Goal: Task Accomplishment & Management: Manage account settings

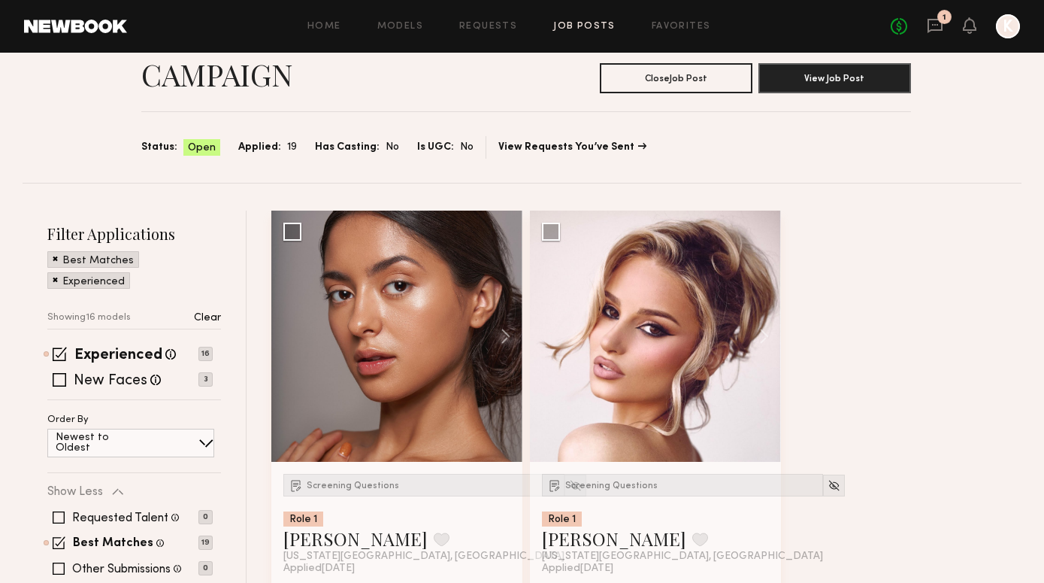
scroll to position [97, 0]
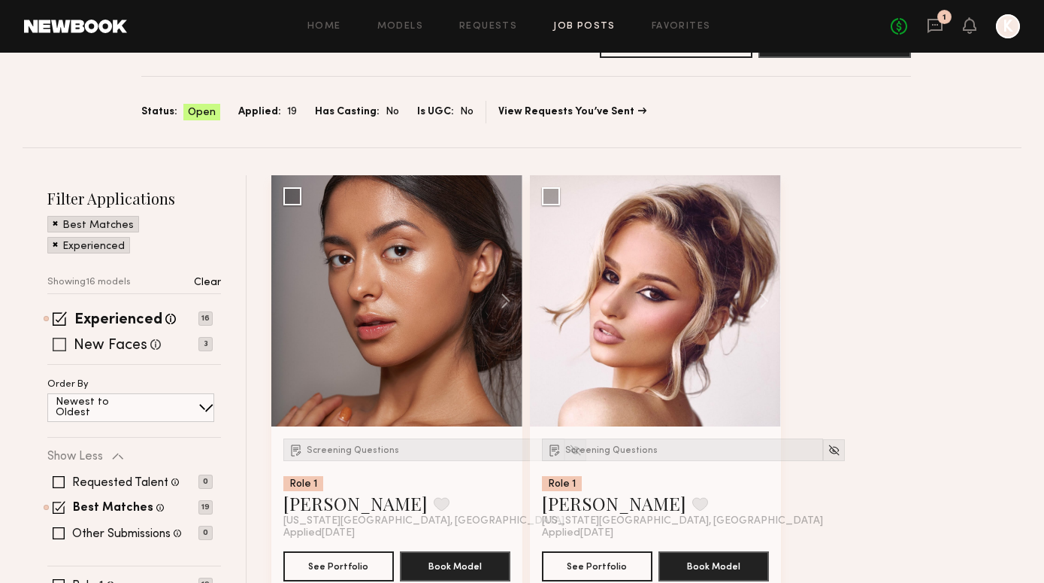
click at [53, 351] on span at bounding box center [60, 345] width 14 height 14
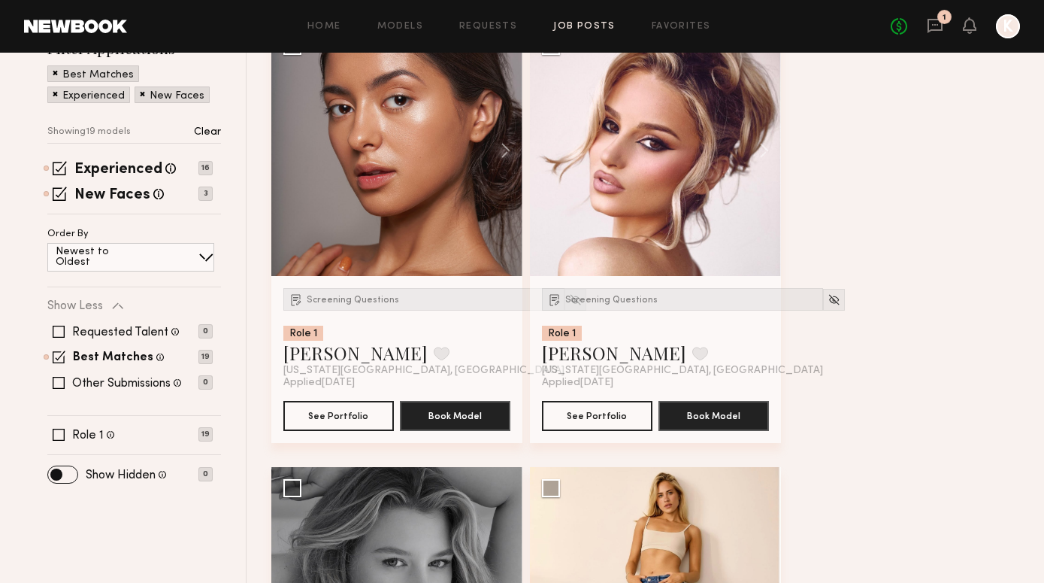
scroll to position [229, 0]
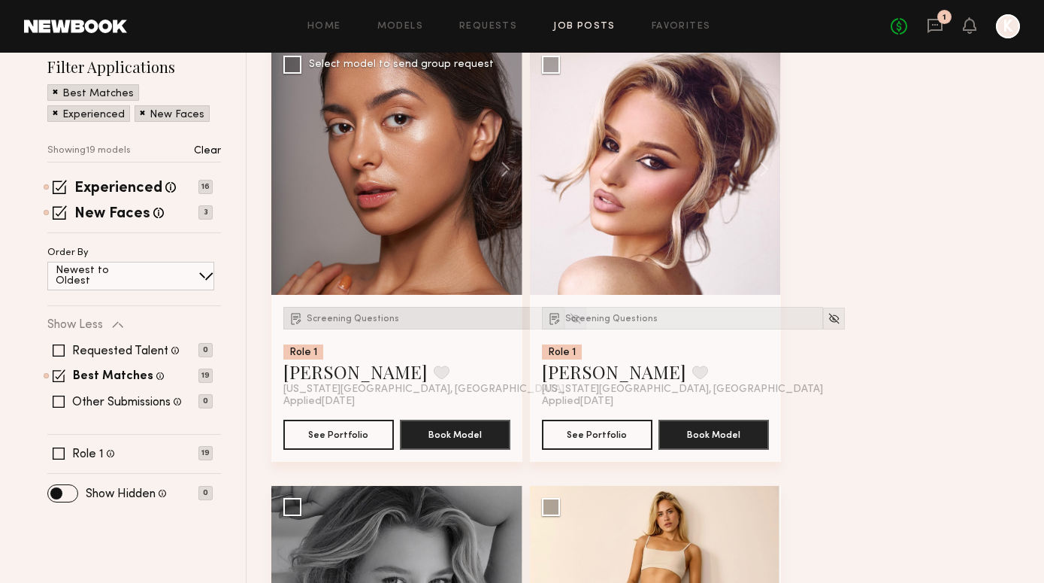
click at [367, 308] on div "Screening Questions" at bounding box center [423, 318] width 281 height 23
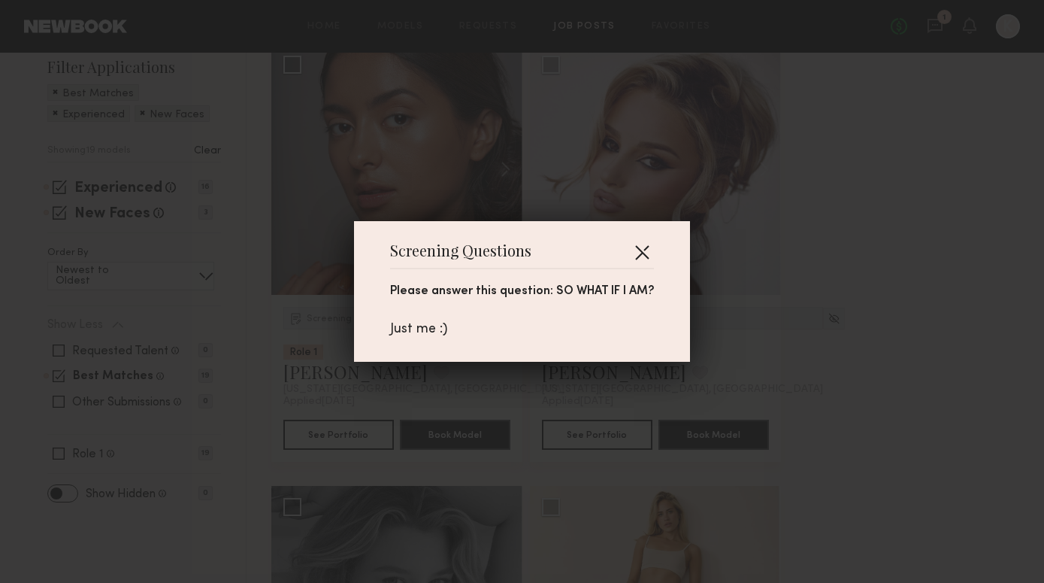
click at [640, 250] on button "button" at bounding box center [642, 252] width 24 height 24
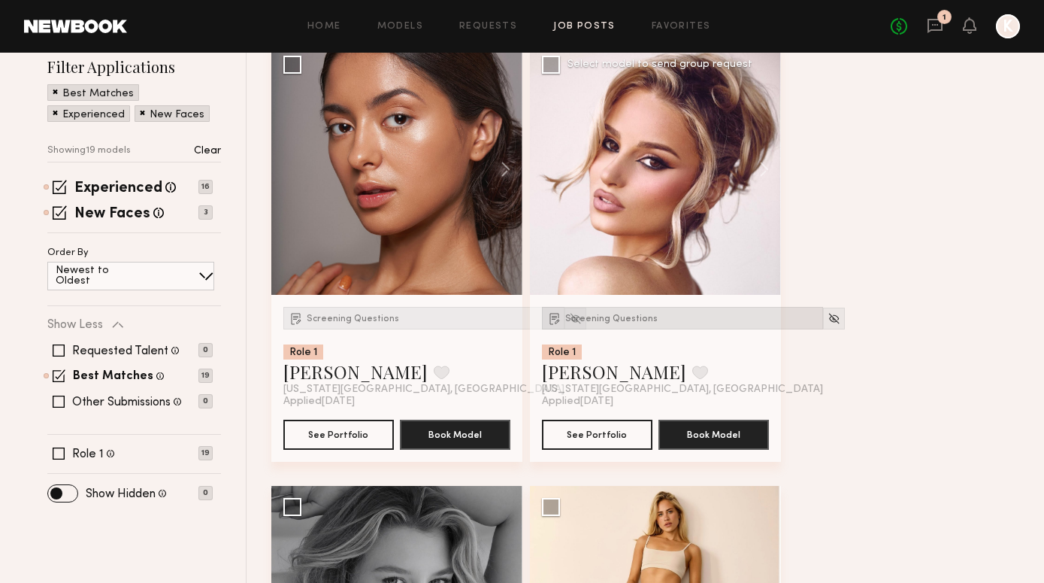
click at [589, 321] on span "Screening Questions" at bounding box center [611, 318] width 92 height 9
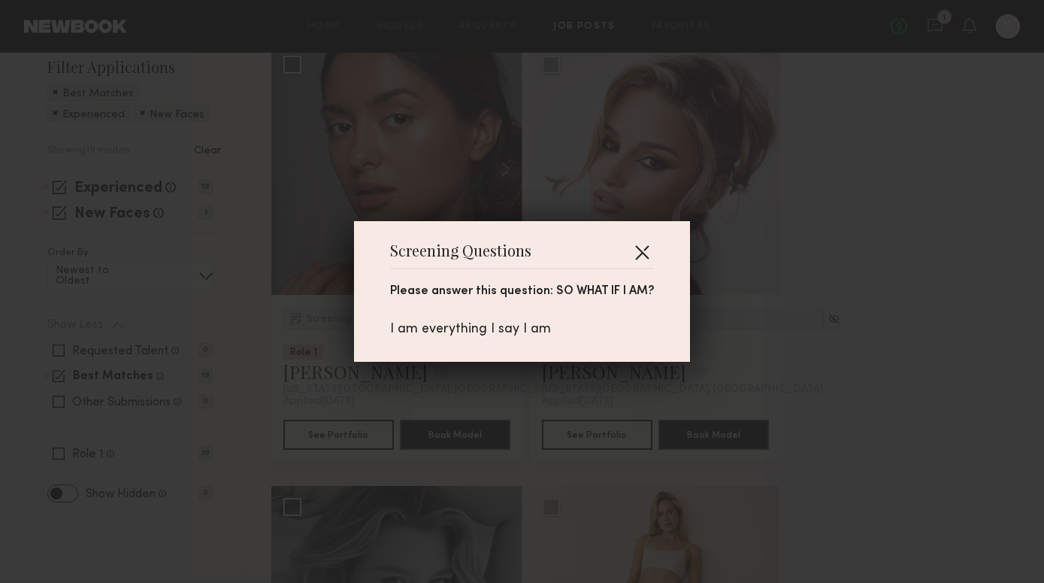
click at [649, 252] on button "button" at bounding box center [642, 252] width 24 height 24
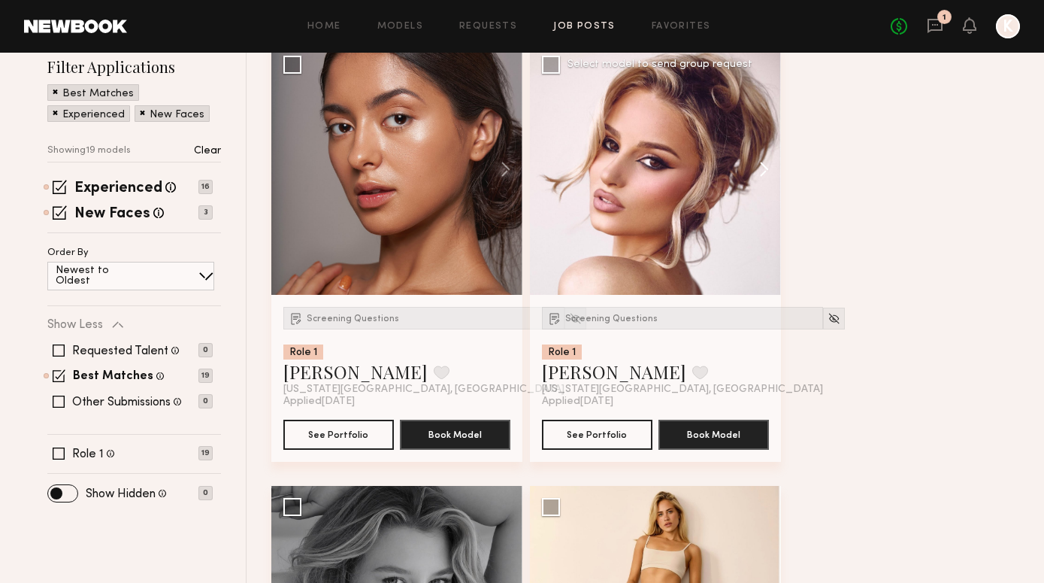
click at [758, 161] on button at bounding box center [757, 169] width 48 height 251
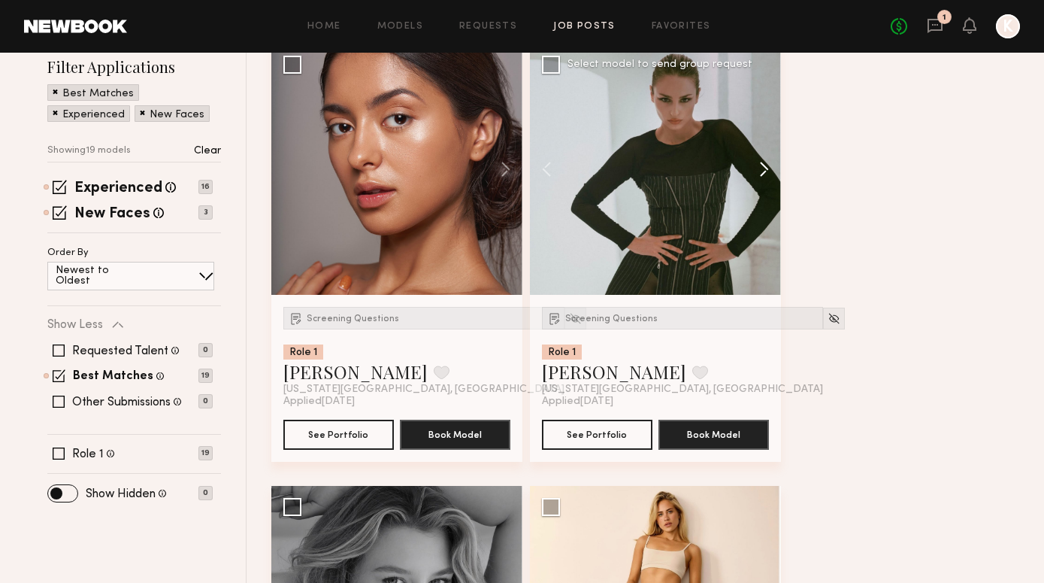
click at [758, 161] on button at bounding box center [757, 169] width 48 height 251
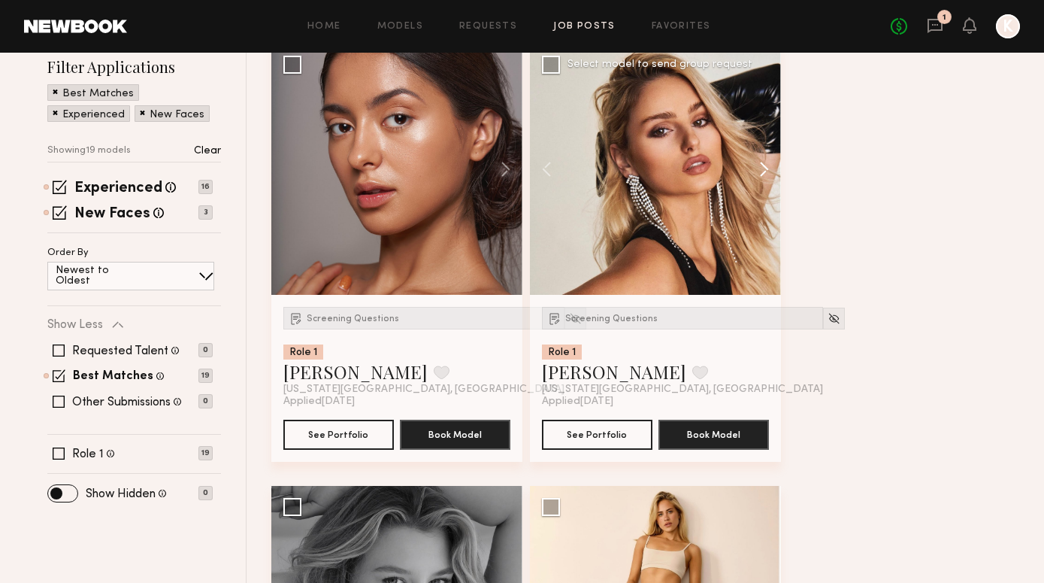
click at [758, 161] on button at bounding box center [757, 169] width 48 height 251
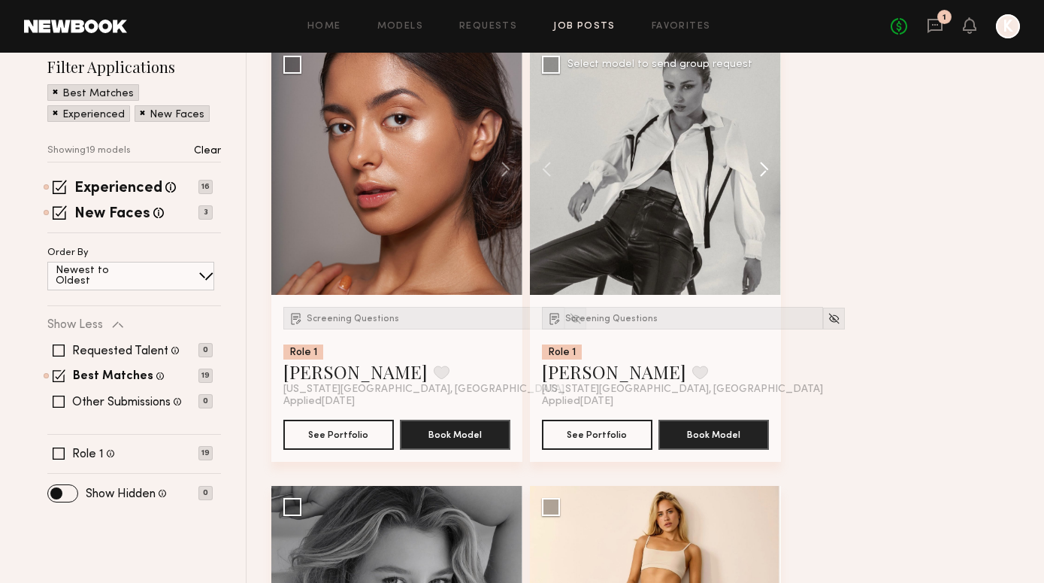
click at [759, 161] on button at bounding box center [757, 169] width 48 height 251
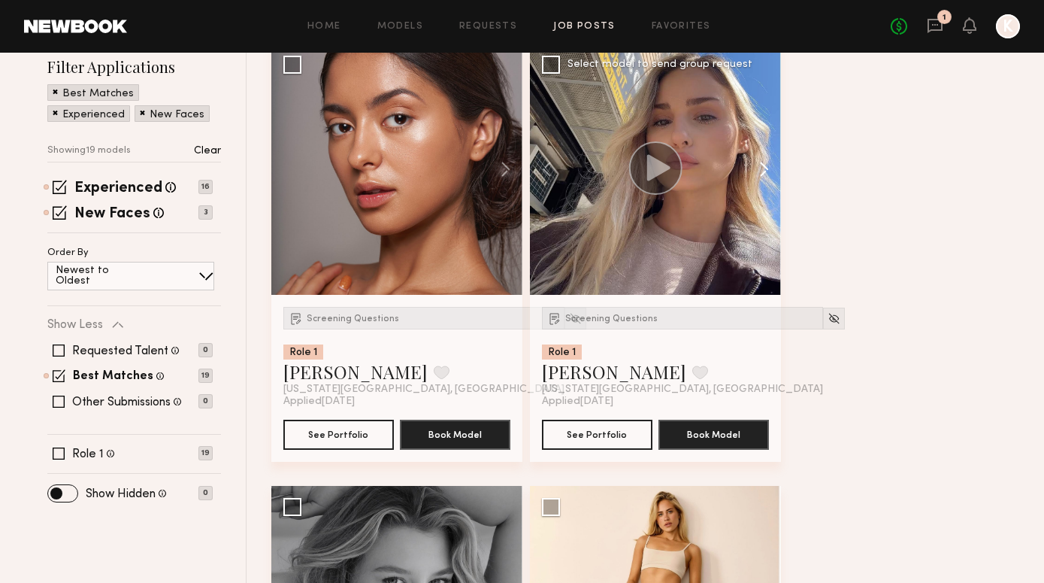
click at [759, 161] on button at bounding box center [757, 169] width 48 height 251
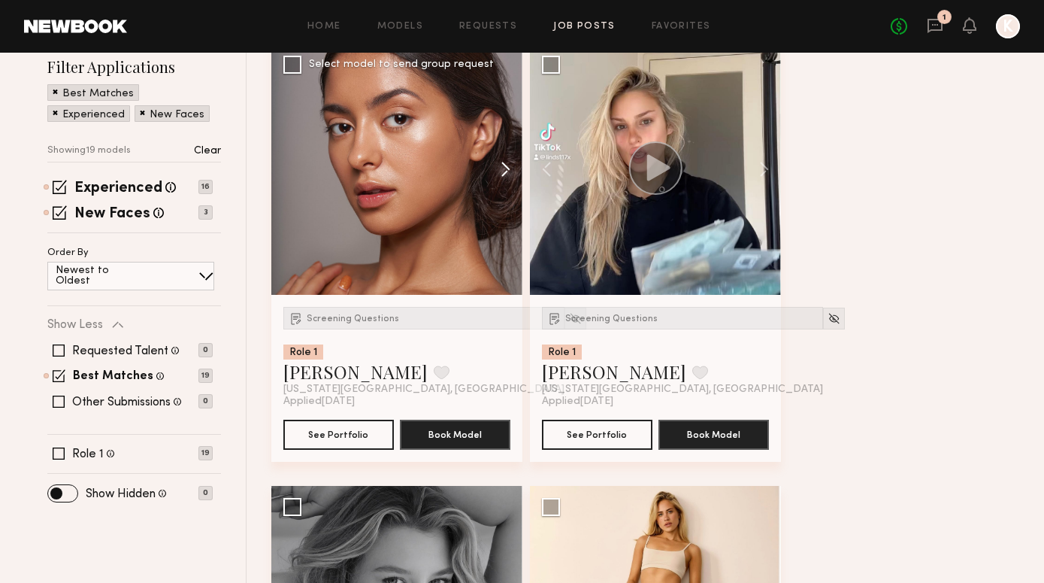
click at [503, 165] on button at bounding box center [498, 169] width 48 height 251
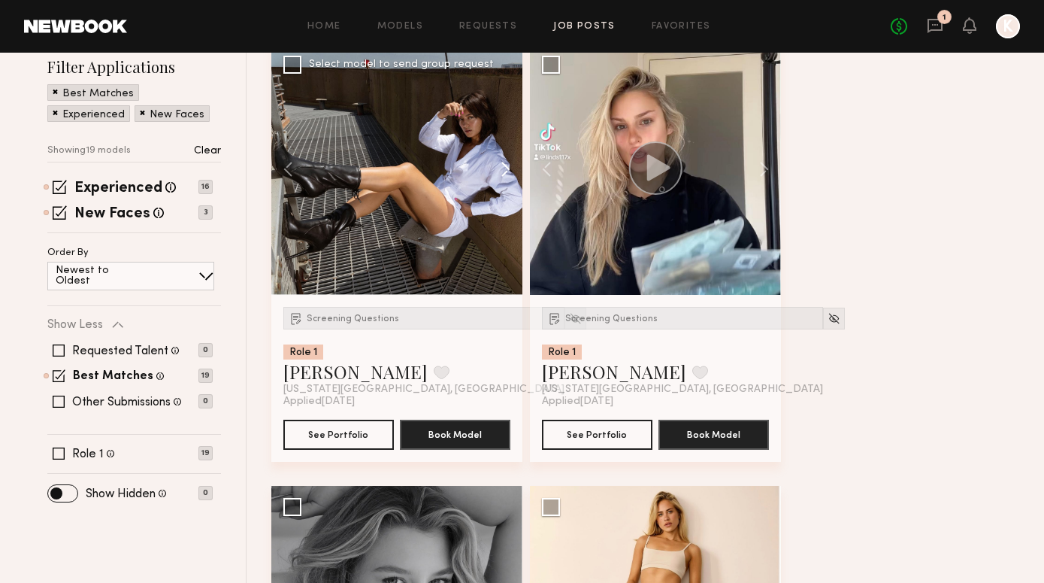
click at [503, 165] on button at bounding box center [498, 169] width 48 height 251
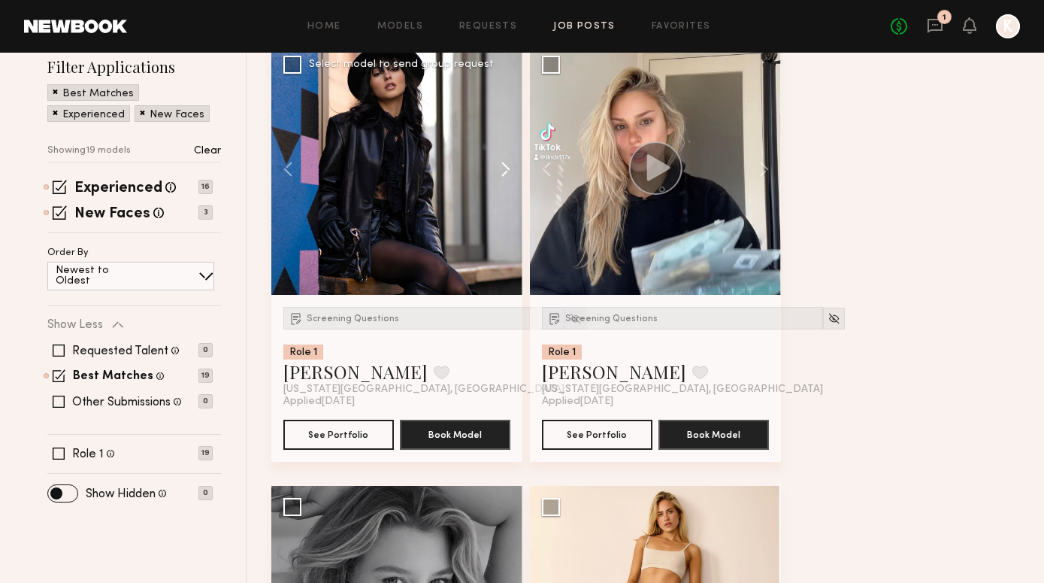
click at [503, 166] on button at bounding box center [498, 169] width 48 height 251
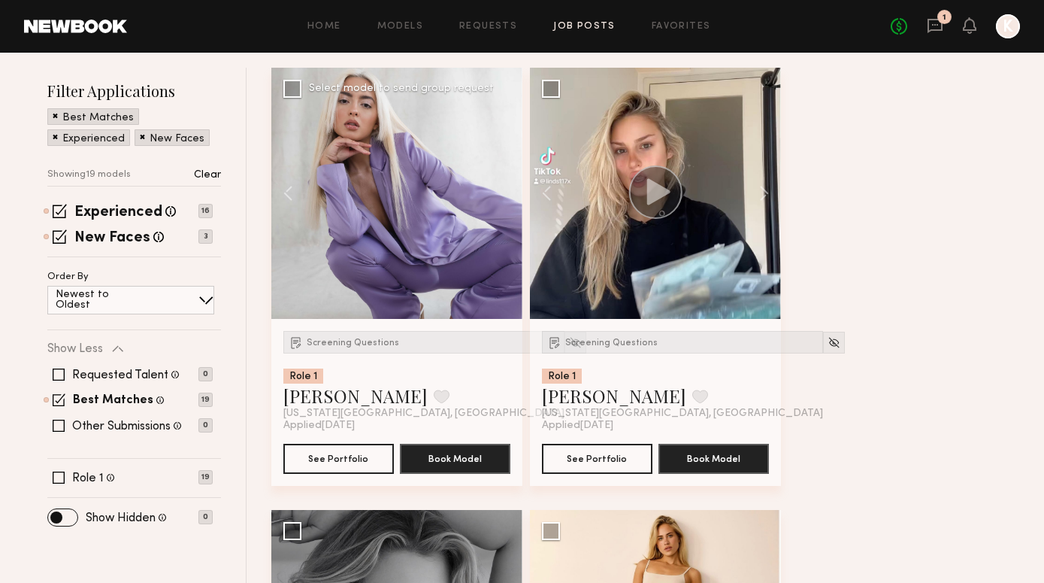
scroll to position [204, 0]
click at [511, 182] on div at bounding box center [396, 193] width 251 height 251
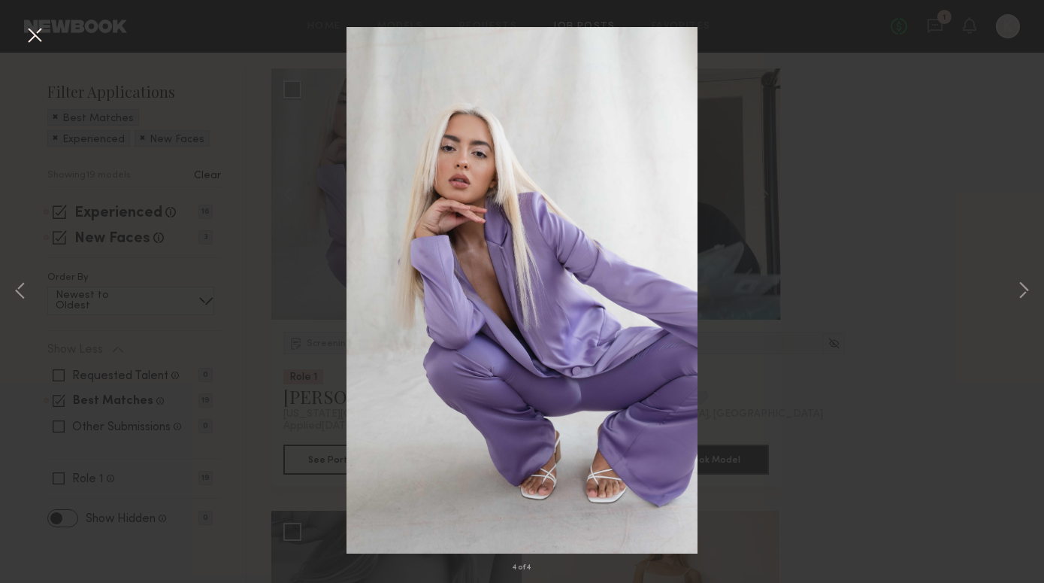
click at [960, 174] on div "4 of 4" at bounding box center [522, 291] width 1044 height 583
click at [43, 29] on button at bounding box center [35, 36] width 24 height 27
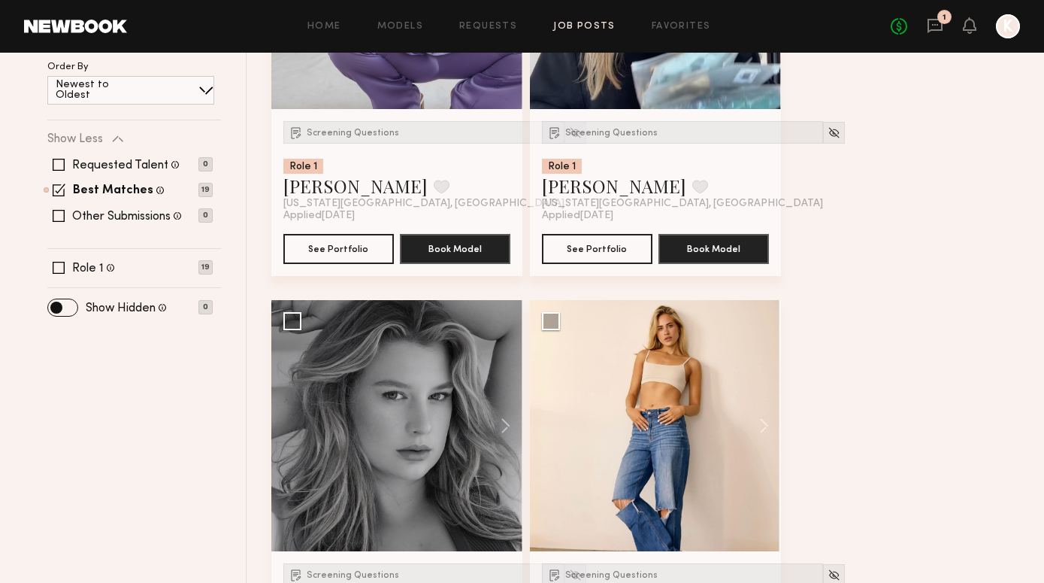
scroll to position [421, 0]
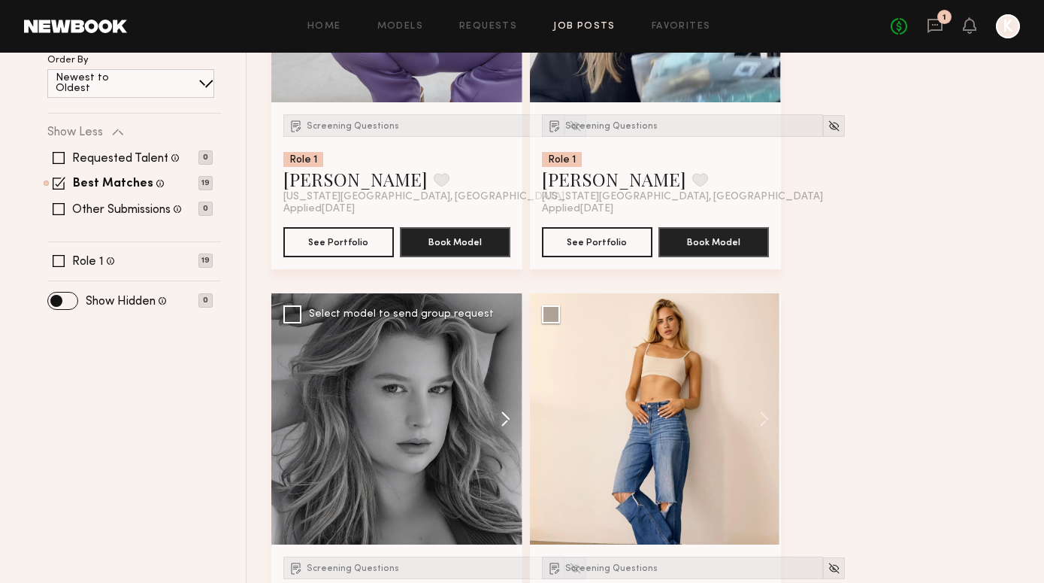
click at [507, 422] on button at bounding box center [498, 418] width 48 height 251
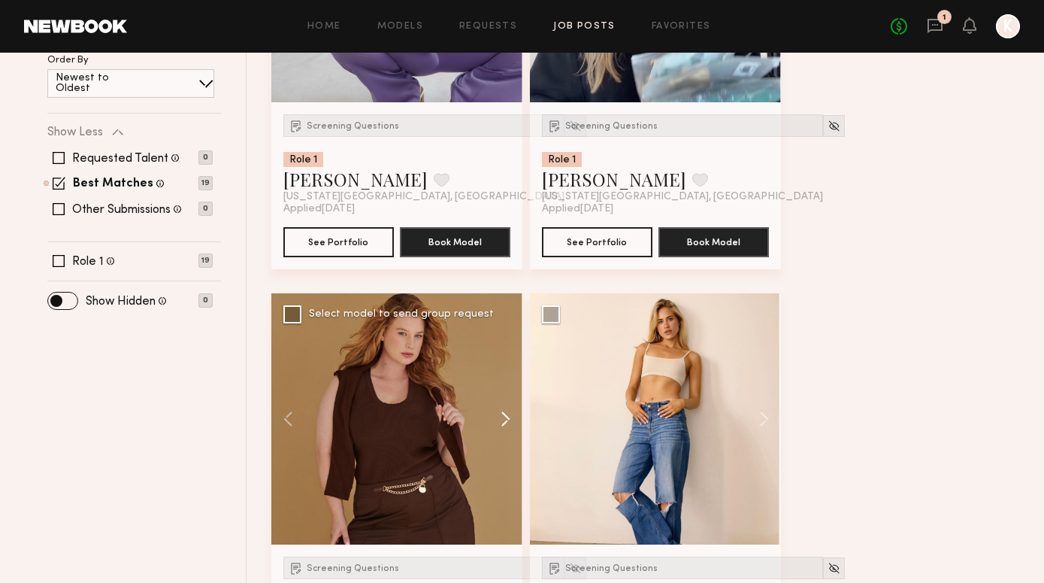
click at [503, 419] on button at bounding box center [498, 418] width 48 height 251
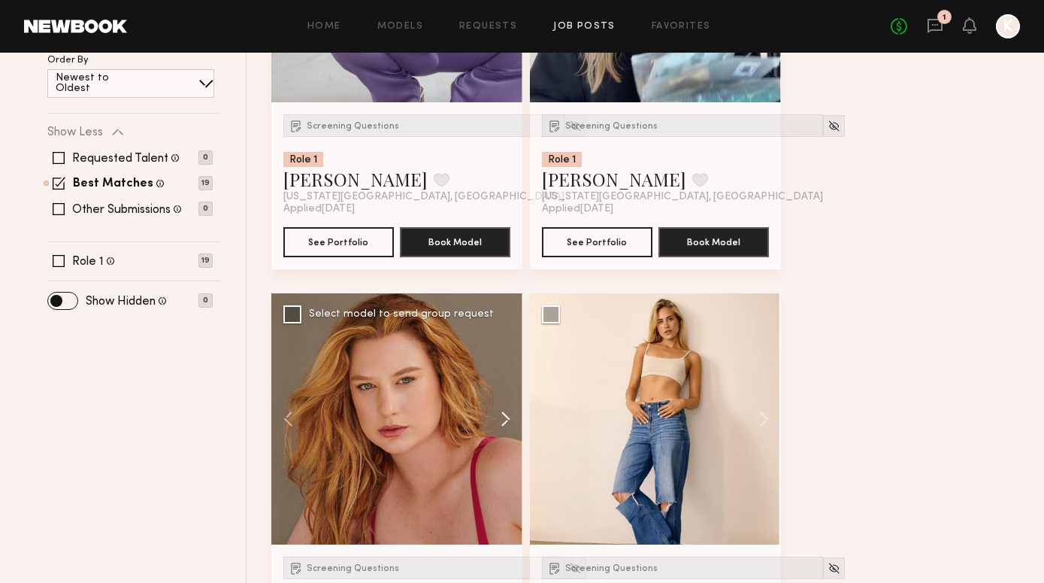
click at [502, 419] on button at bounding box center [498, 418] width 48 height 251
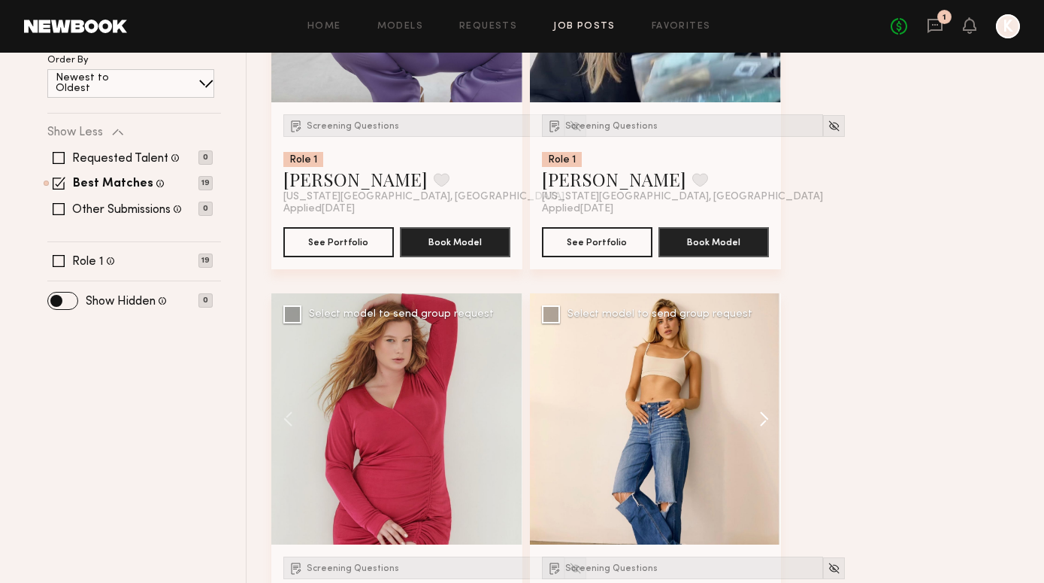
click at [762, 417] on button at bounding box center [757, 418] width 48 height 251
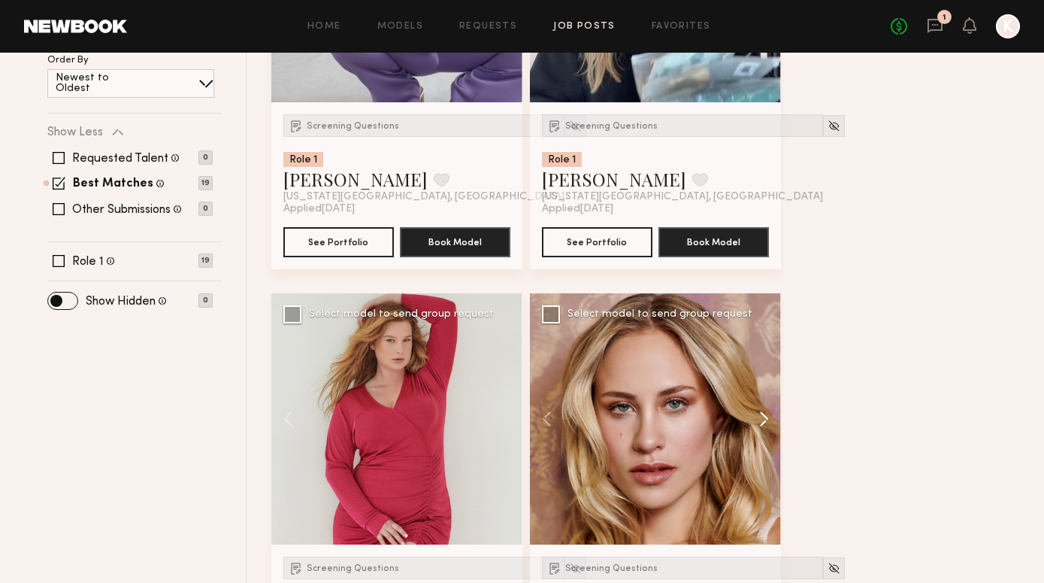
click at [762, 417] on button at bounding box center [757, 418] width 48 height 251
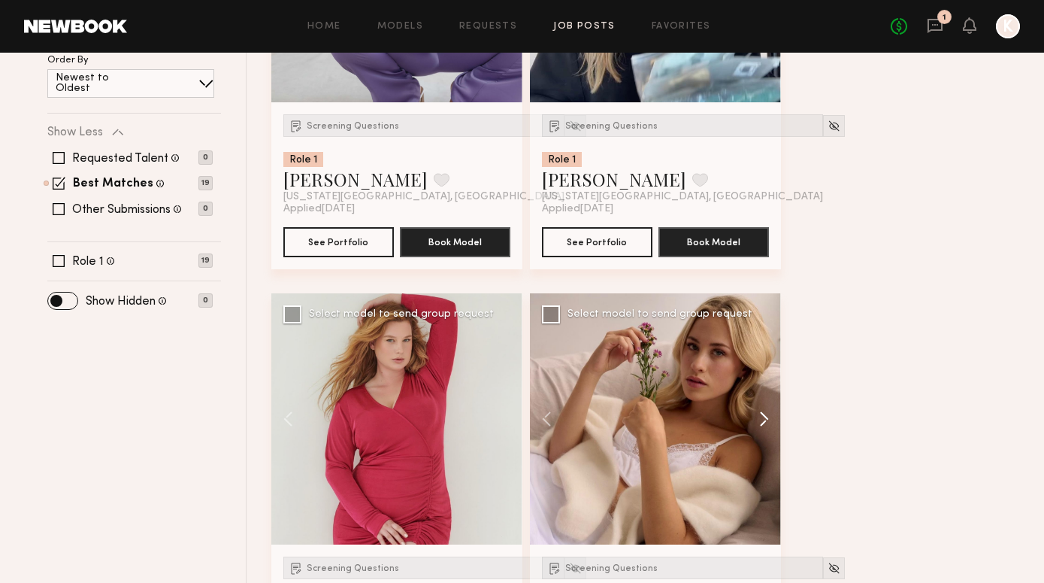
click at [762, 417] on button at bounding box center [757, 418] width 48 height 251
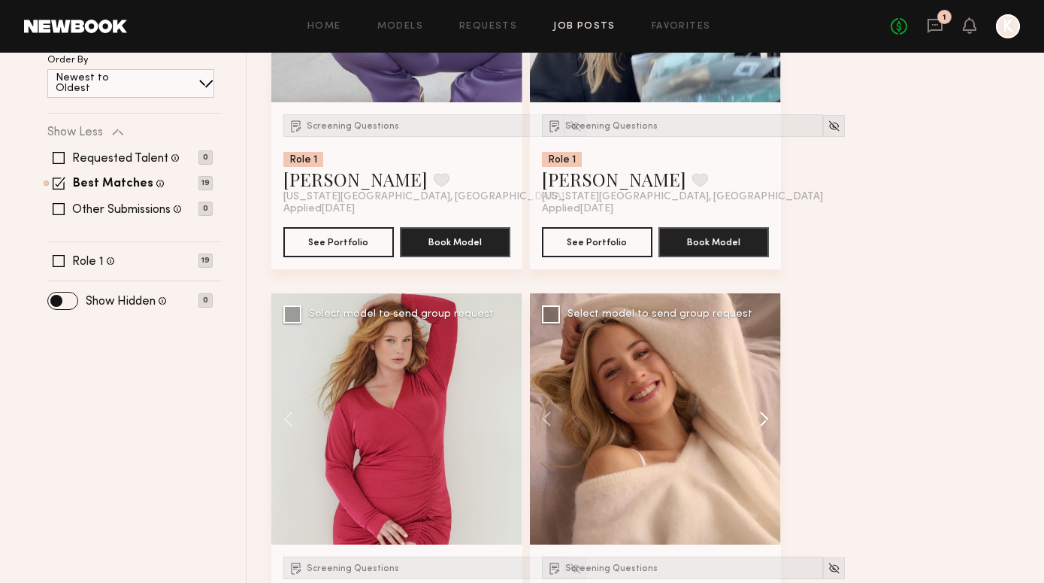
click at [762, 417] on button at bounding box center [757, 418] width 48 height 251
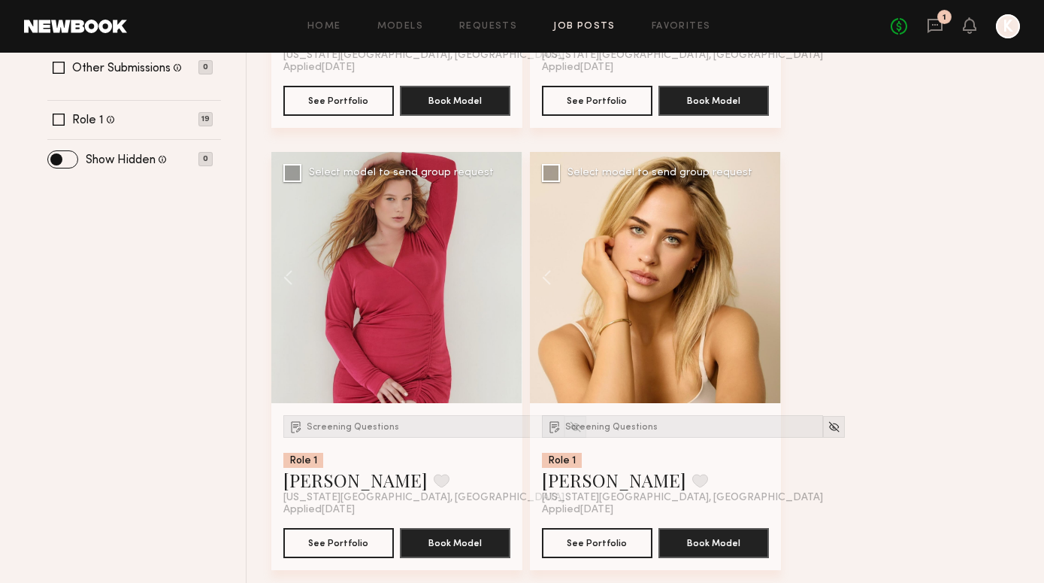
scroll to position [563, 0]
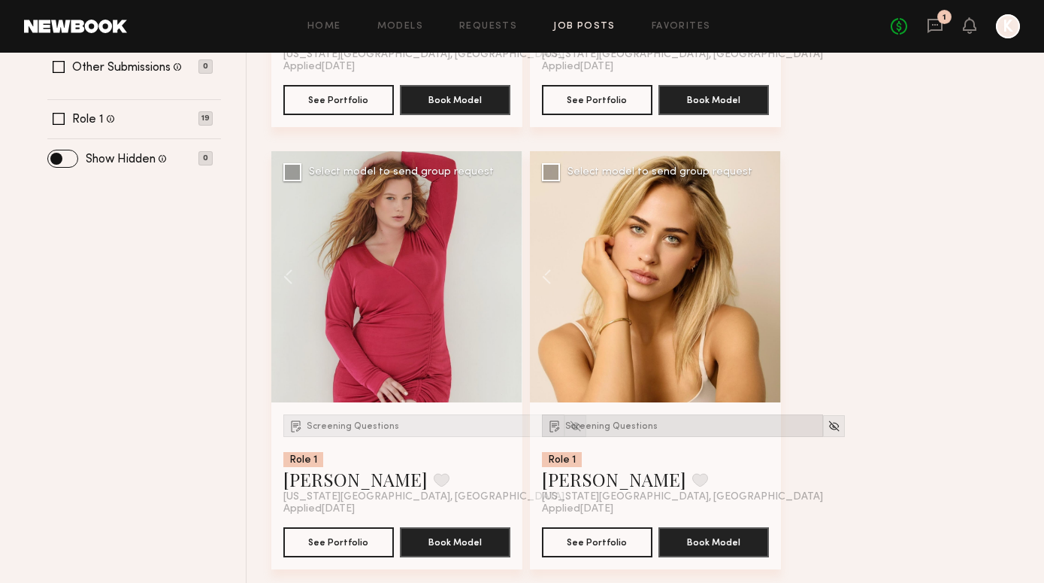
click at [612, 419] on div "Screening Questions" at bounding box center [682, 425] width 281 height 23
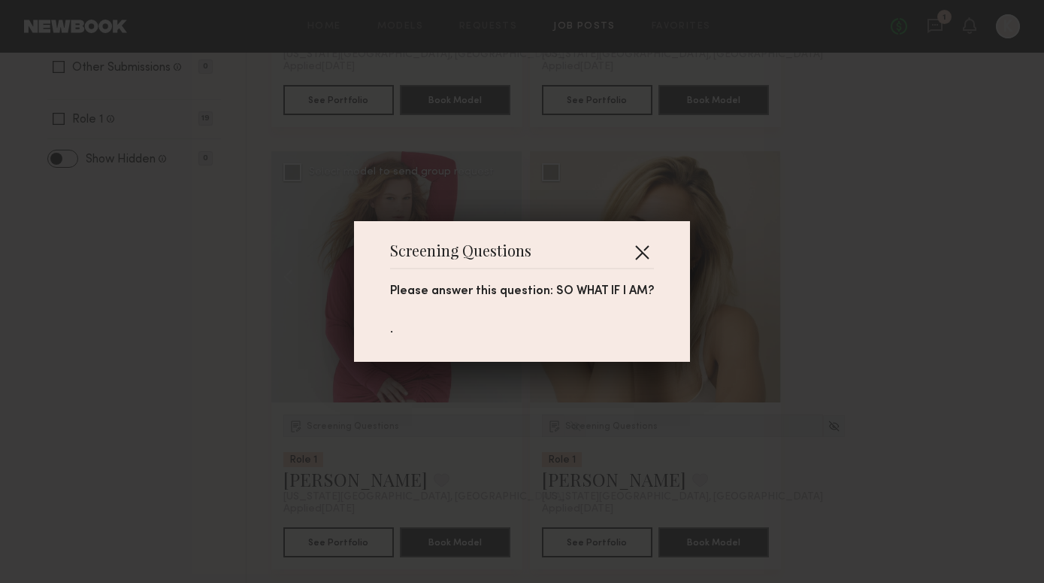
click at [630, 249] on button "button" at bounding box center [642, 252] width 24 height 24
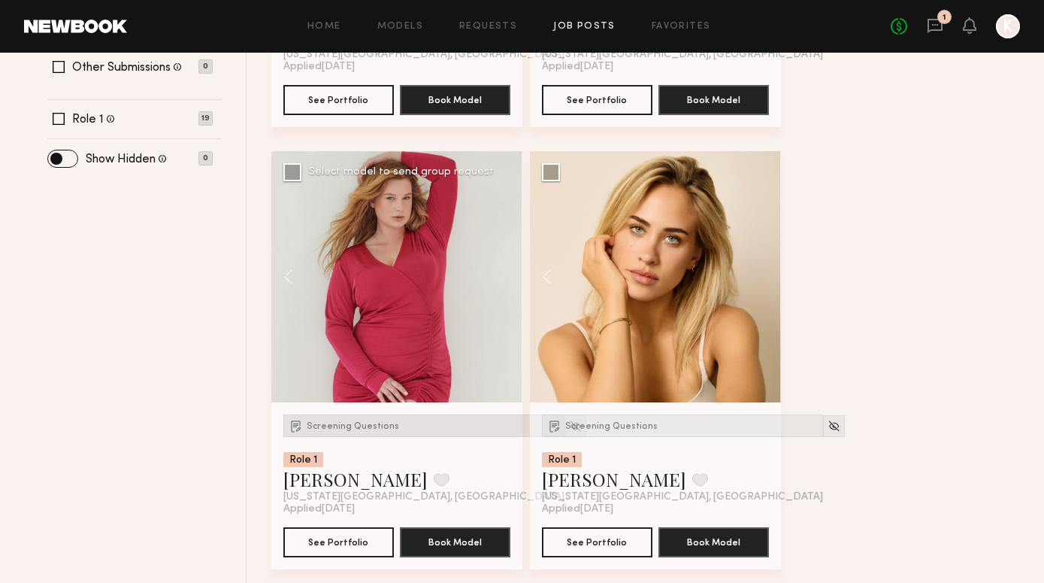
click at [333, 425] on span "Screening Questions" at bounding box center [353, 426] width 92 height 9
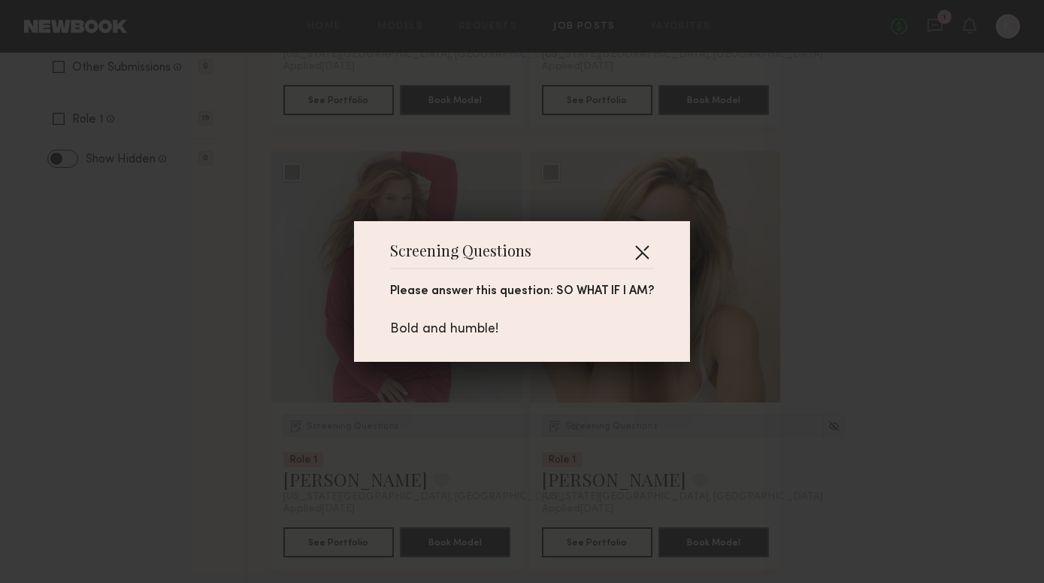
click at [646, 246] on button "button" at bounding box center [642, 252] width 24 height 24
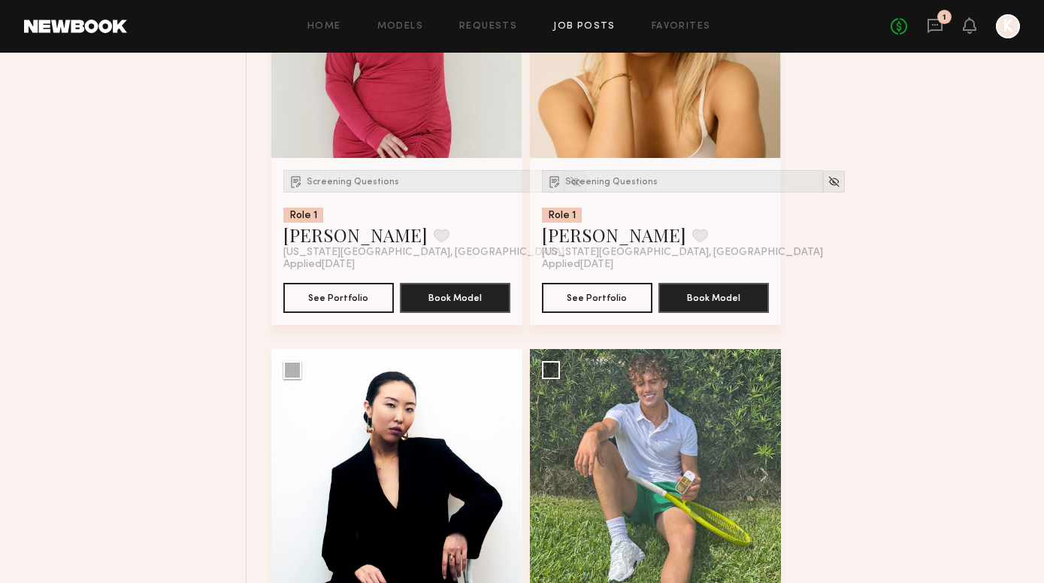
scroll to position [986, 0]
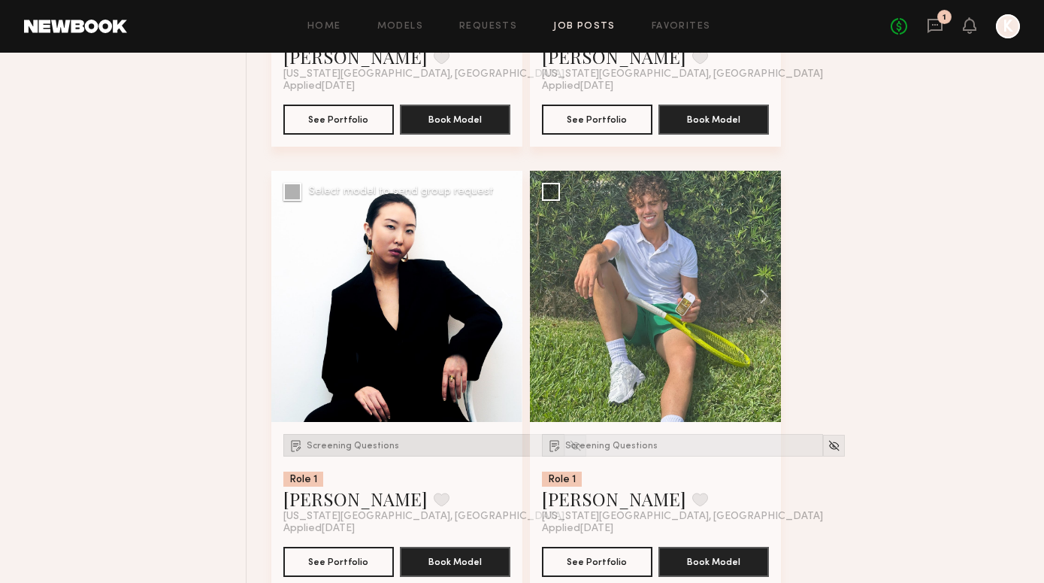
click at [335, 443] on span "Screening Questions" at bounding box center [353, 445] width 92 height 9
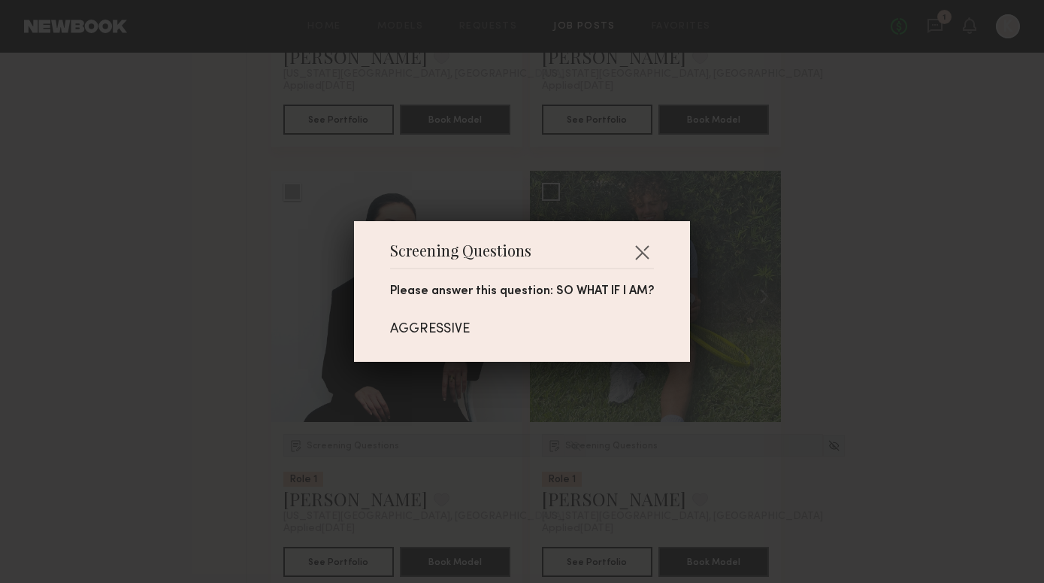
click at [143, 392] on div "Screening Questions Please answer this question: SO WHAT IF I AM? AGGRESSIVE" at bounding box center [522, 291] width 1044 height 583
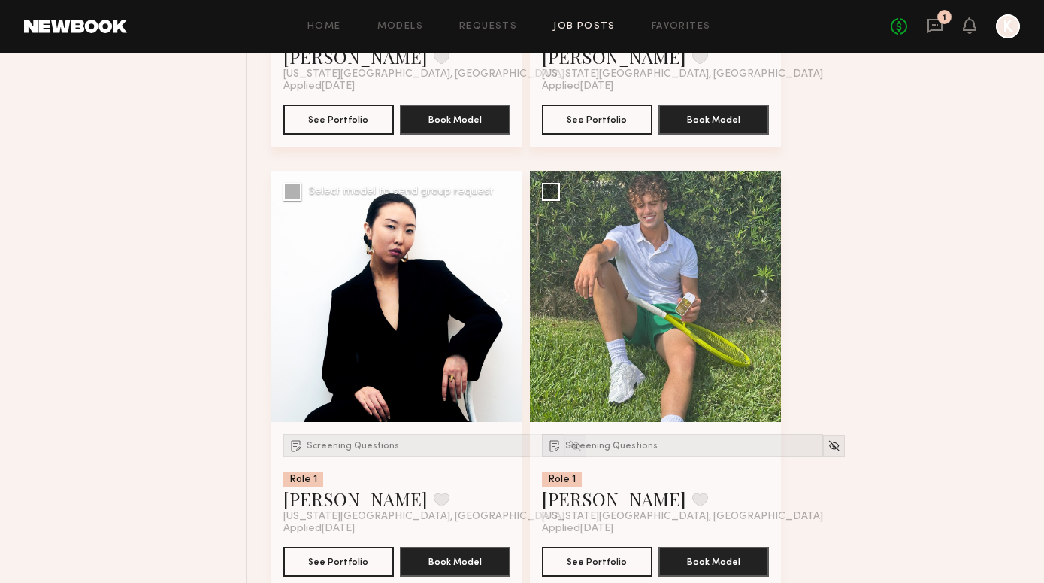
click at [507, 300] on button at bounding box center [498, 296] width 48 height 251
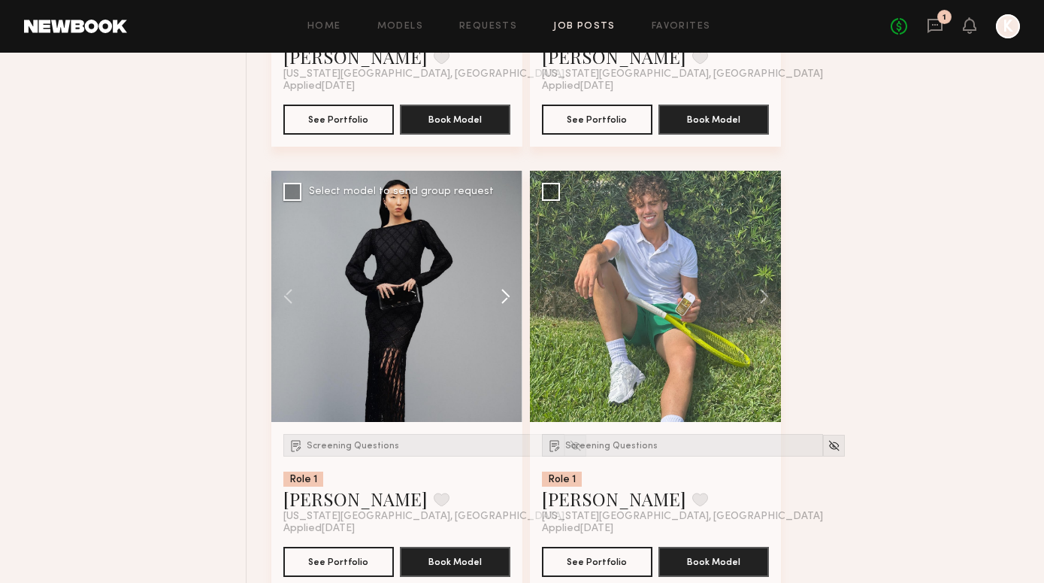
click at [507, 300] on button at bounding box center [498, 296] width 48 height 251
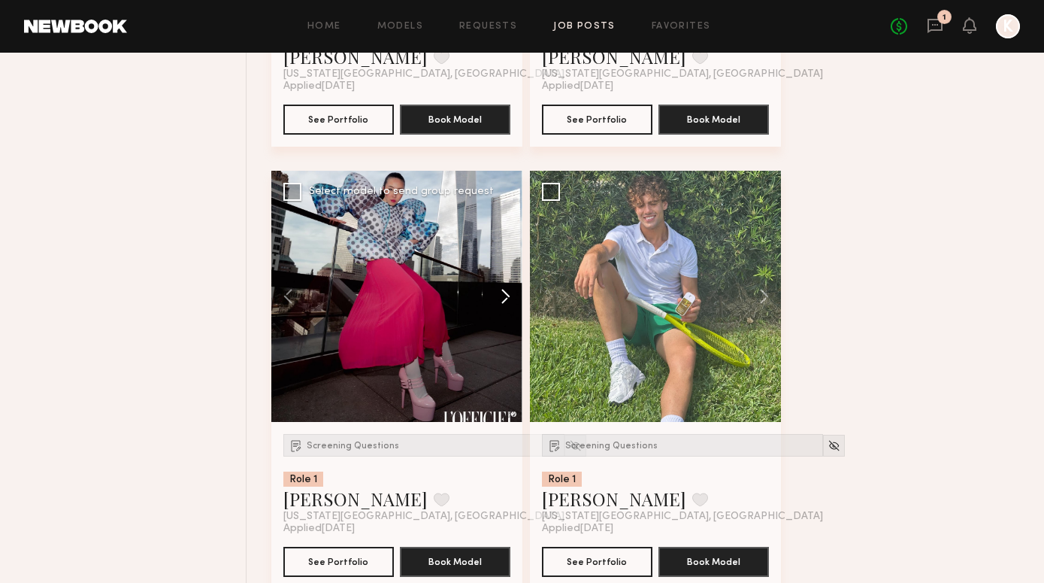
click at [507, 300] on button at bounding box center [498, 296] width 48 height 251
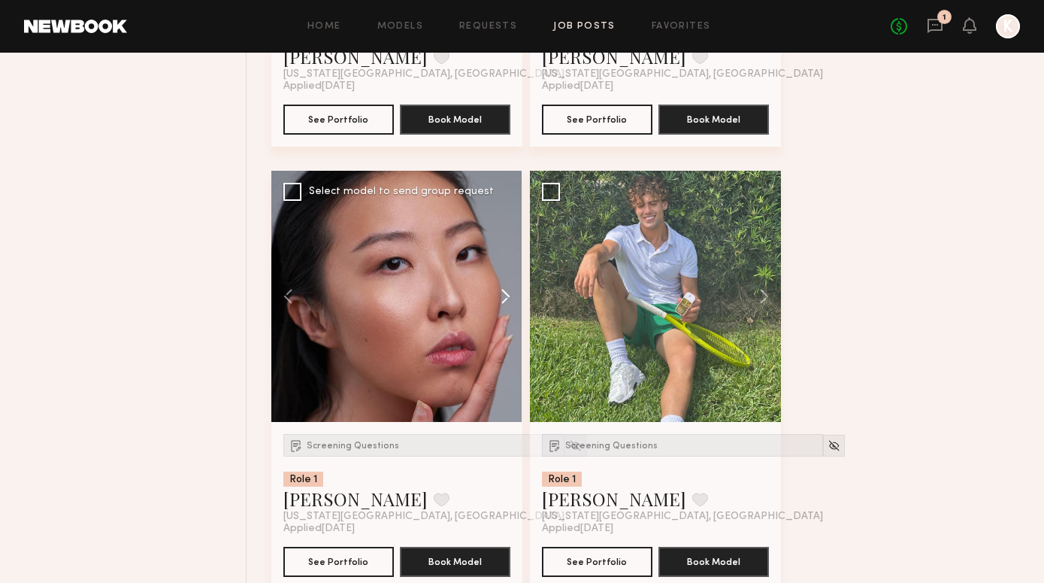
click at [507, 300] on button at bounding box center [498, 296] width 48 height 251
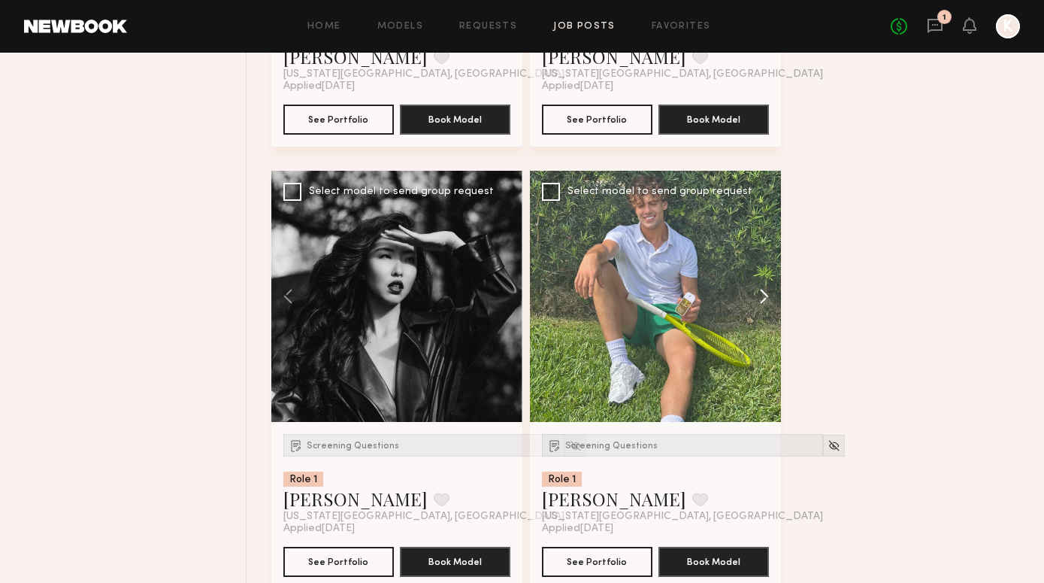
click at [765, 298] on button at bounding box center [757, 296] width 48 height 251
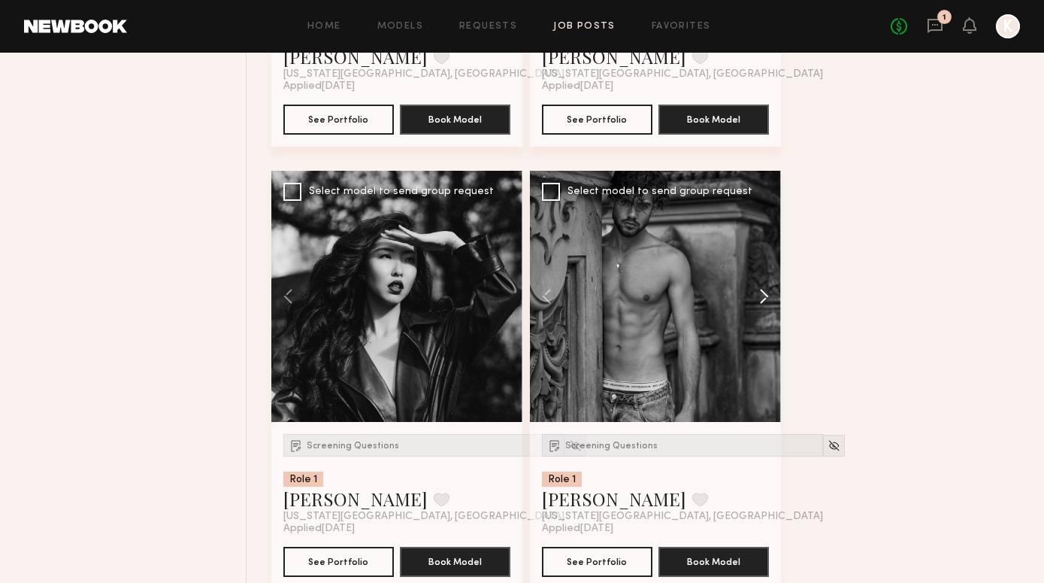
click at [765, 298] on button at bounding box center [757, 296] width 48 height 251
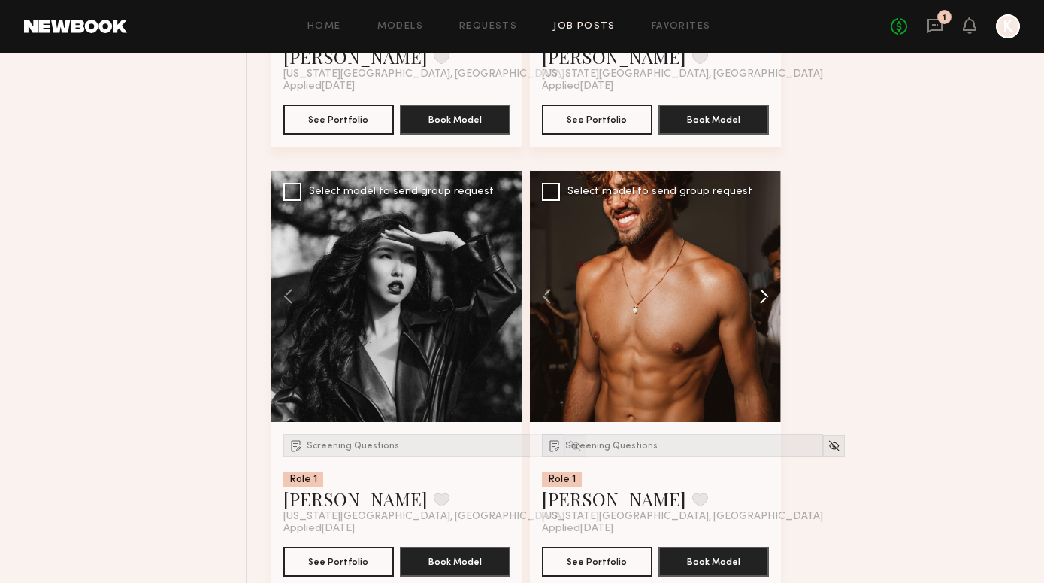
click at [765, 298] on button at bounding box center [757, 296] width 48 height 251
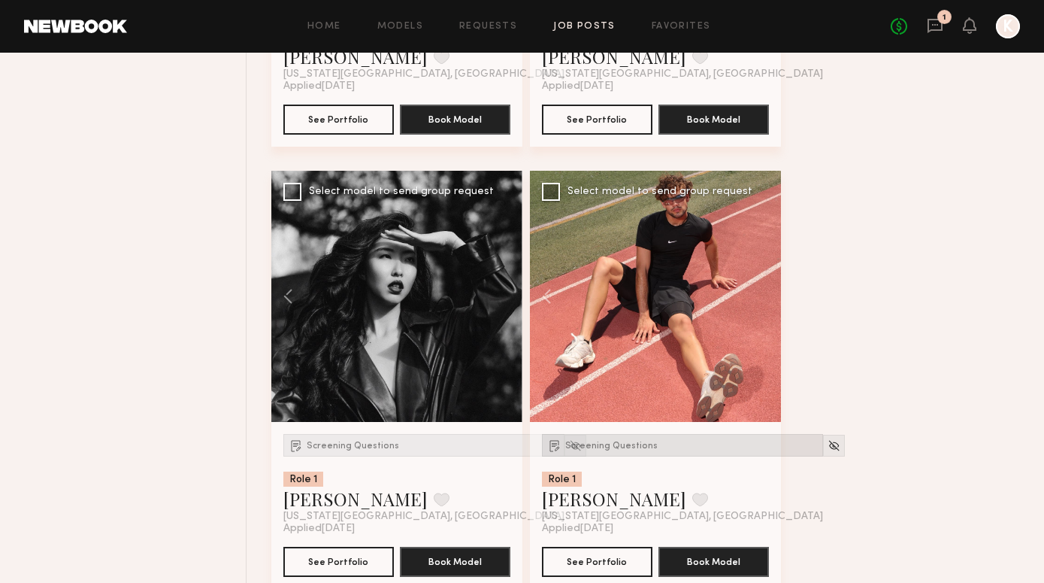
click at [586, 441] on span "Screening Questions" at bounding box center [611, 445] width 92 height 9
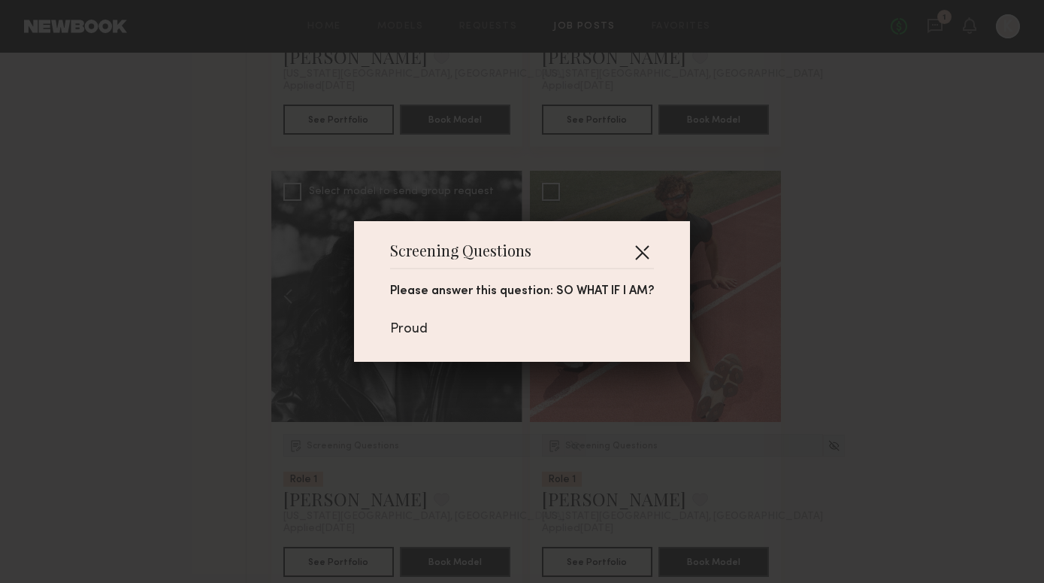
click at [643, 241] on button "button" at bounding box center [642, 252] width 24 height 24
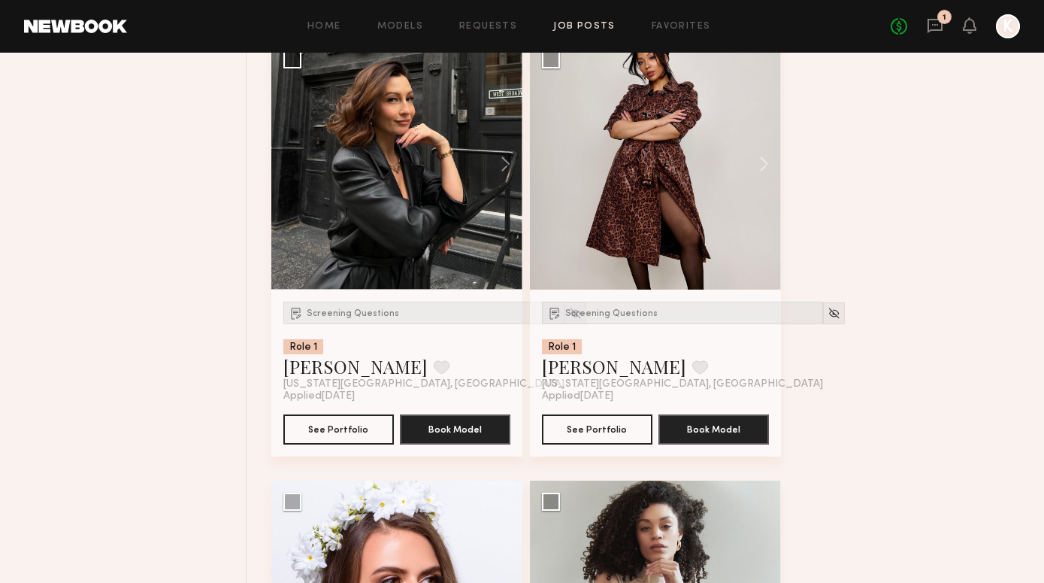
scroll to position [1603, 0]
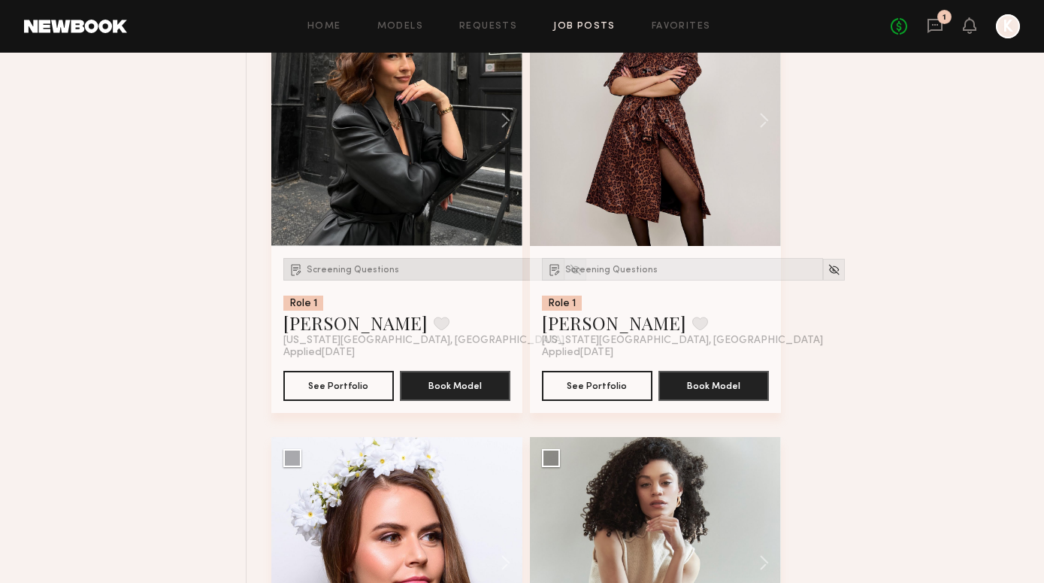
click at [356, 259] on div "Screening Questions" at bounding box center [423, 269] width 281 height 23
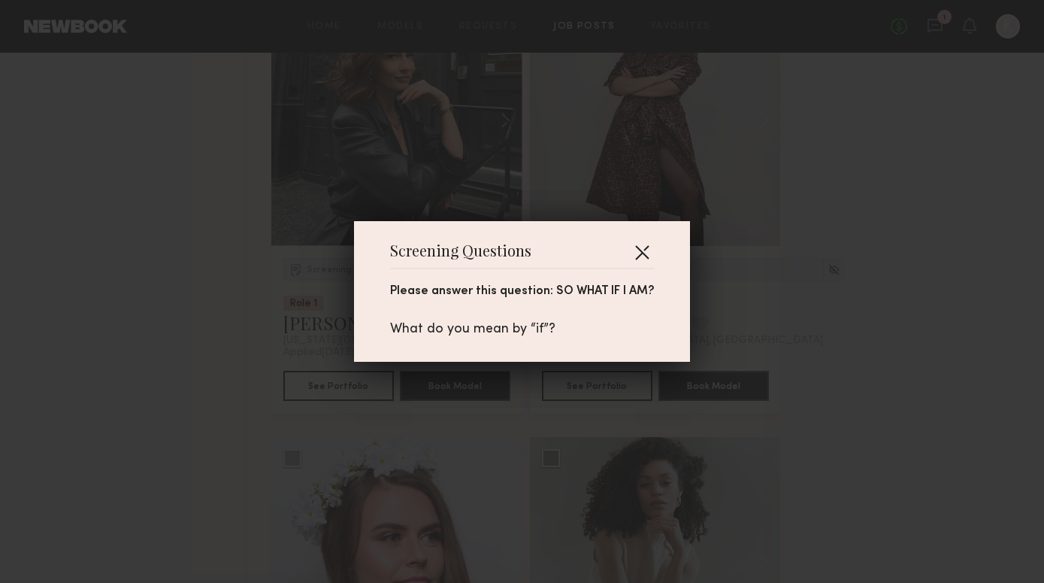
click at [642, 250] on button "button" at bounding box center [642, 252] width 24 height 24
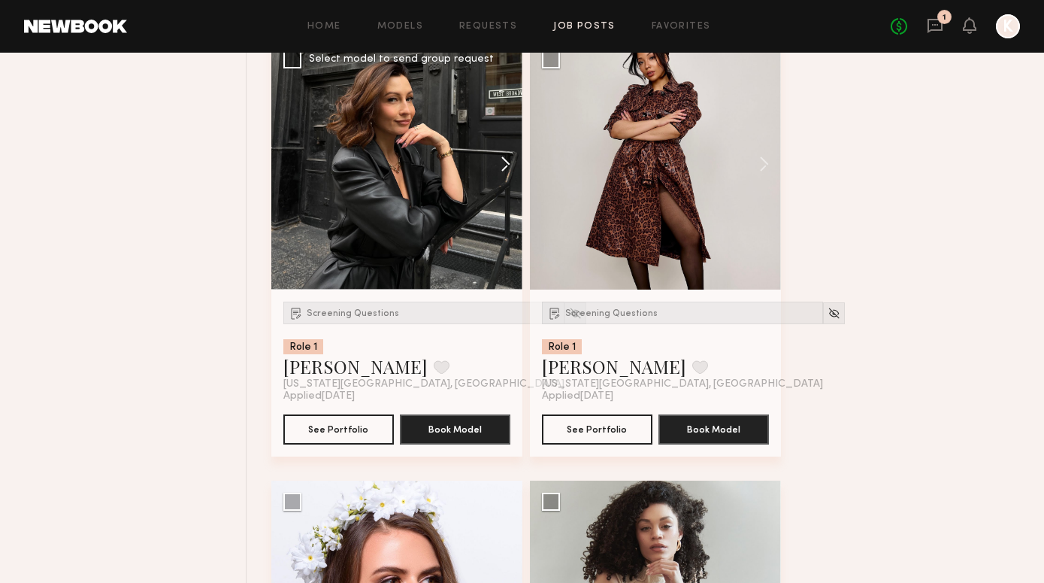
scroll to position [1557, 0]
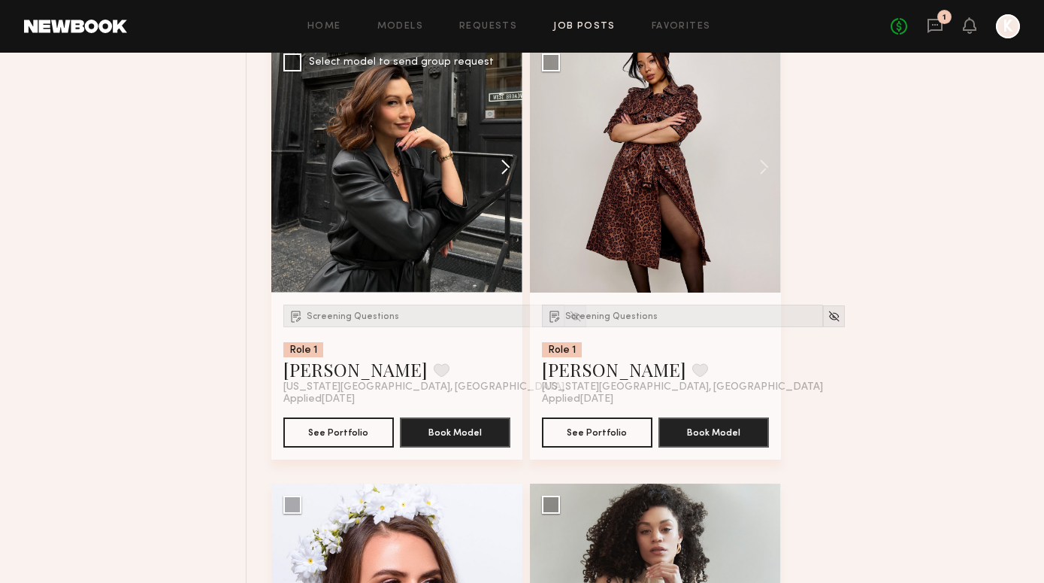
click at [504, 162] on button at bounding box center [498, 166] width 48 height 251
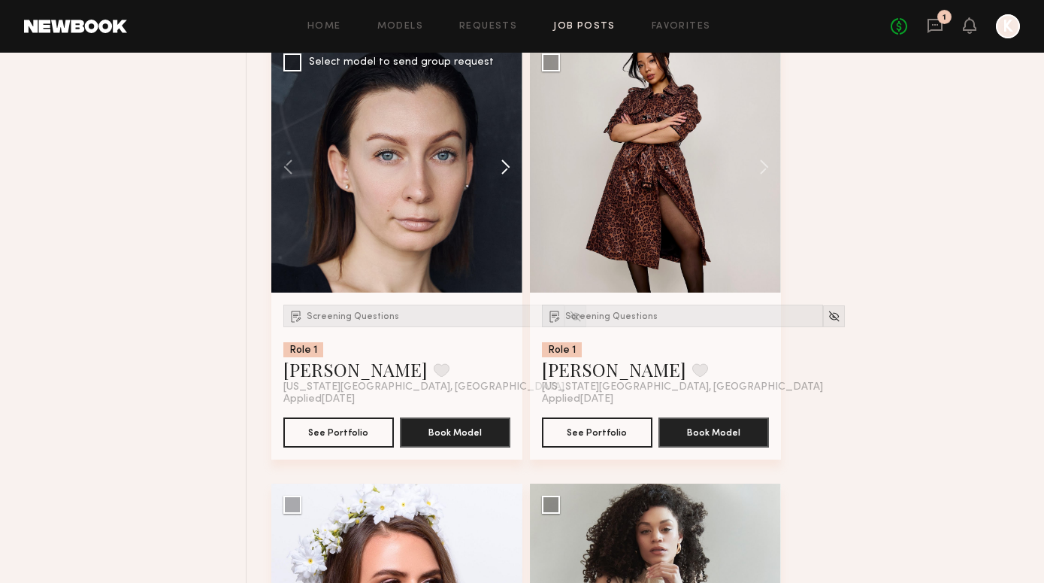
click at [504, 162] on button at bounding box center [498, 166] width 48 height 251
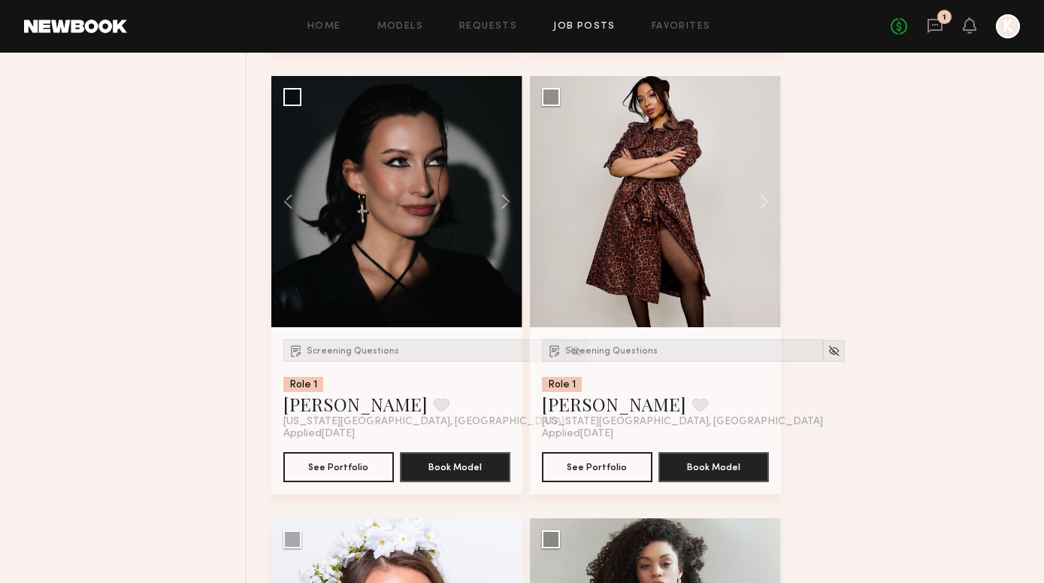
scroll to position [1512, 0]
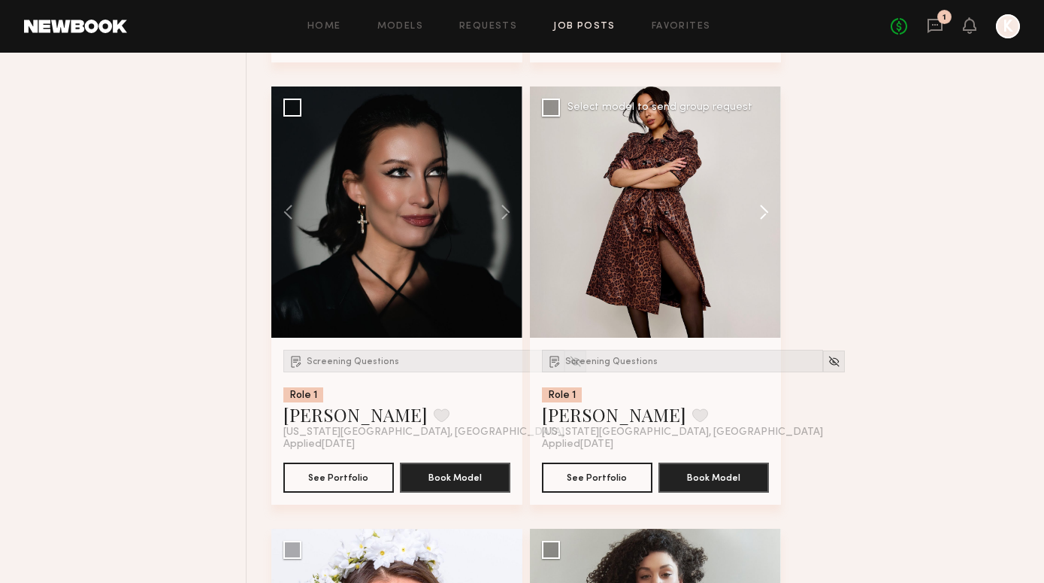
click at [761, 216] on button at bounding box center [757, 211] width 48 height 251
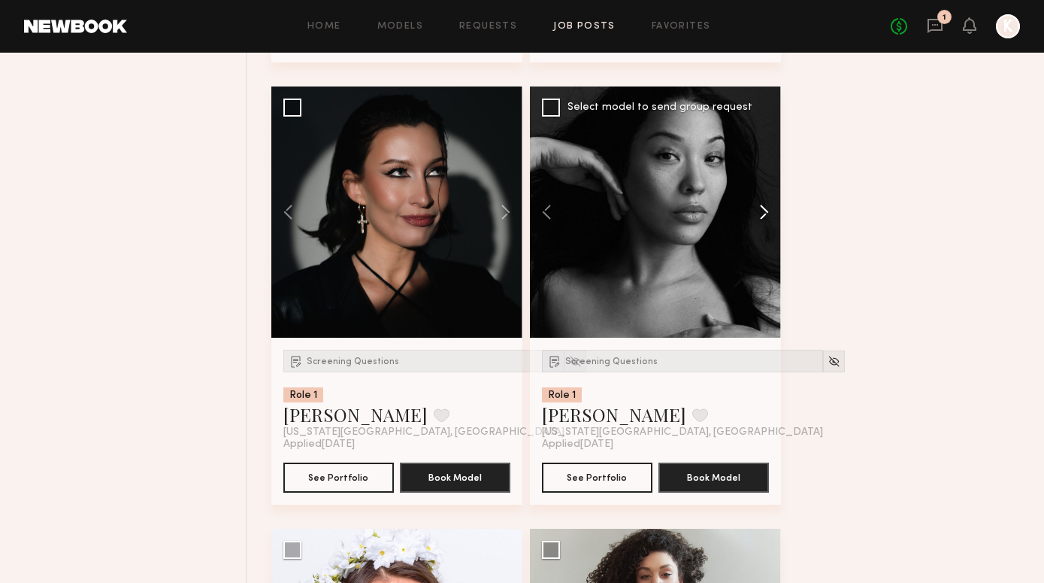
click at [761, 216] on button at bounding box center [757, 211] width 48 height 251
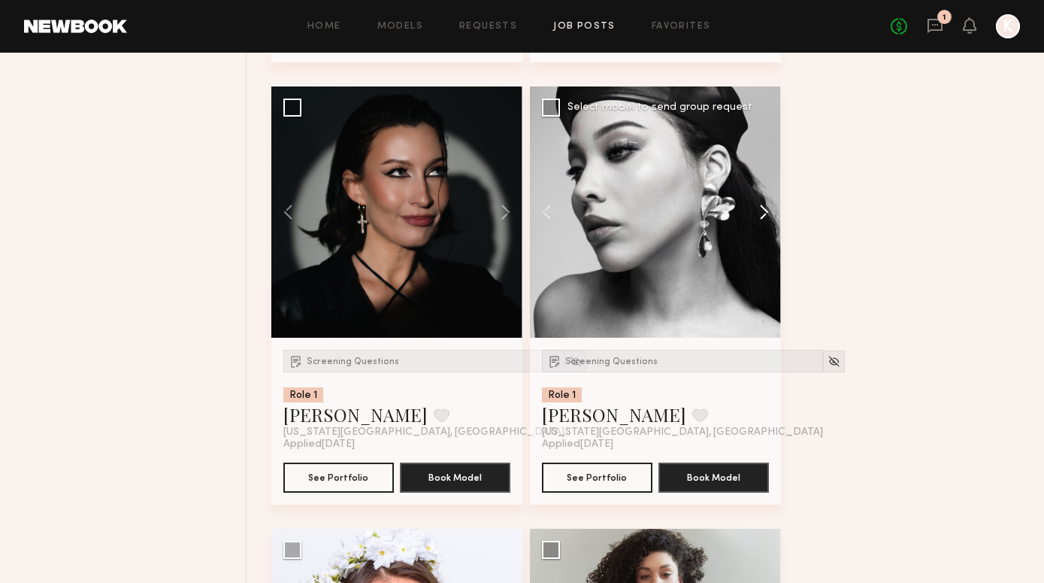
click at [761, 215] on button at bounding box center [757, 211] width 48 height 251
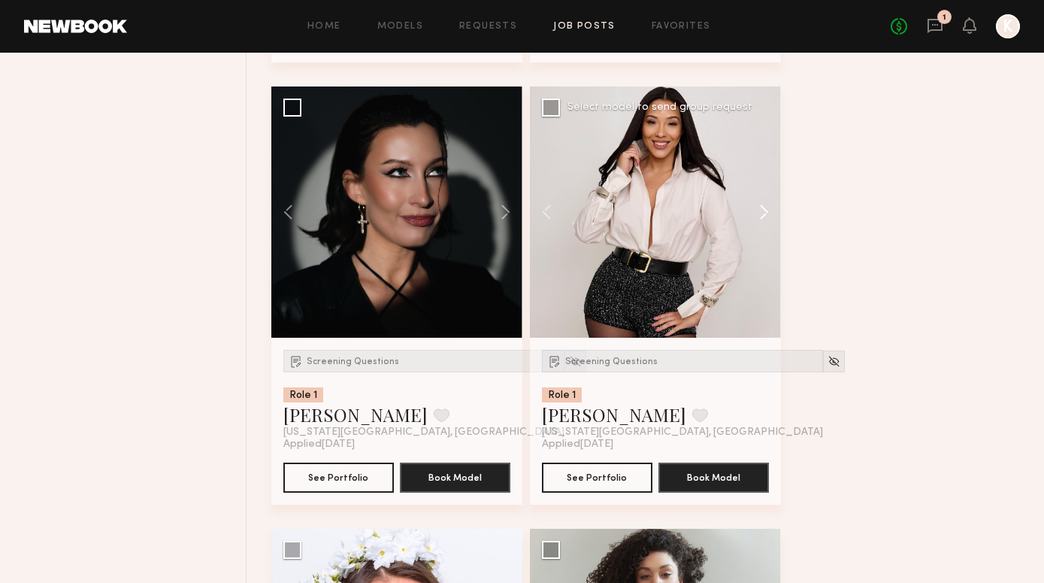
click at [761, 215] on button at bounding box center [757, 211] width 48 height 251
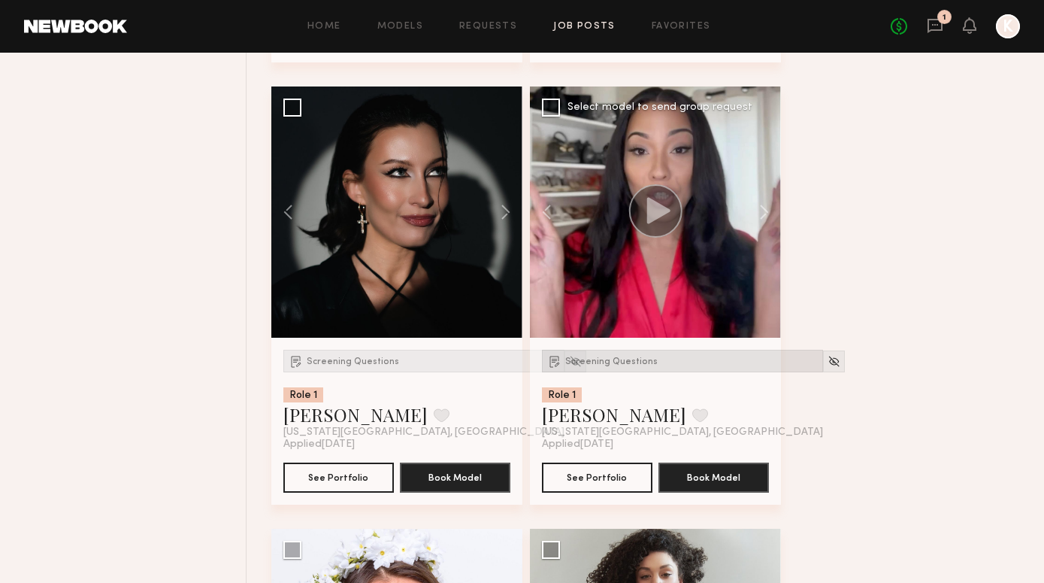
click at [617, 365] on span "Screening Questions" at bounding box center [611, 361] width 92 height 9
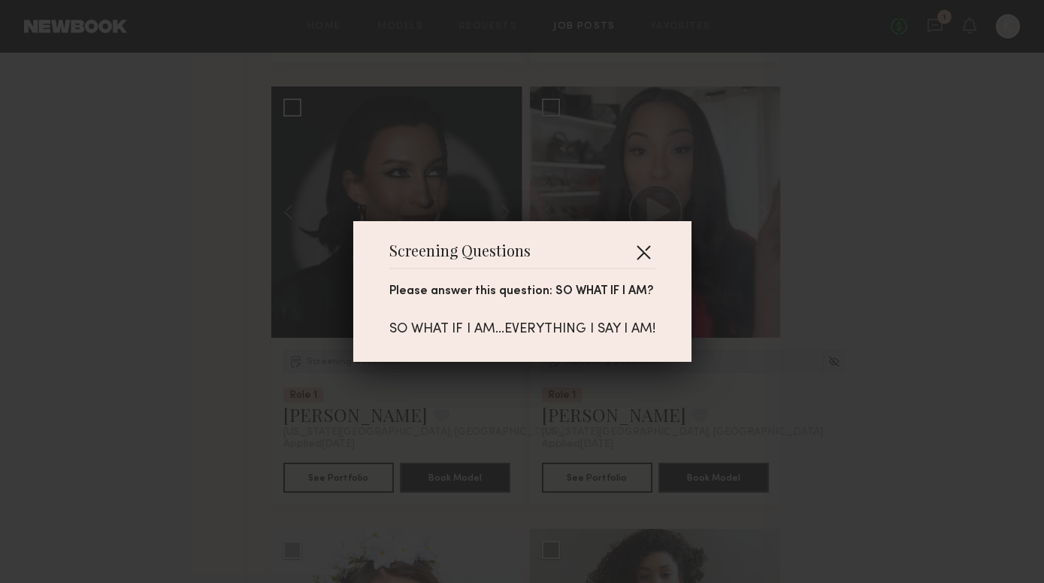
click at [640, 252] on button "button" at bounding box center [643, 252] width 24 height 24
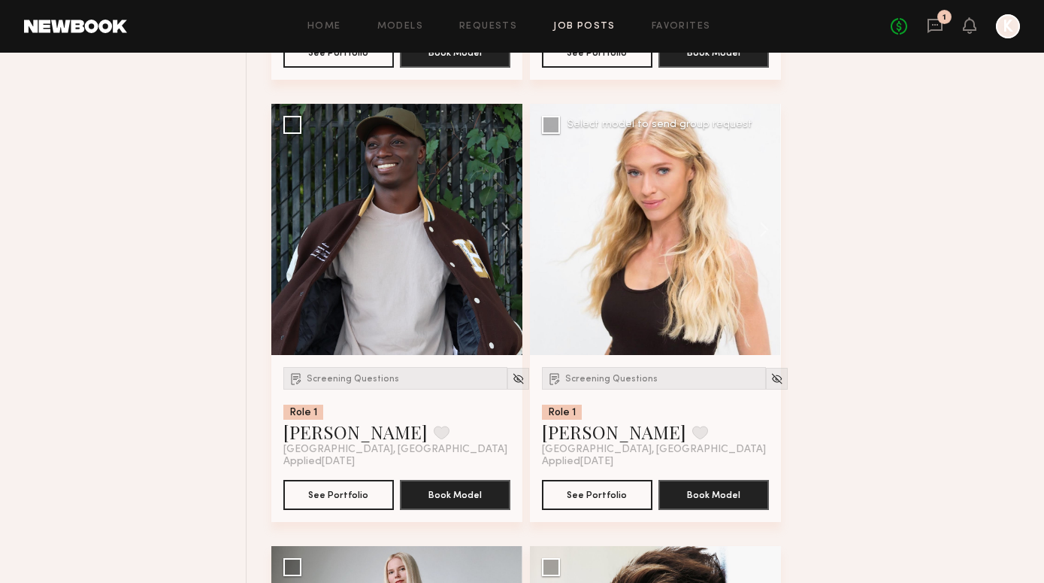
scroll to position [2396, 0]
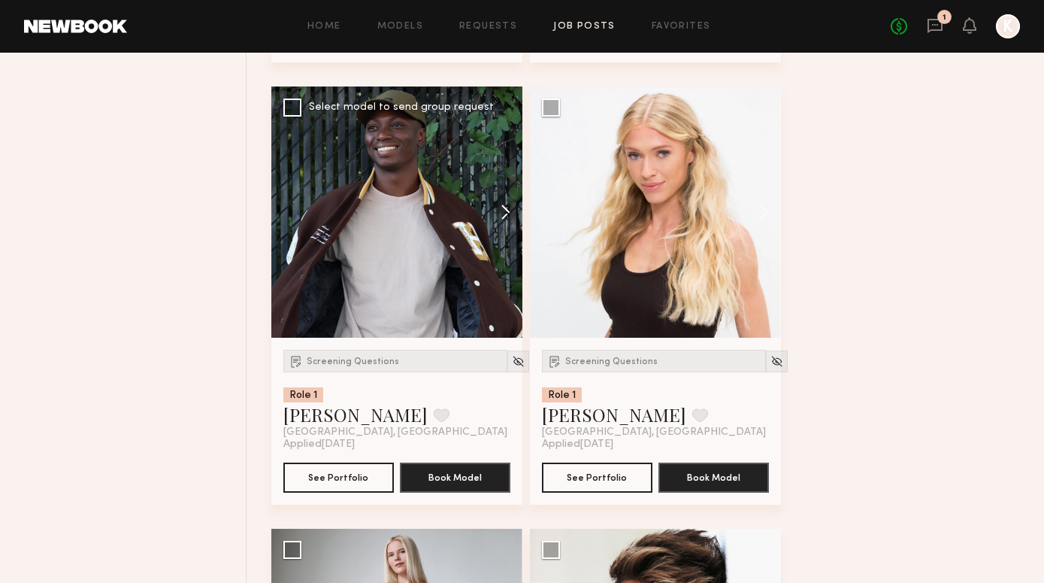
click at [501, 207] on button at bounding box center [498, 211] width 48 height 251
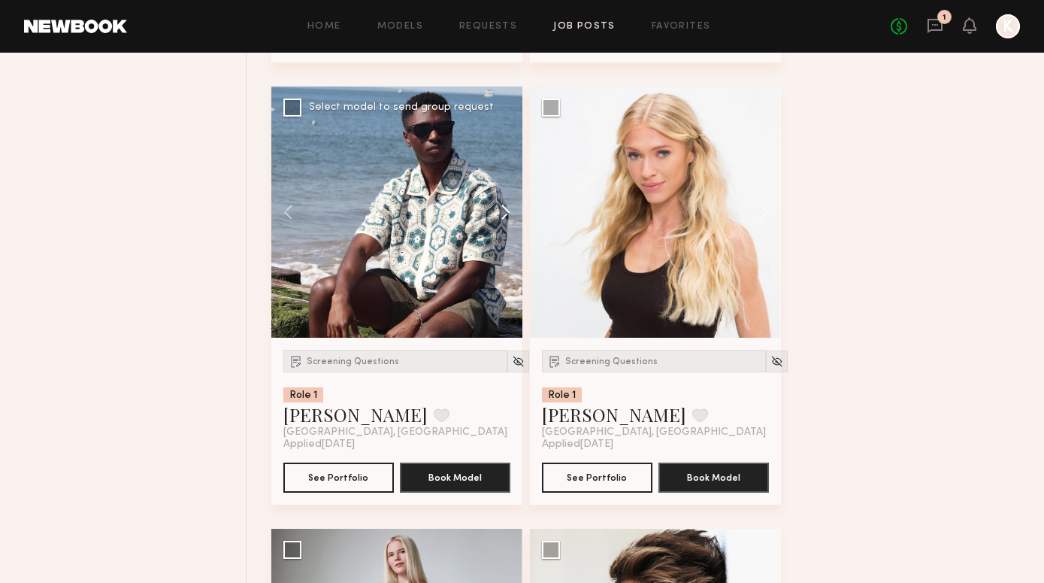
click at [501, 207] on button at bounding box center [498, 211] width 48 height 251
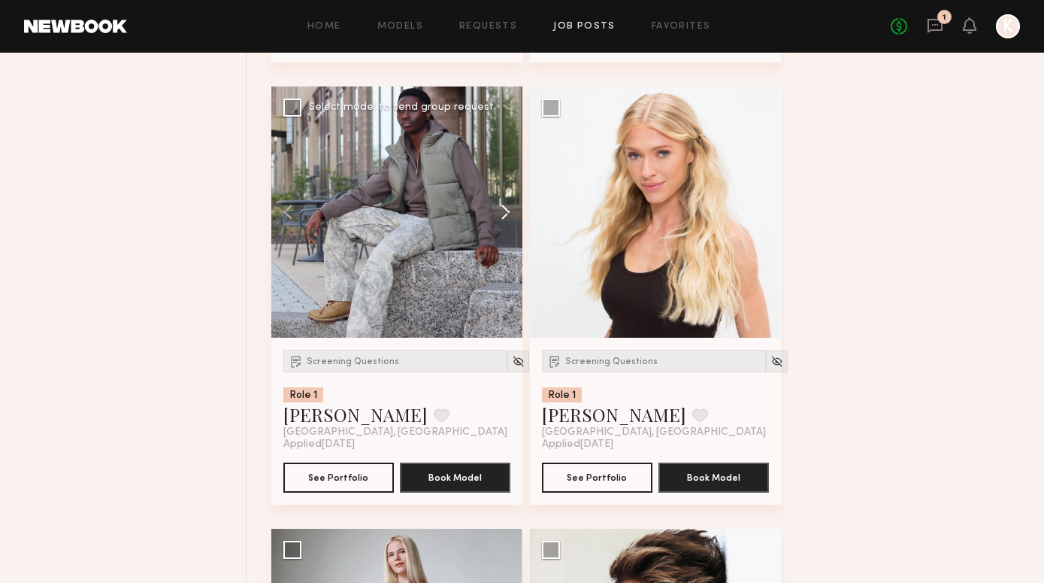
click at [501, 207] on button at bounding box center [498, 211] width 48 height 251
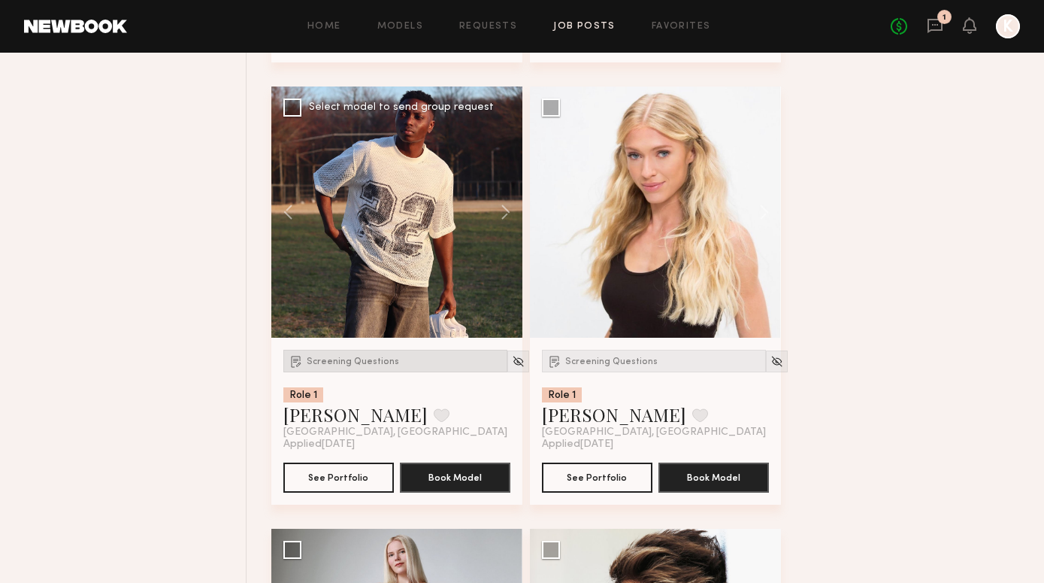
click at [323, 359] on span "Screening Questions" at bounding box center [353, 361] width 92 height 9
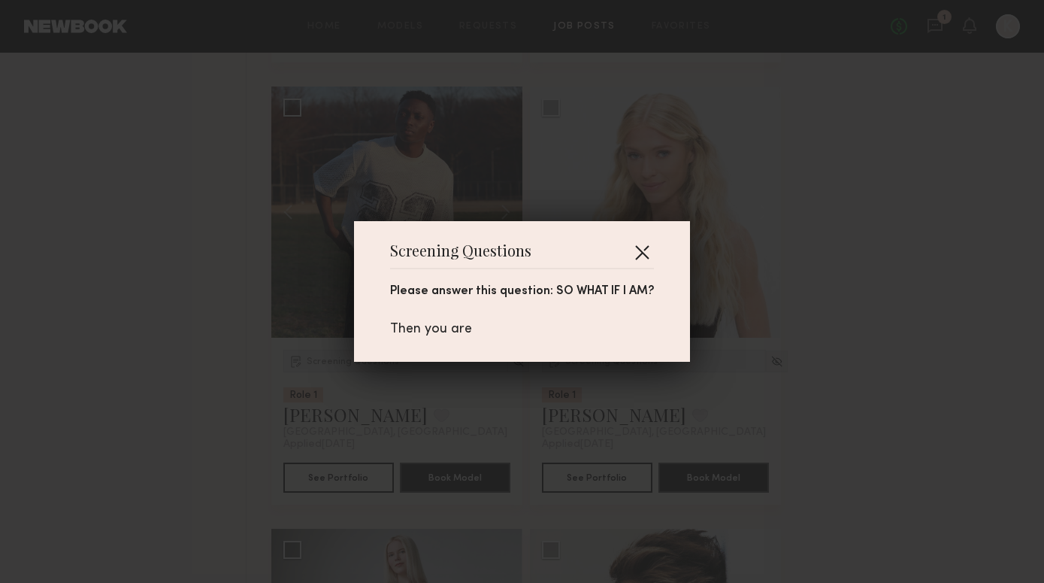
click at [634, 251] on button "button" at bounding box center [642, 252] width 24 height 24
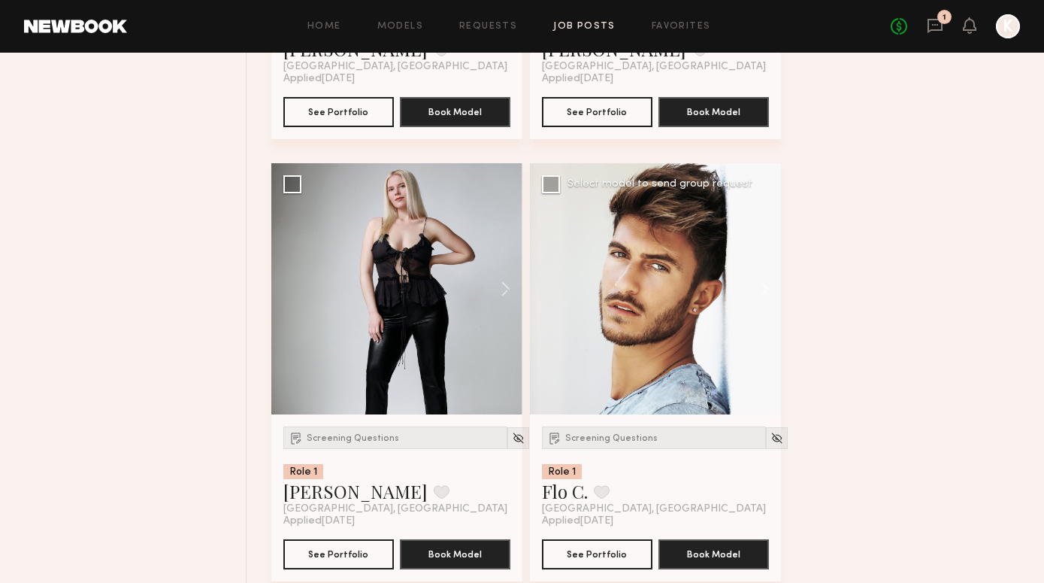
scroll to position [2761, 0]
click at [762, 284] on button at bounding box center [757, 288] width 48 height 251
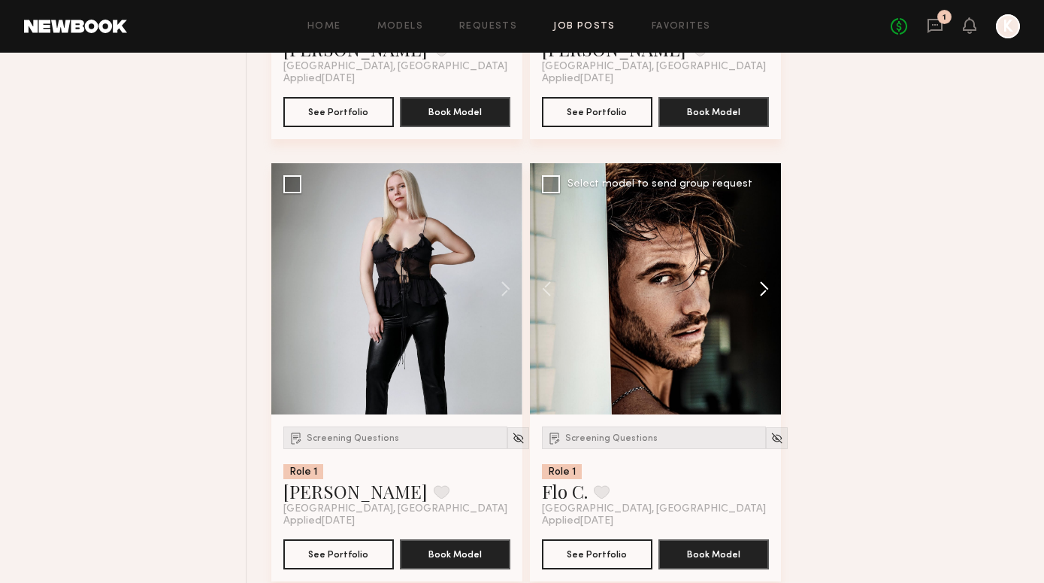
click at [762, 284] on button at bounding box center [757, 288] width 48 height 251
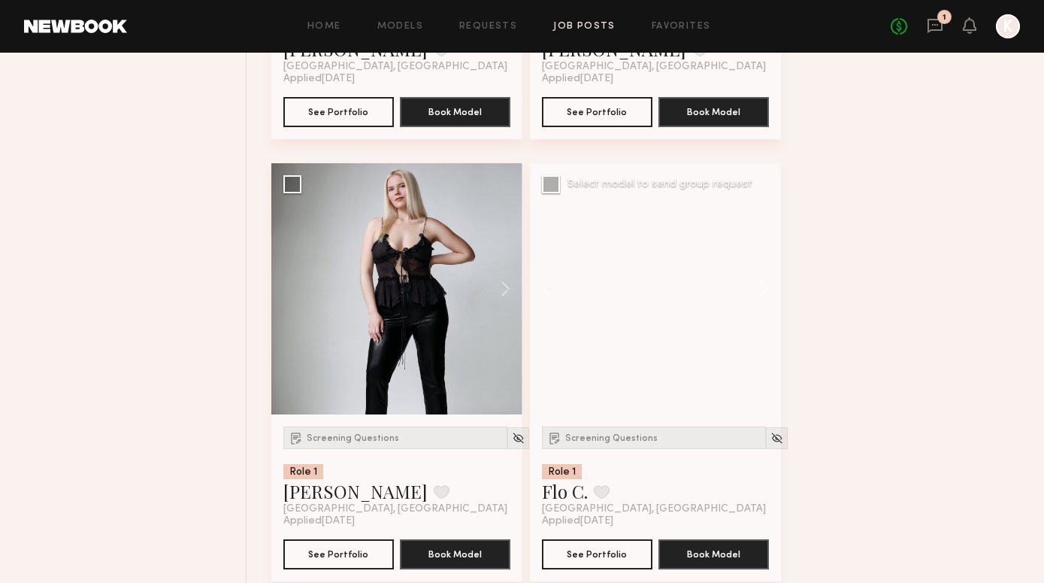
click at [762, 284] on button at bounding box center [757, 288] width 48 height 251
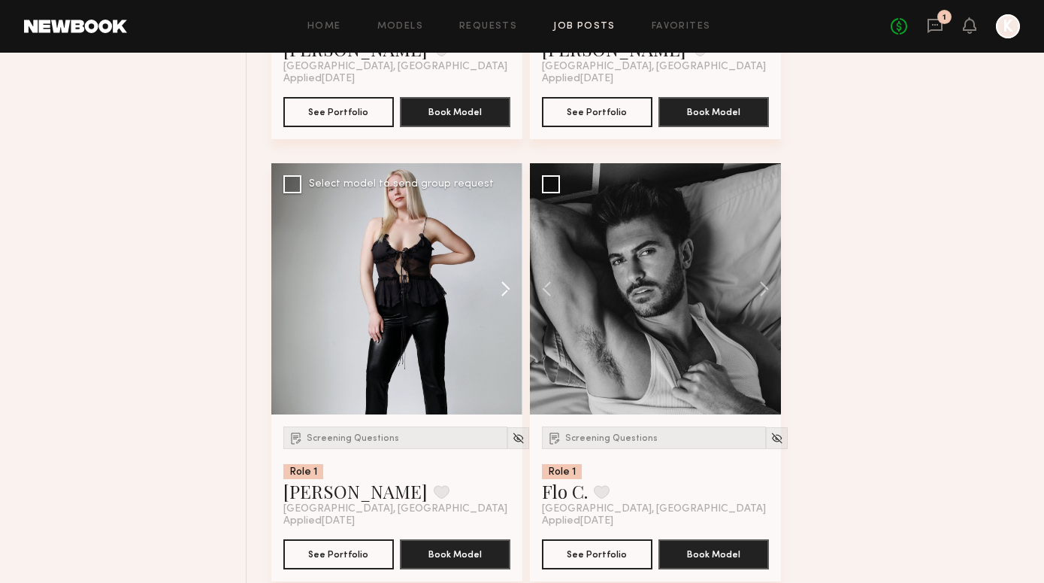
click at [504, 289] on button at bounding box center [498, 288] width 48 height 251
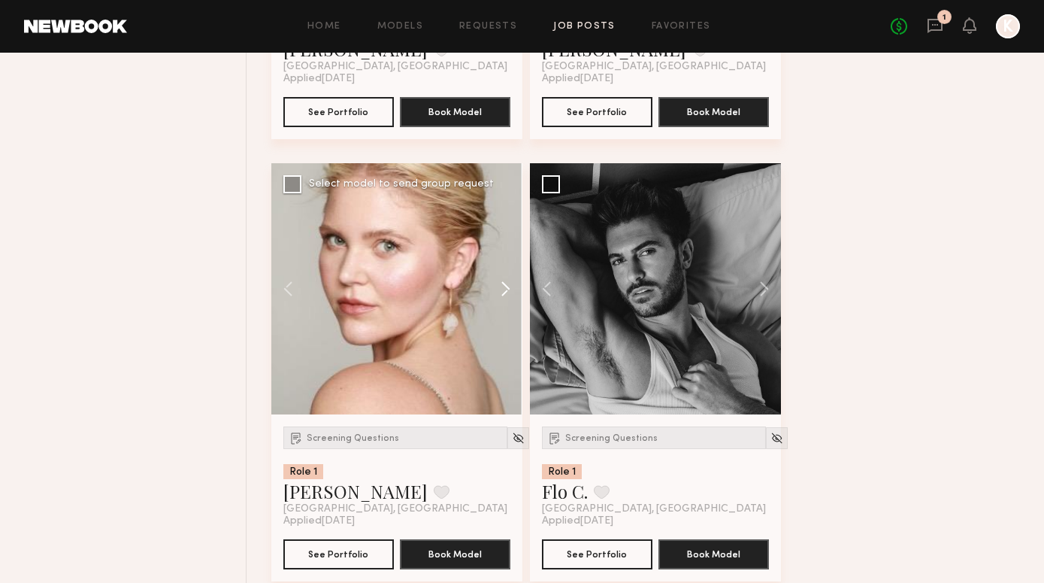
click at [504, 289] on button at bounding box center [498, 288] width 48 height 251
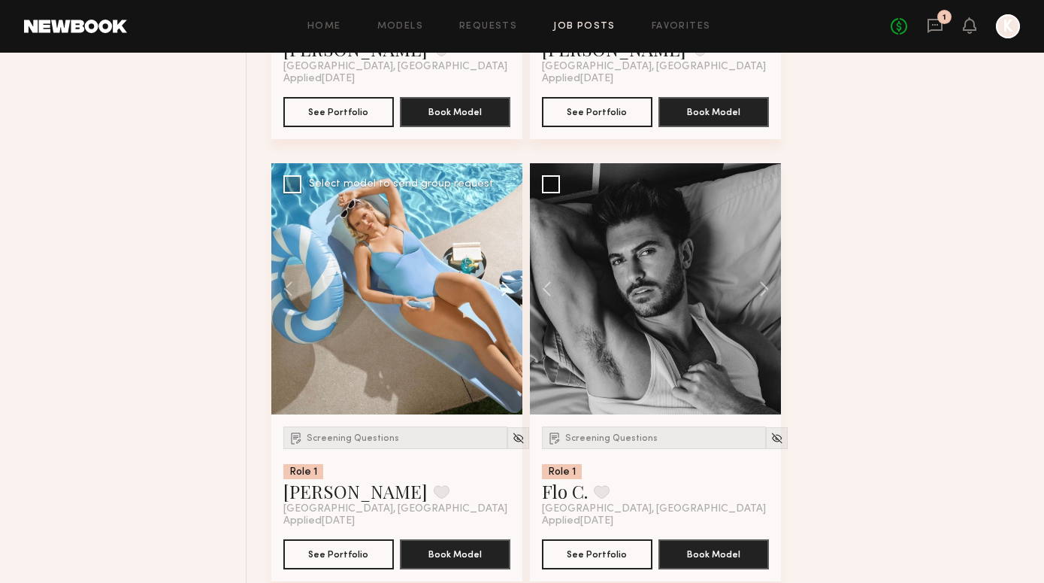
click at [504, 289] on button at bounding box center [498, 288] width 48 height 251
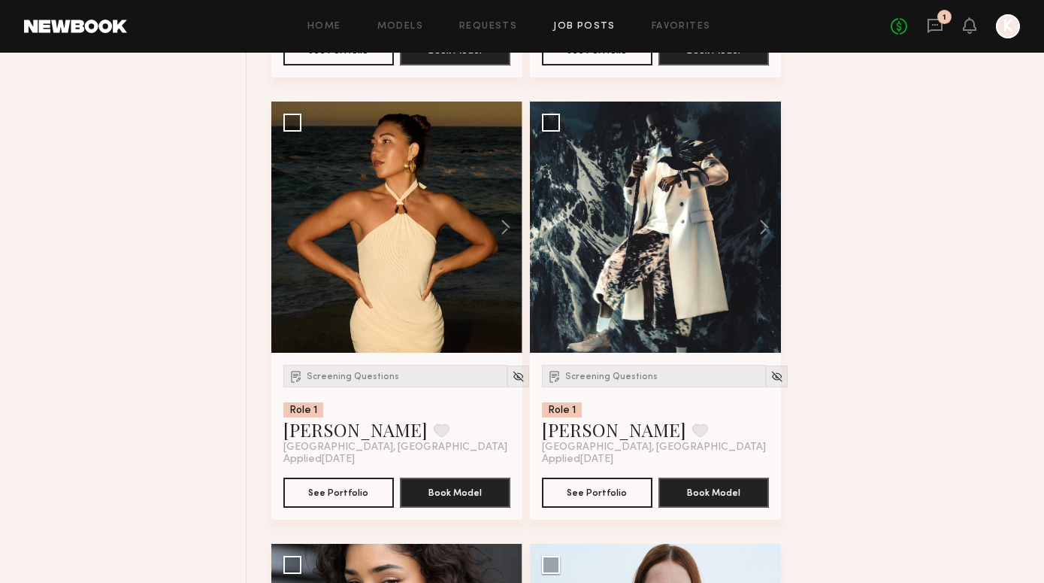
scroll to position [3317, 0]
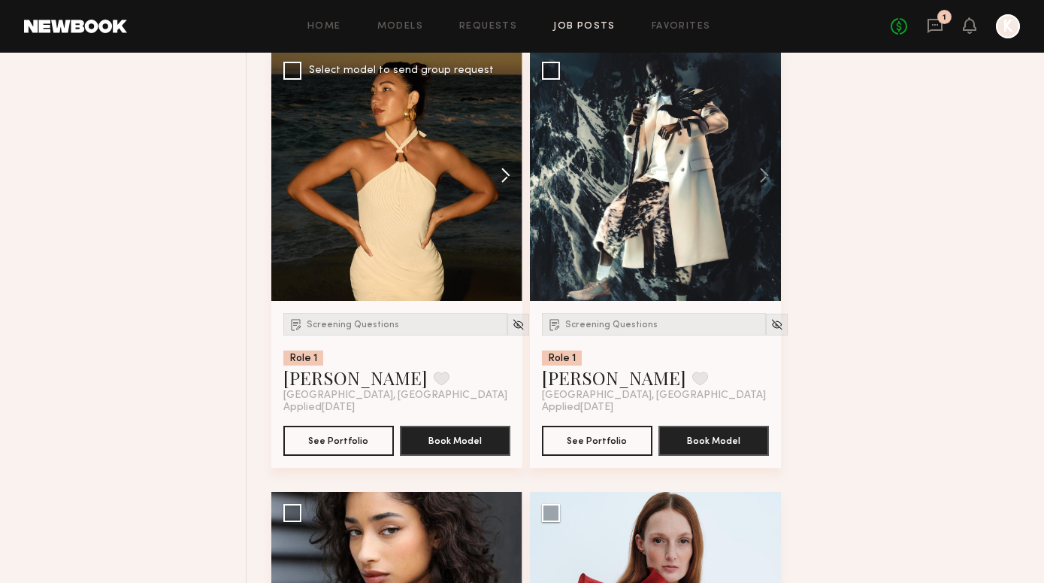
click at [499, 172] on button at bounding box center [498, 175] width 48 height 251
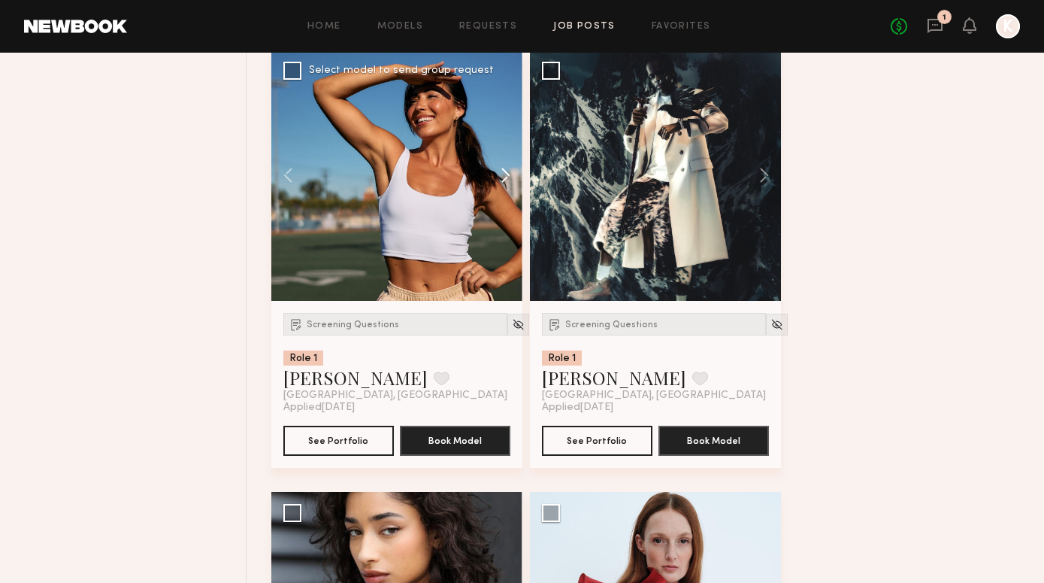
click at [499, 172] on button at bounding box center [498, 175] width 48 height 251
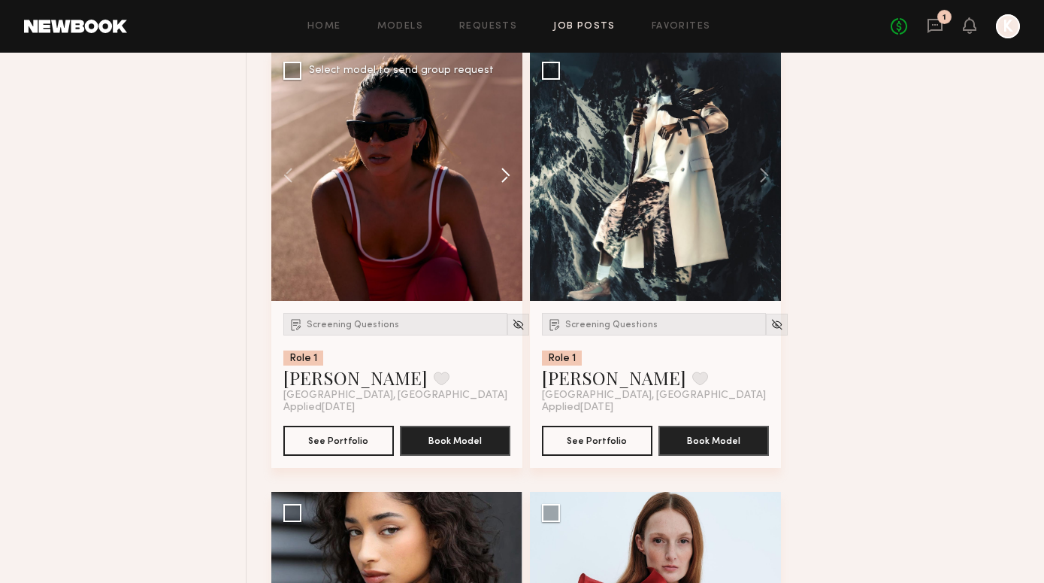
click at [499, 172] on button at bounding box center [498, 175] width 48 height 251
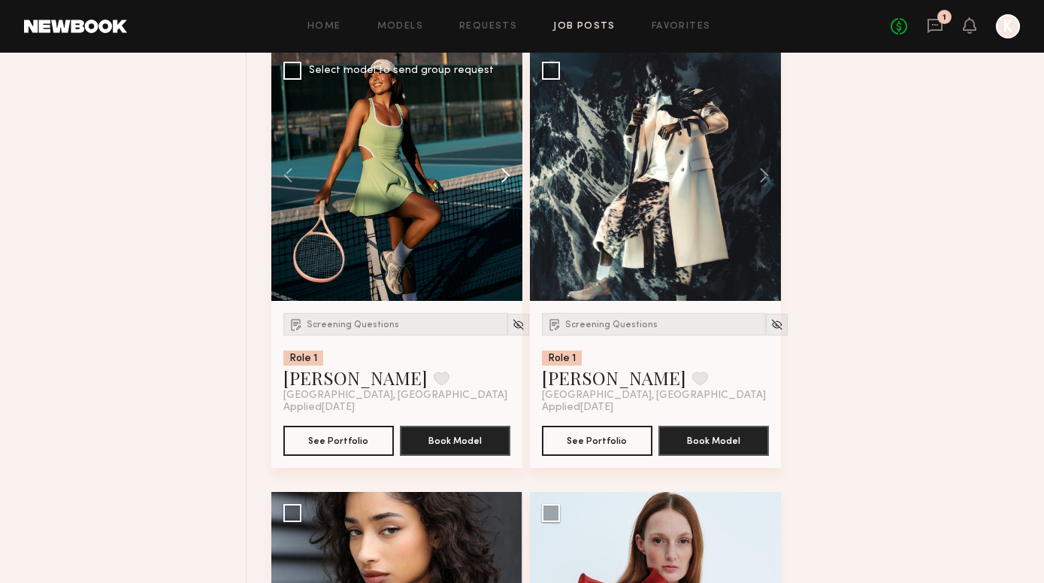
click at [499, 172] on button at bounding box center [498, 175] width 48 height 251
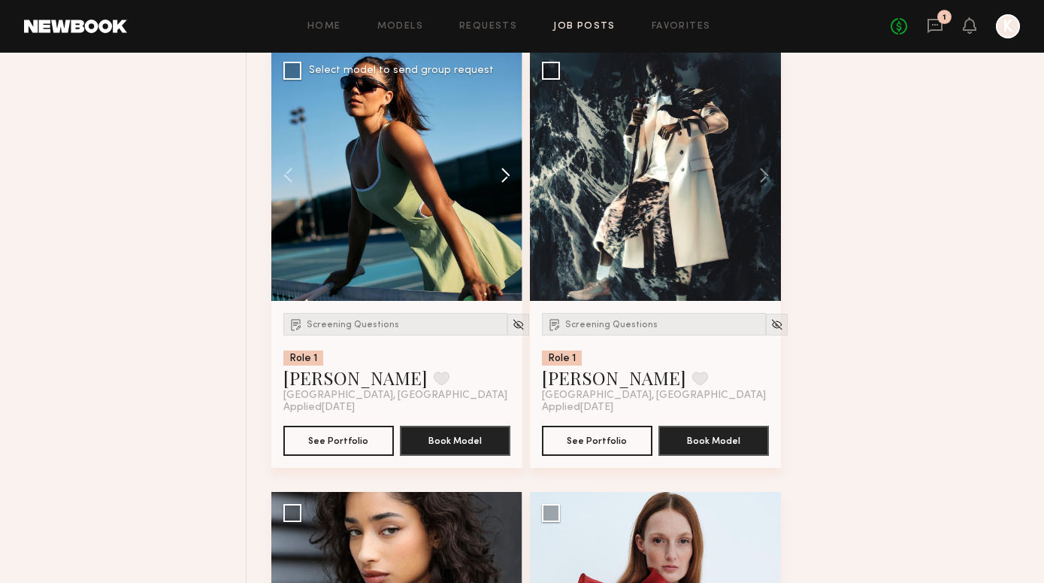
scroll to position [3293, 0]
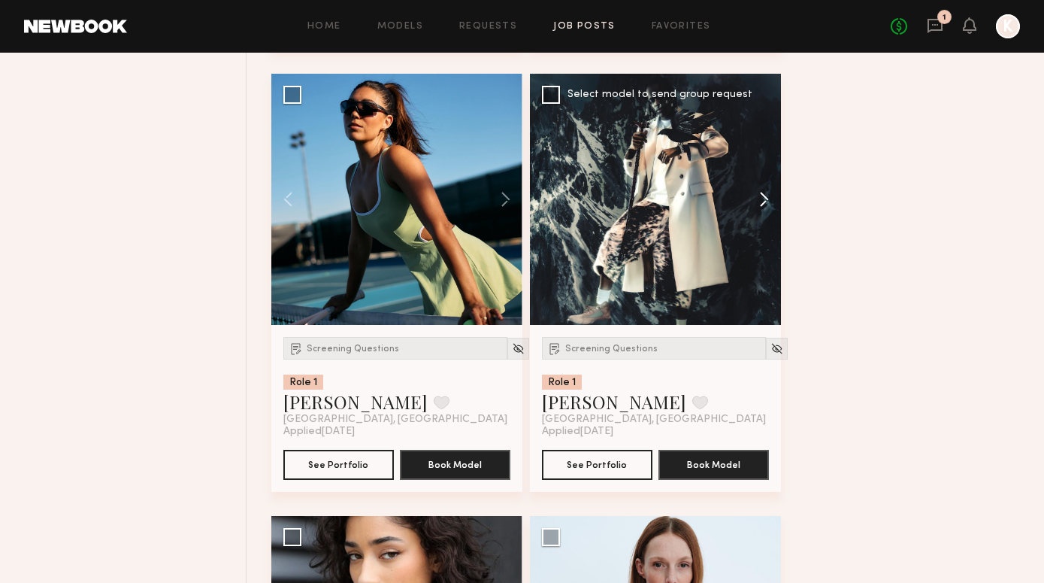
click at [767, 197] on button at bounding box center [757, 199] width 48 height 251
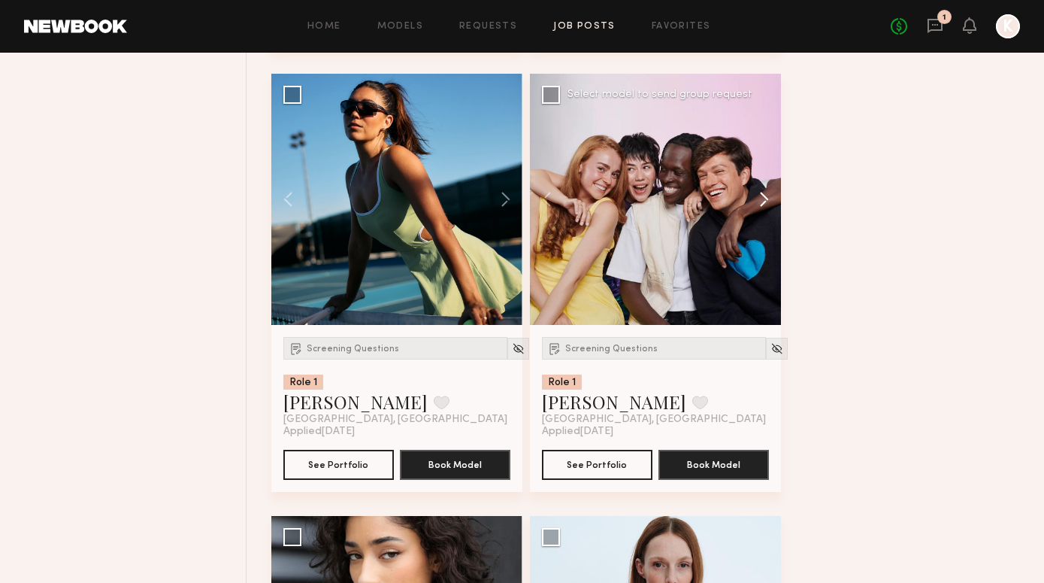
click at [767, 197] on button at bounding box center [757, 199] width 48 height 251
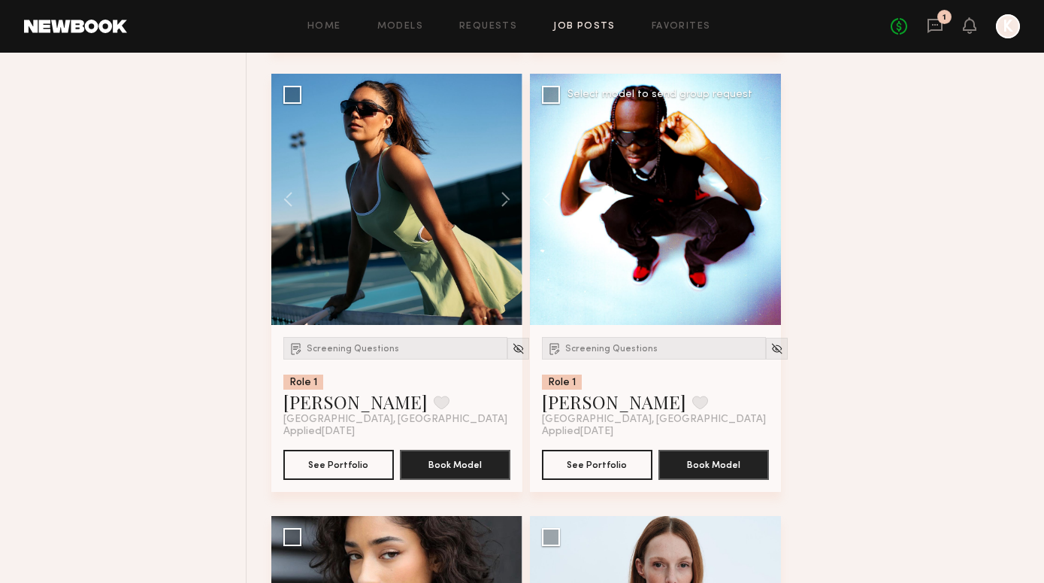
click at [767, 197] on button at bounding box center [757, 199] width 48 height 251
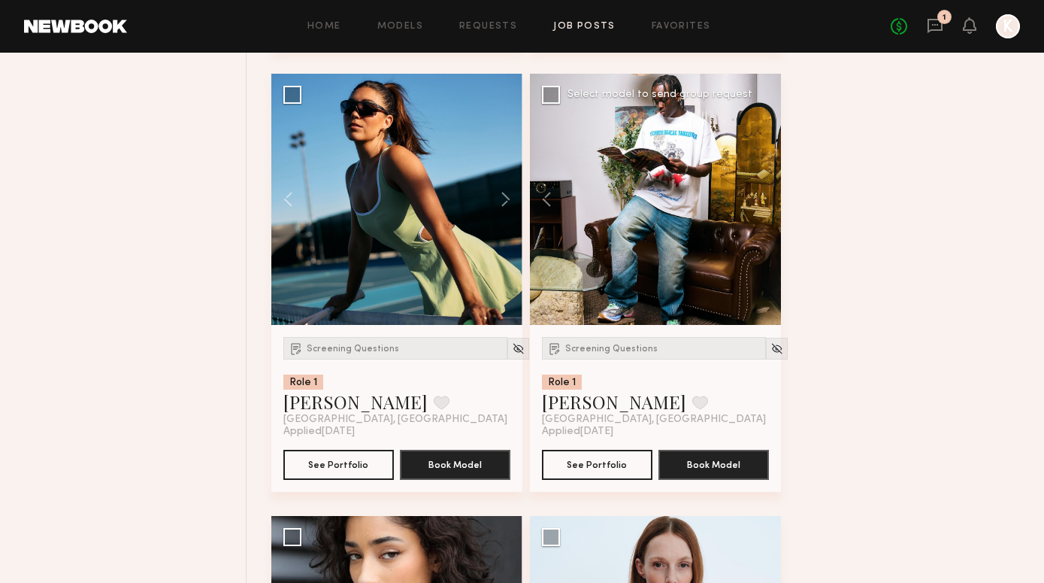
click at [767, 197] on div at bounding box center [655, 199] width 251 height 251
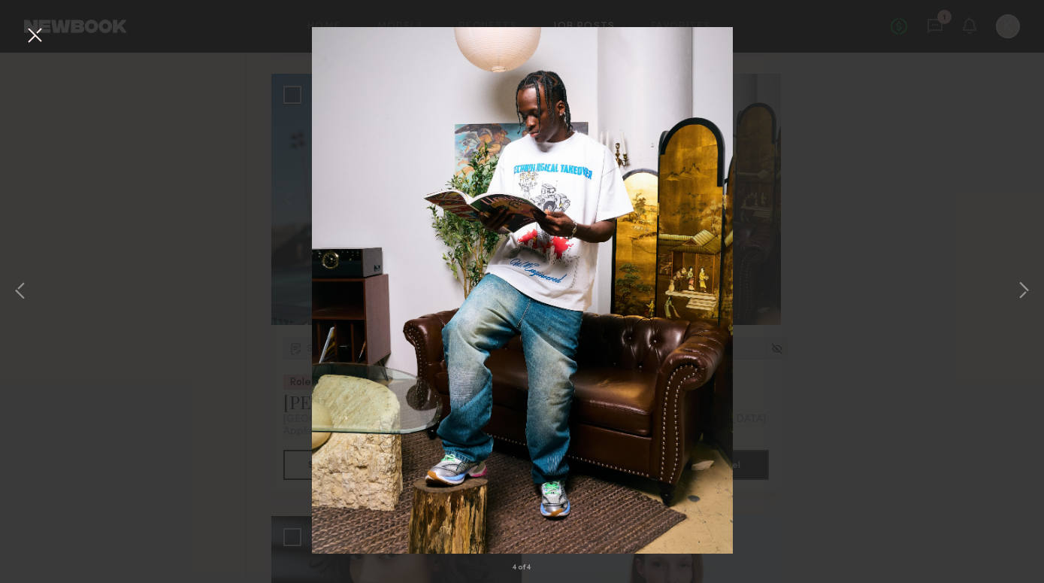
click at [1013, 293] on div "4 of 4" at bounding box center [522, 291] width 1044 height 583
click at [1021, 292] on button at bounding box center [1024, 292] width 18 height 466
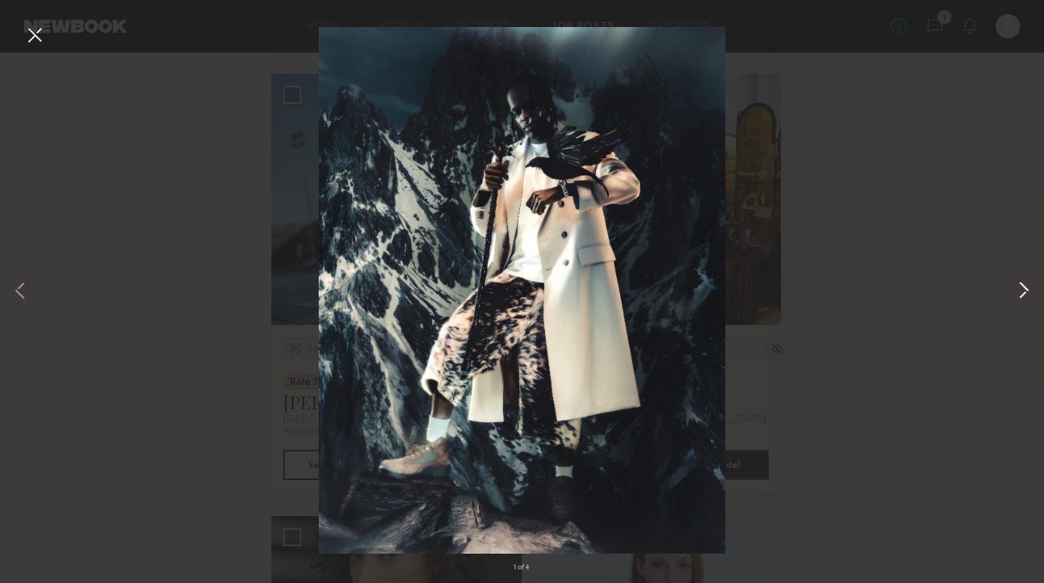
click at [1026, 292] on button at bounding box center [1024, 292] width 18 height 466
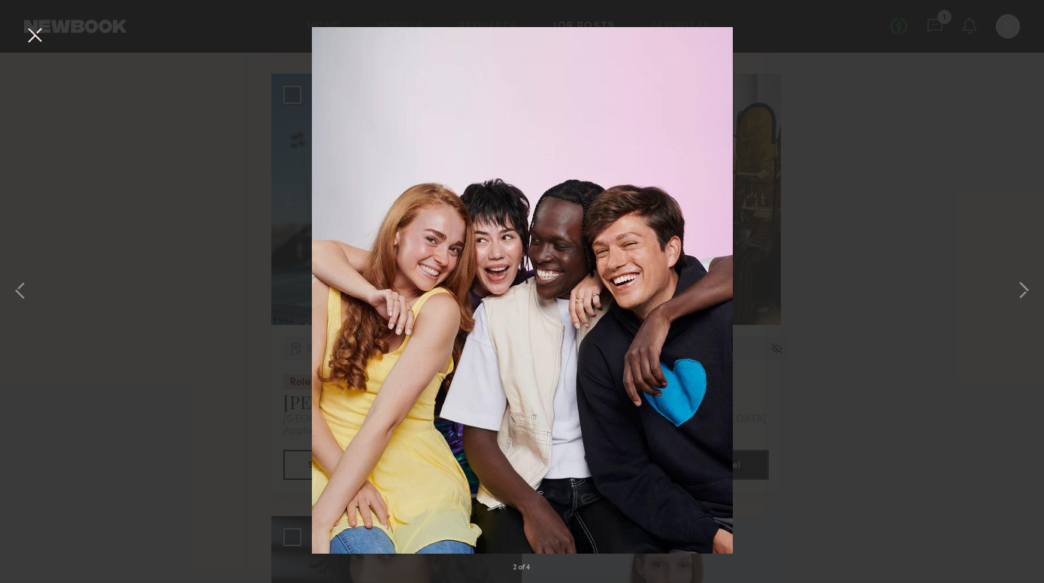
click at [918, 270] on div "2 of 4" at bounding box center [522, 291] width 1044 height 583
click at [38, 35] on button at bounding box center [35, 36] width 24 height 27
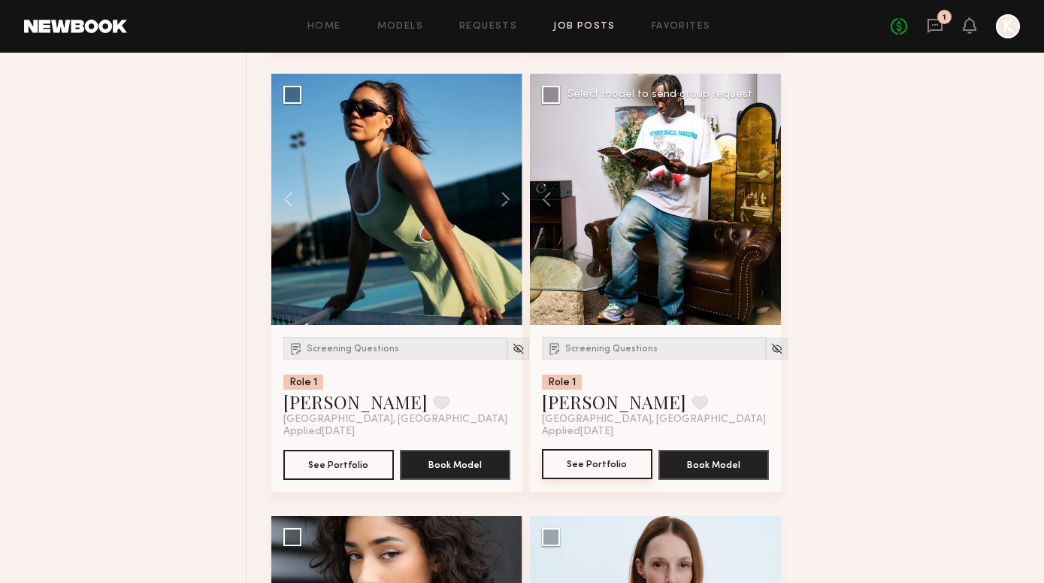
click at [583, 464] on button "See Portfolio" at bounding box center [597, 464] width 111 height 30
click at [592, 354] on div "Screening Questions" at bounding box center [654, 348] width 224 height 23
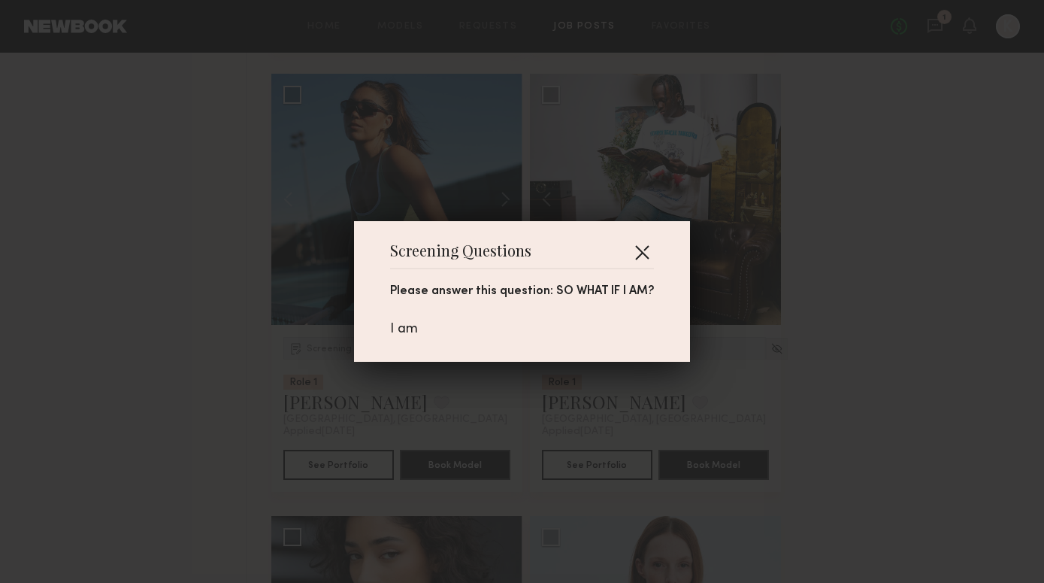
click at [640, 244] on button "button" at bounding box center [642, 252] width 24 height 24
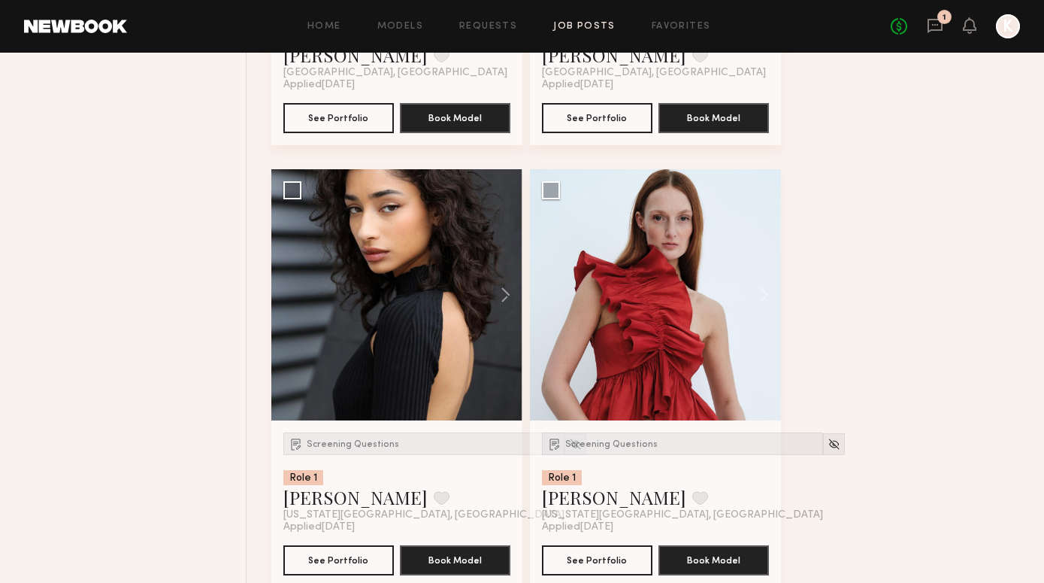
scroll to position [3640, 0]
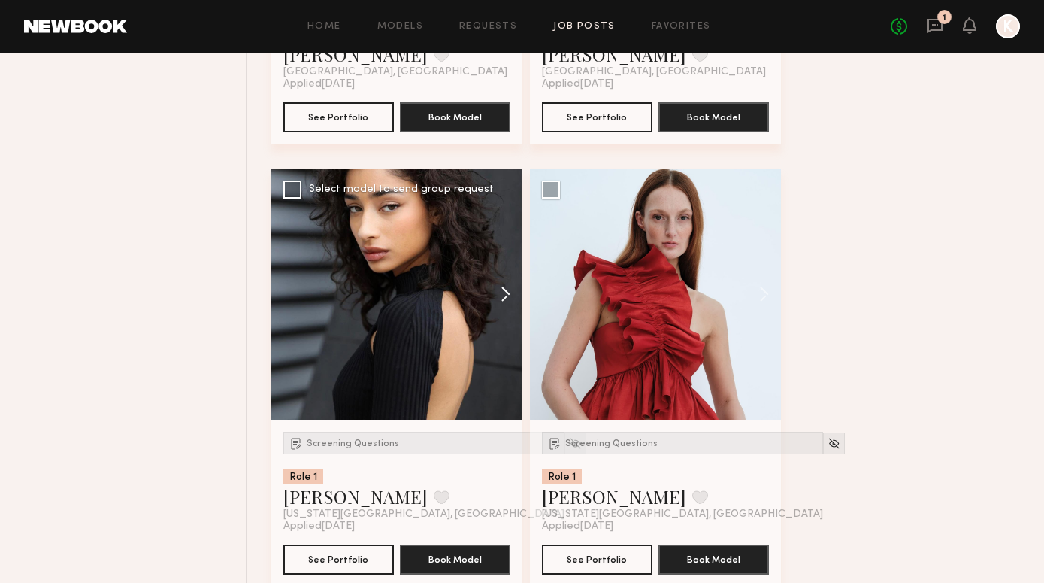
click at [512, 298] on button at bounding box center [498, 293] width 48 height 251
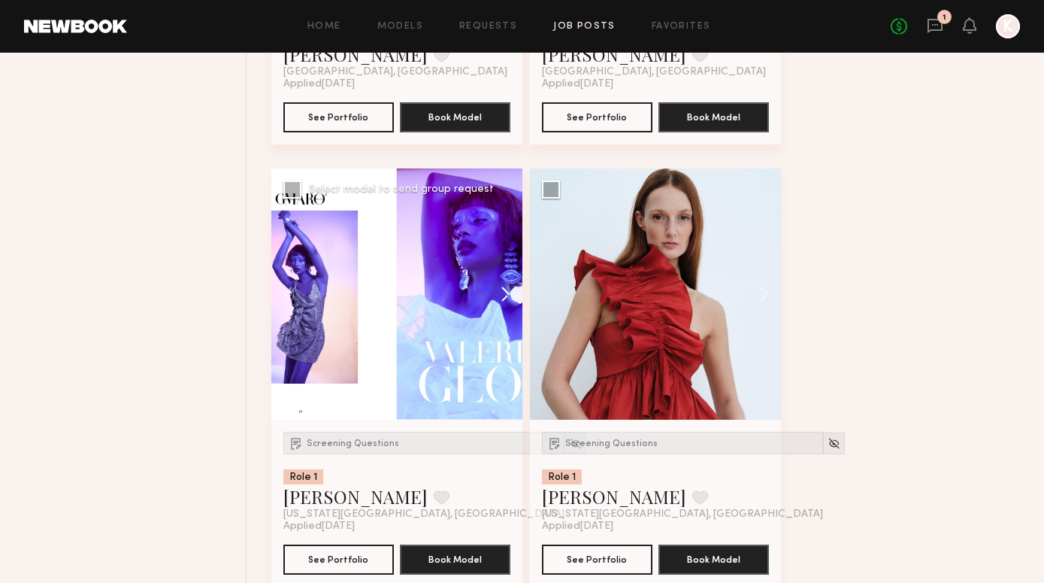
click at [512, 298] on button at bounding box center [498, 293] width 48 height 251
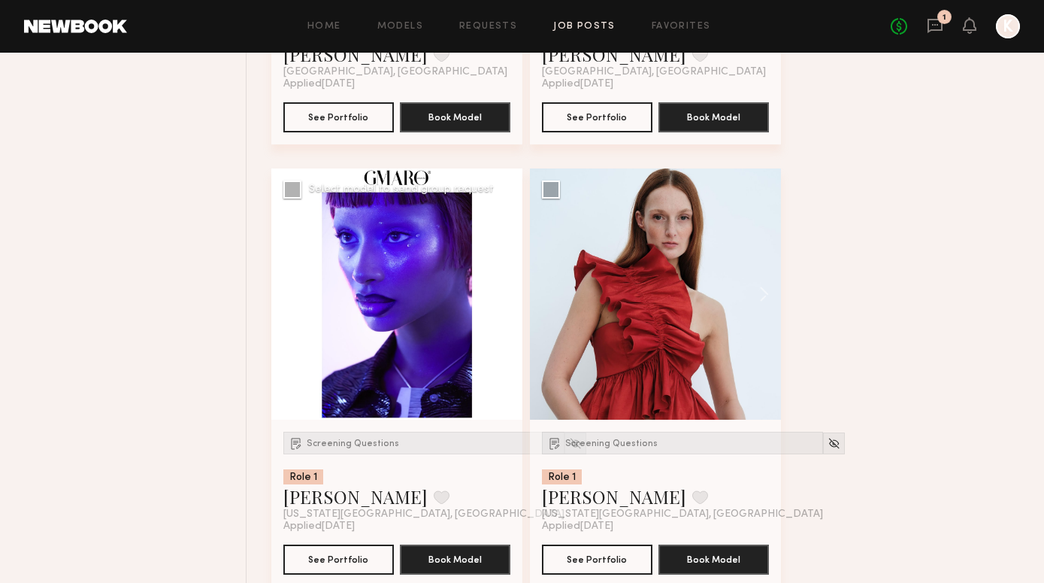
click at [512, 298] on button at bounding box center [498, 293] width 48 height 251
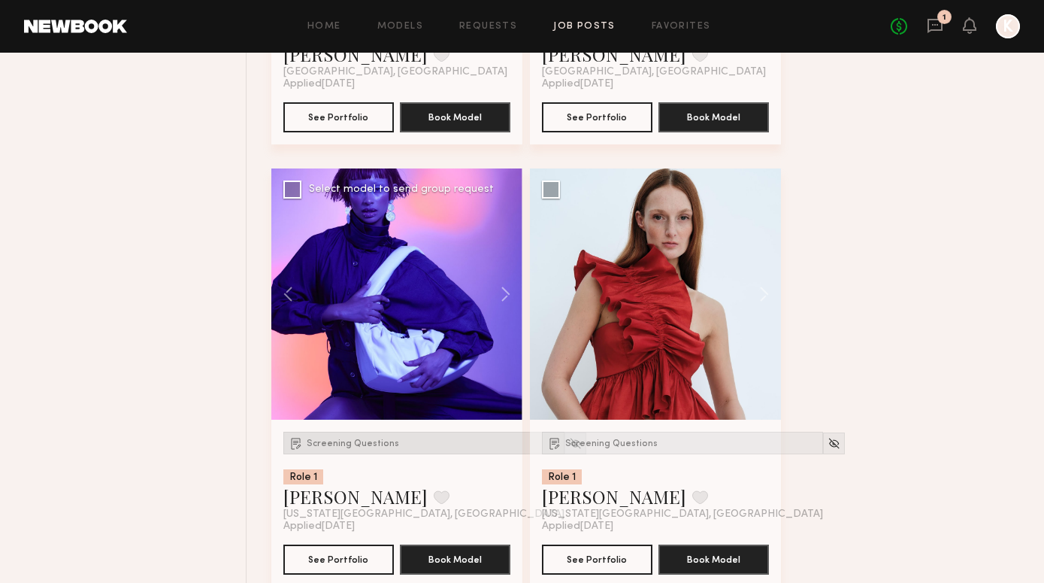
click at [354, 438] on div "Screening Questions" at bounding box center [423, 443] width 281 height 23
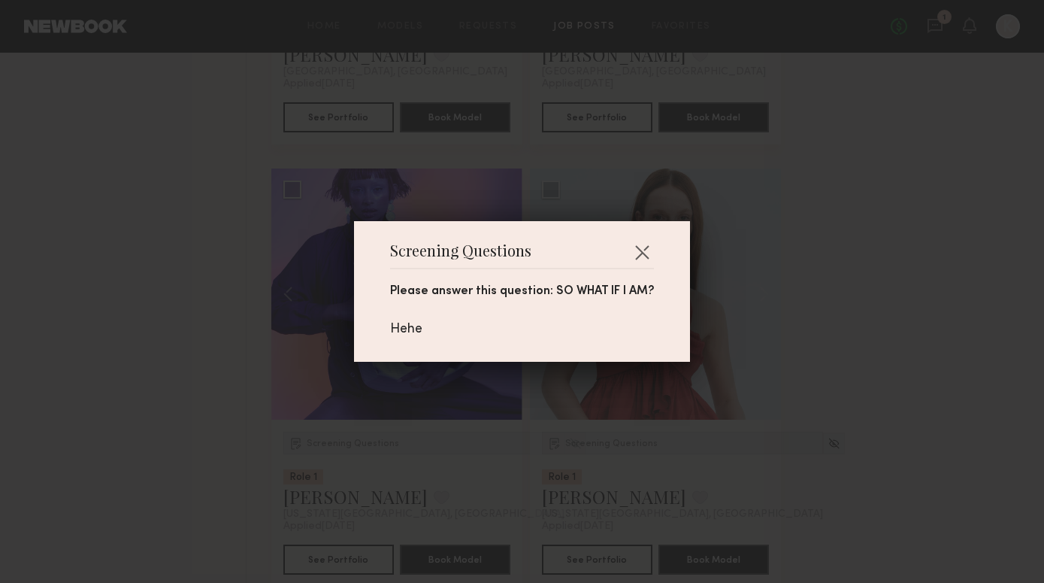
click at [641, 238] on div "Screening Questions Please answer this question: SO WHAT IF I AM? Hehe" at bounding box center [522, 291] width 336 height 141
click at [633, 256] on button "button" at bounding box center [642, 252] width 24 height 24
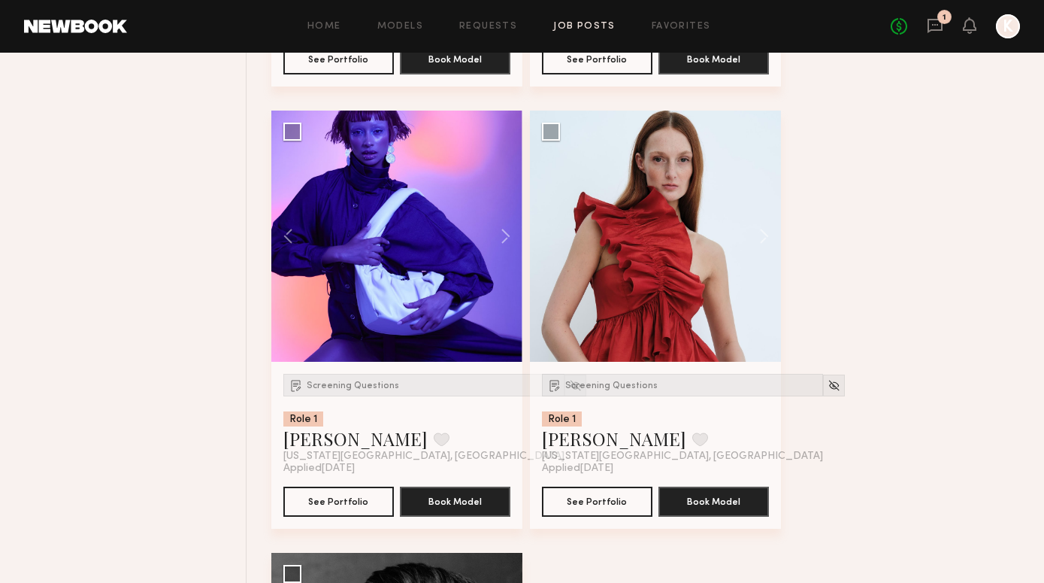
scroll to position [3710, 0]
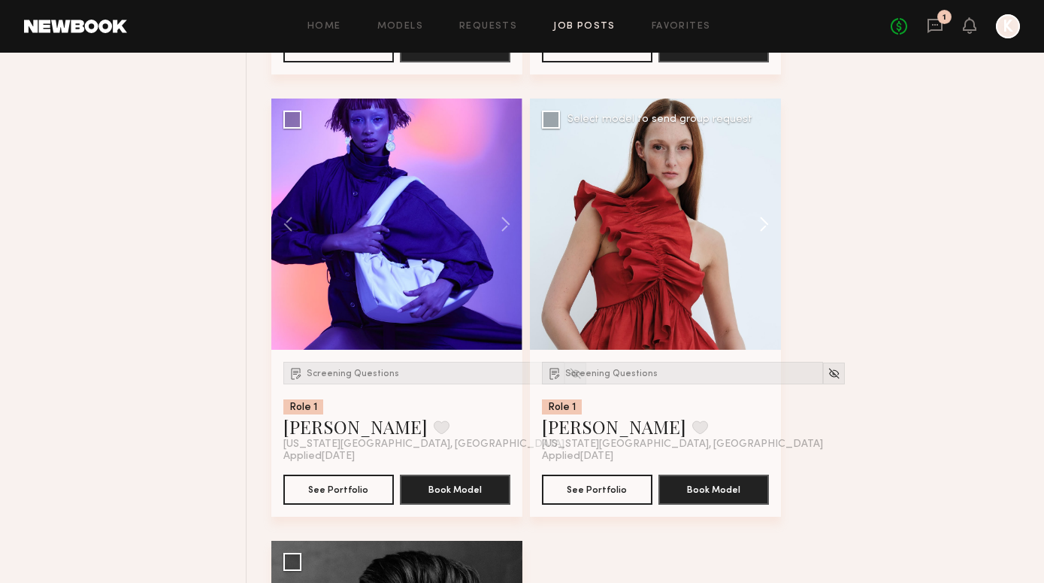
click at [756, 223] on button at bounding box center [757, 223] width 48 height 251
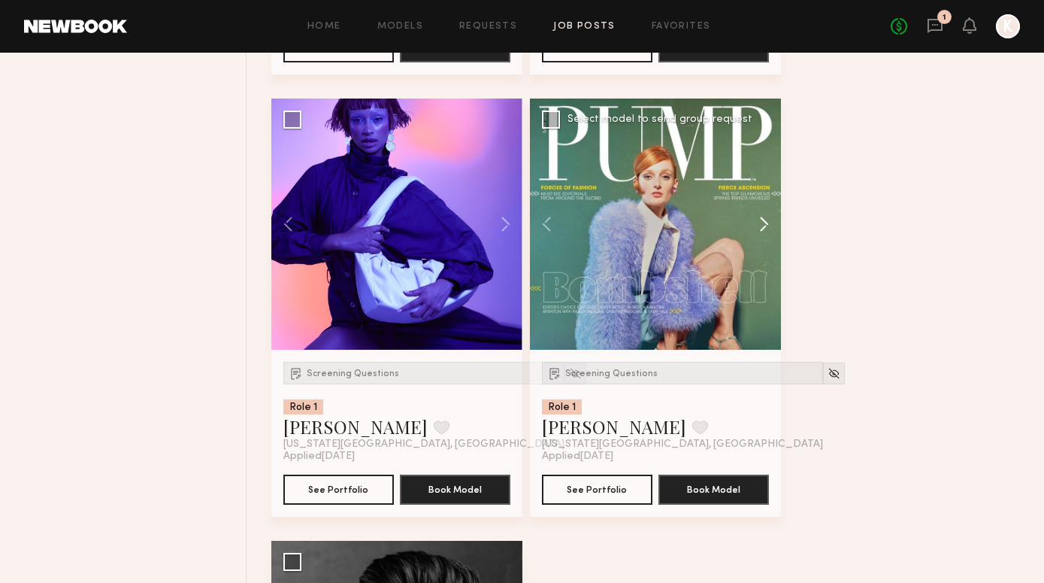
click at [756, 223] on button at bounding box center [757, 223] width 48 height 251
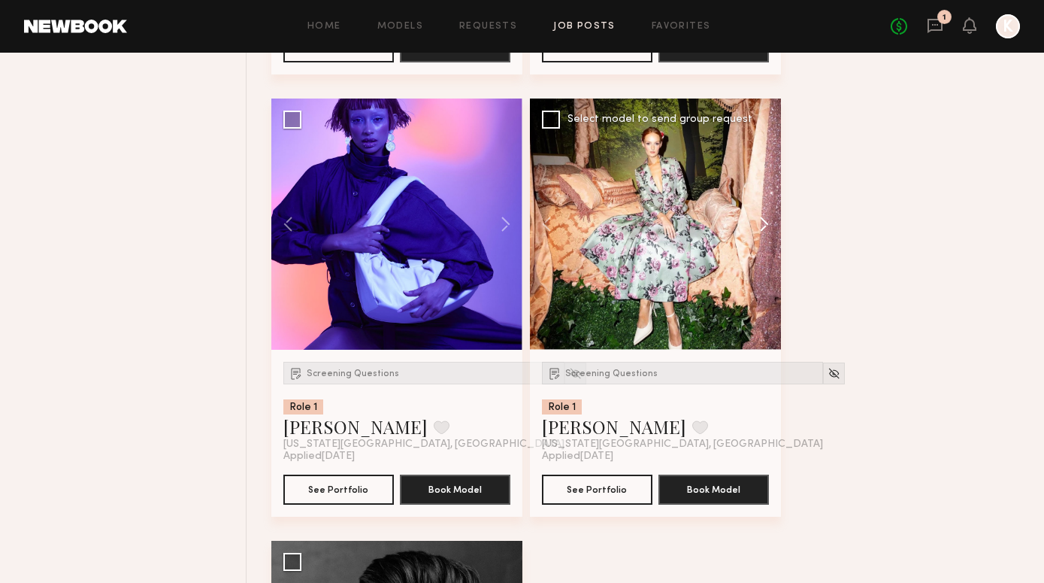
click at [756, 223] on button at bounding box center [757, 223] width 48 height 251
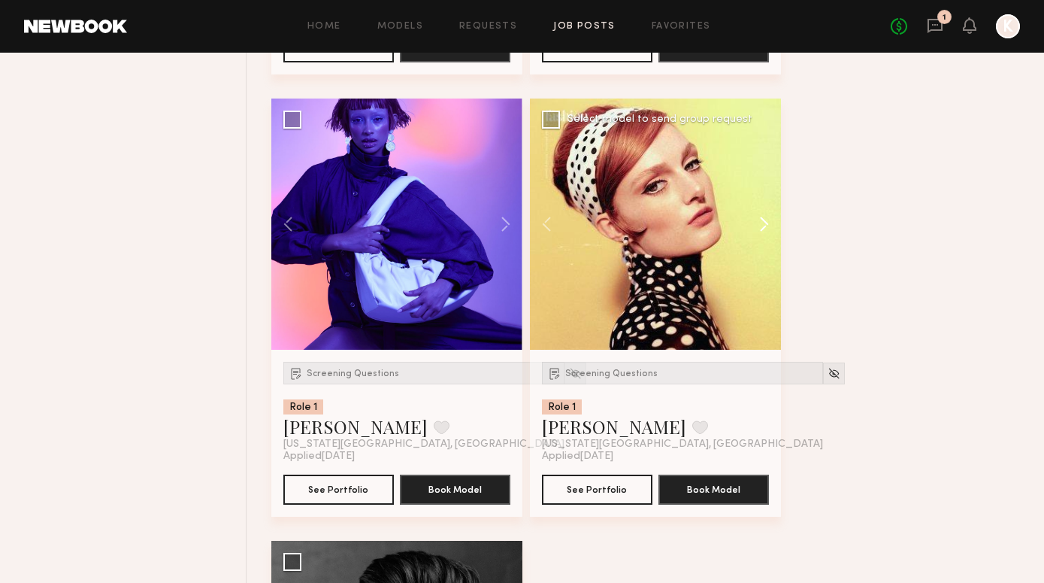
click at [757, 223] on button at bounding box center [757, 223] width 48 height 251
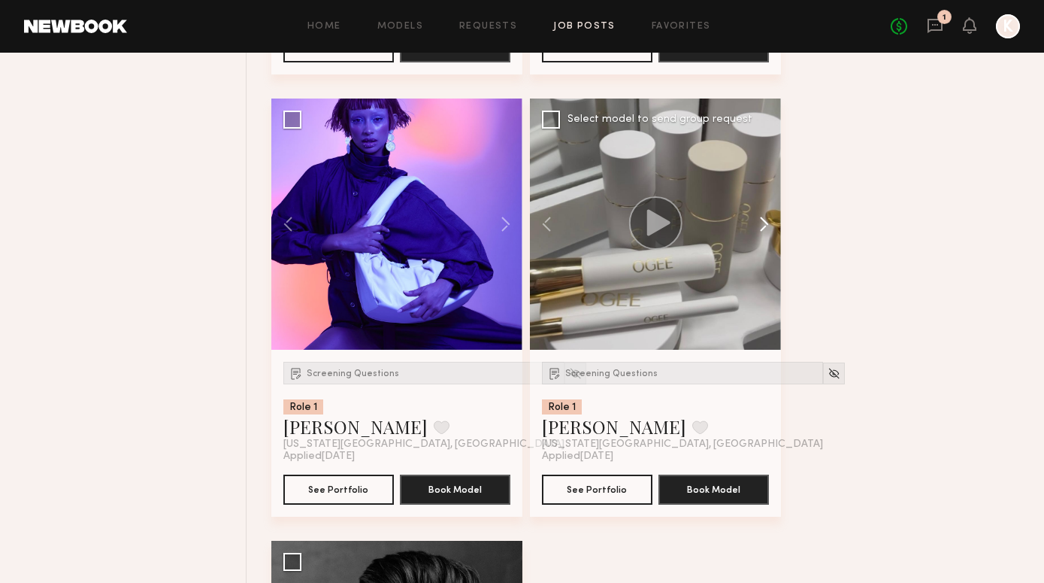
click at [757, 223] on button at bounding box center [757, 223] width 48 height 251
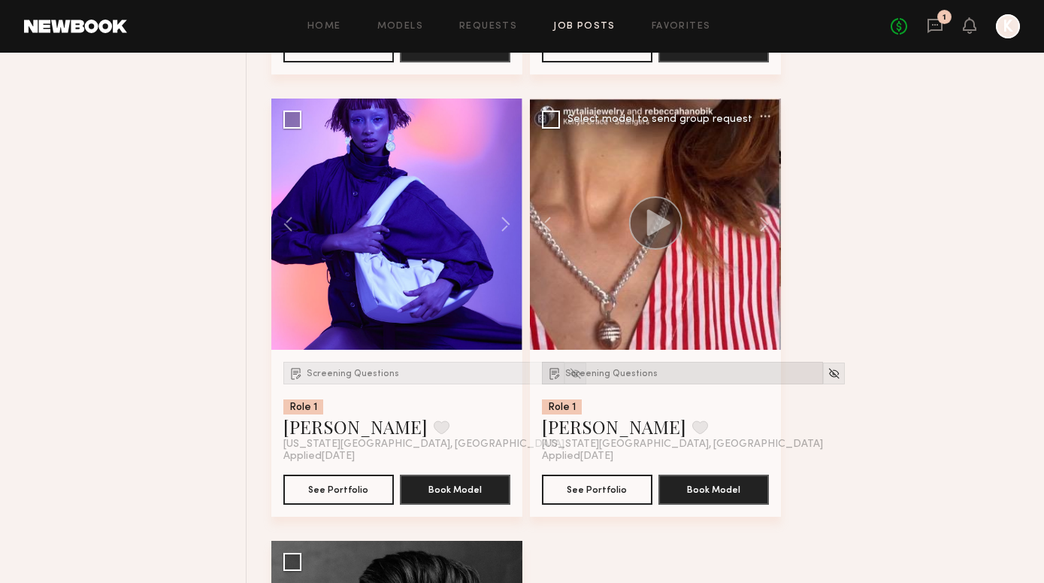
click at [619, 377] on span "Screening Questions" at bounding box center [611, 373] width 92 height 9
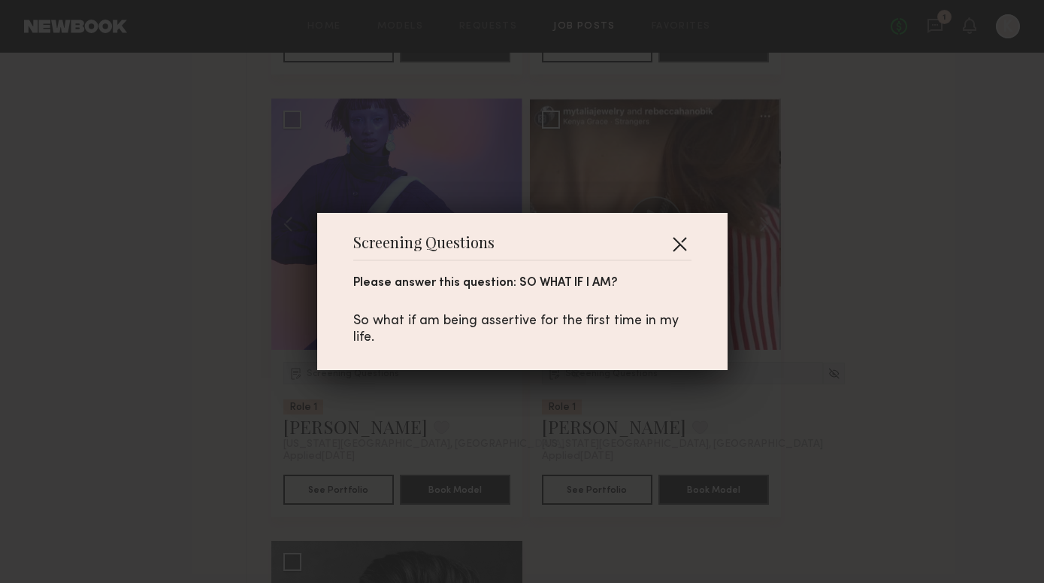
click at [679, 244] on button "button" at bounding box center [680, 244] width 24 height 24
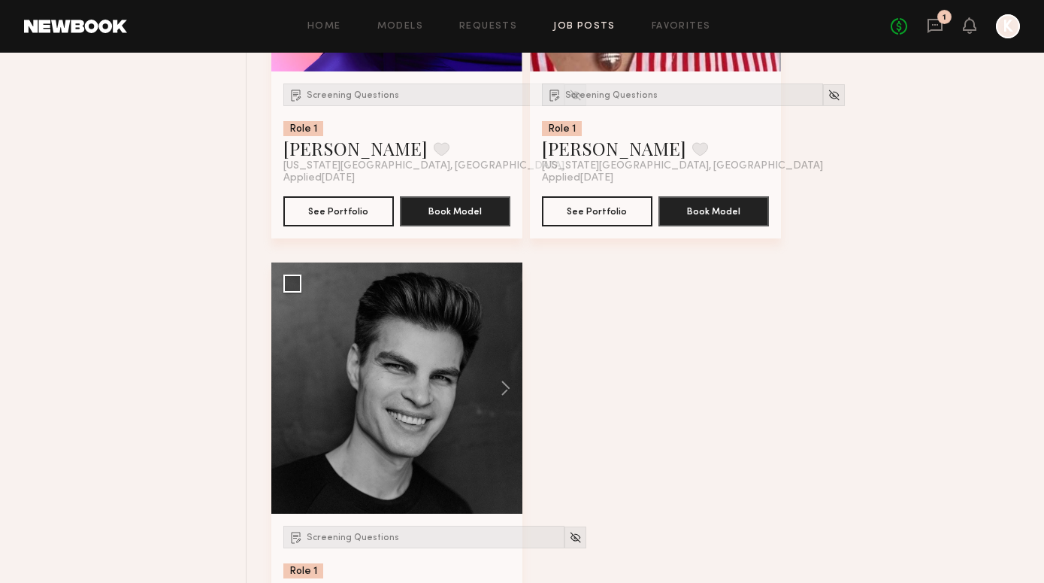
scroll to position [3990, 0]
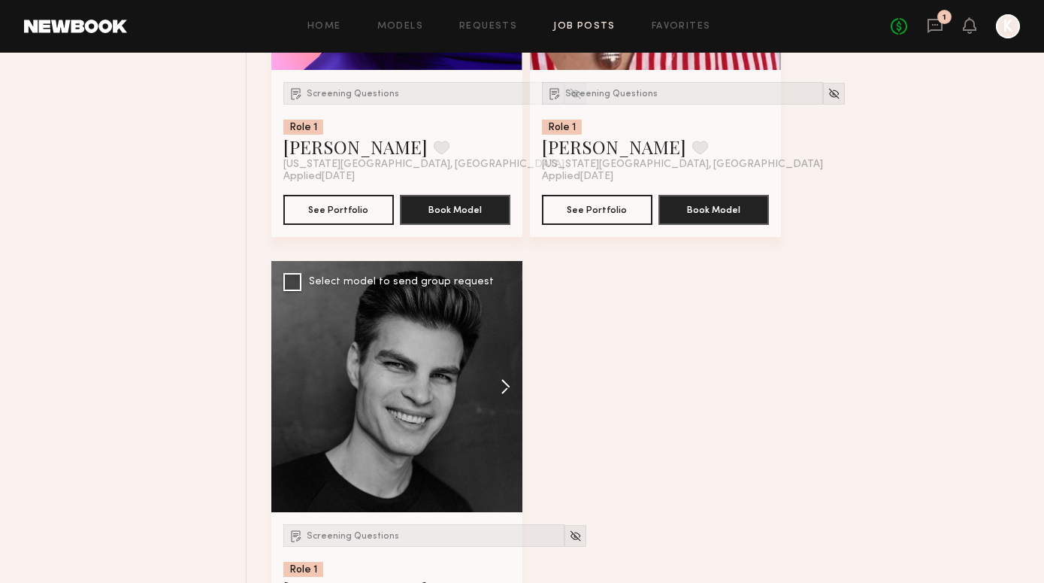
click at [501, 389] on button at bounding box center [498, 386] width 48 height 251
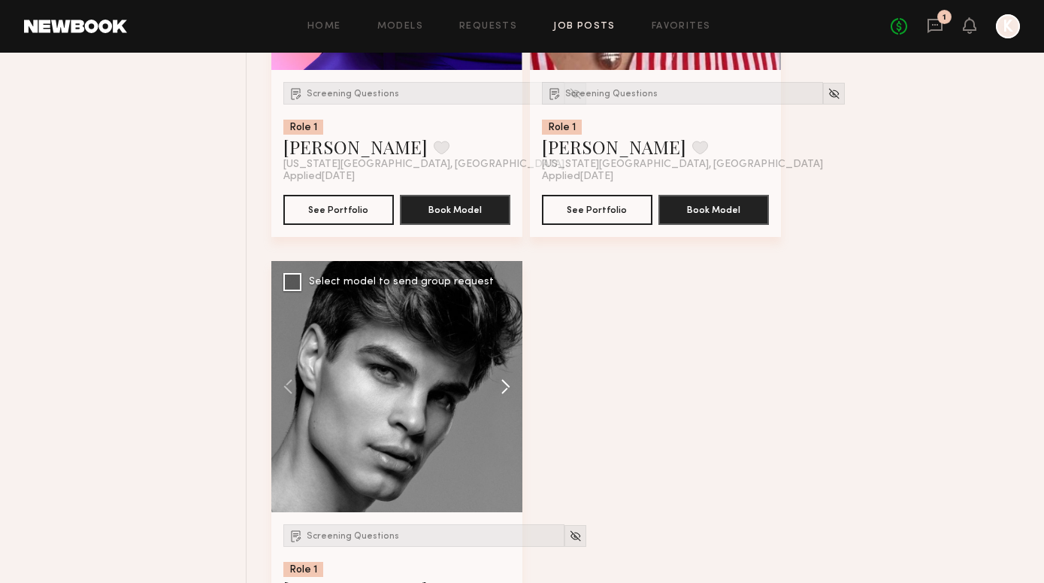
click at [501, 389] on button at bounding box center [498, 386] width 48 height 251
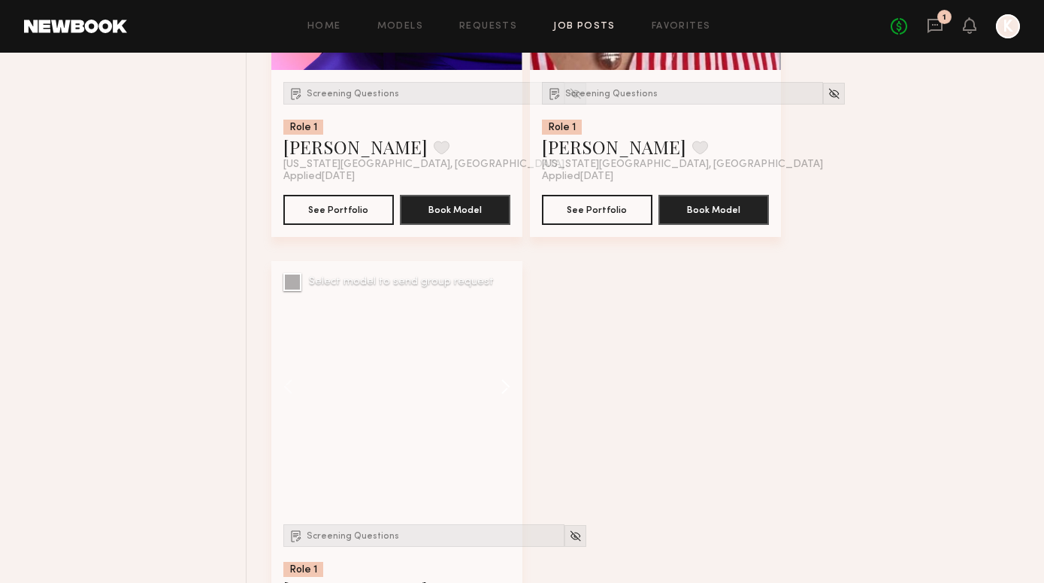
click at [501, 389] on button at bounding box center [498, 386] width 48 height 251
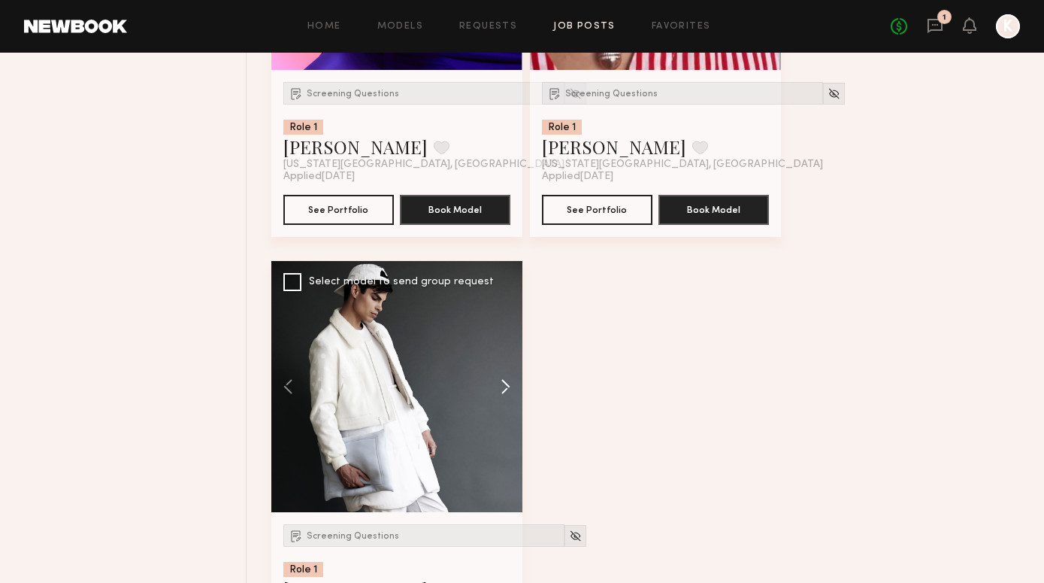
click at [501, 389] on button at bounding box center [498, 386] width 48 height 251
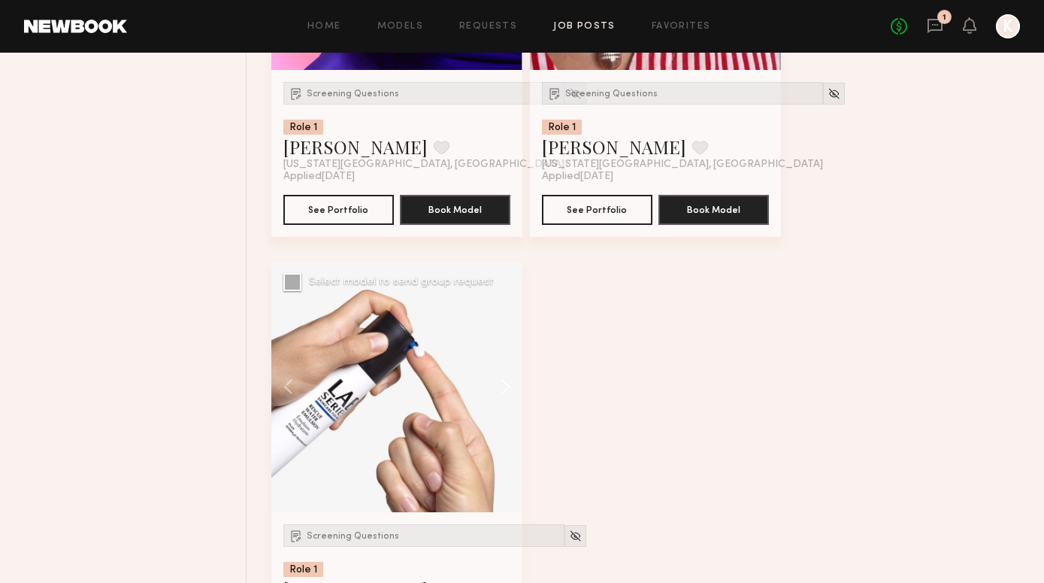
click at [501, 389] on button at bounding box center [498, 386] width 48 height 251
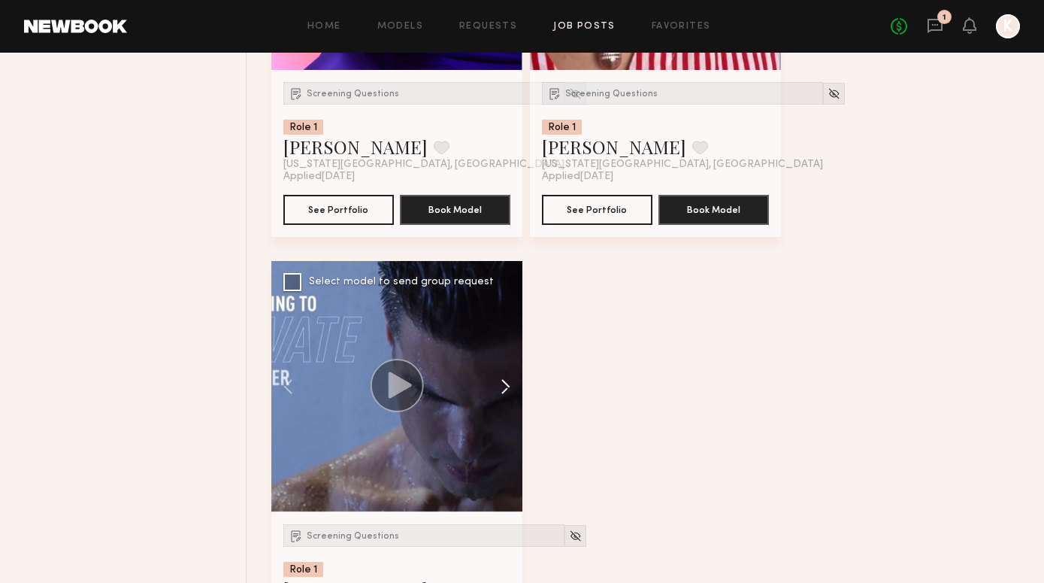
click at [501, 389] on button at bounding box center [498, 386] width 48 height 251
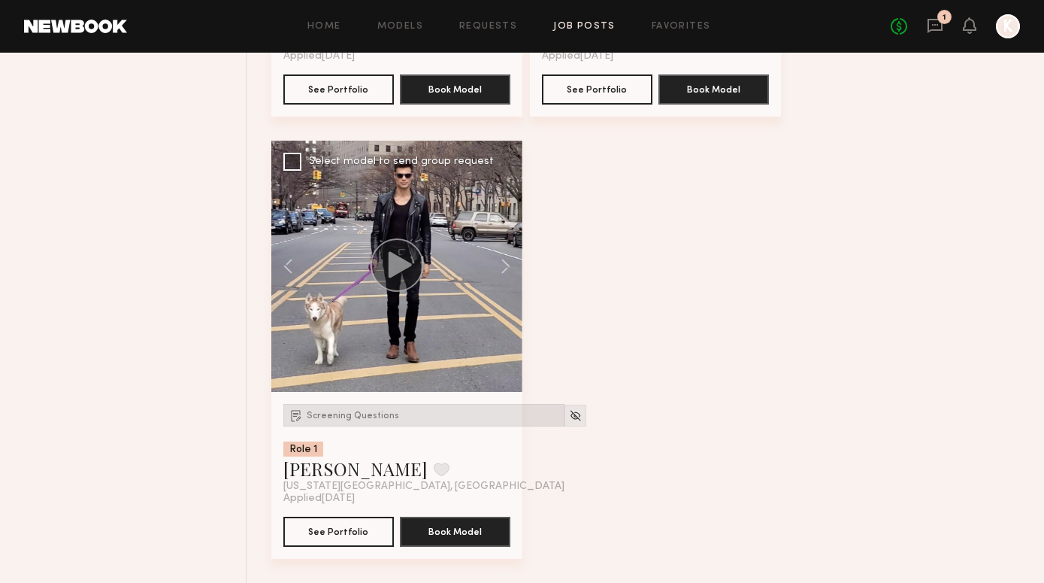
scroll to position [4110, 0]
click at [371, 420] on div "Screening Questions" at bounding box center [423, 415] width 281 height 23
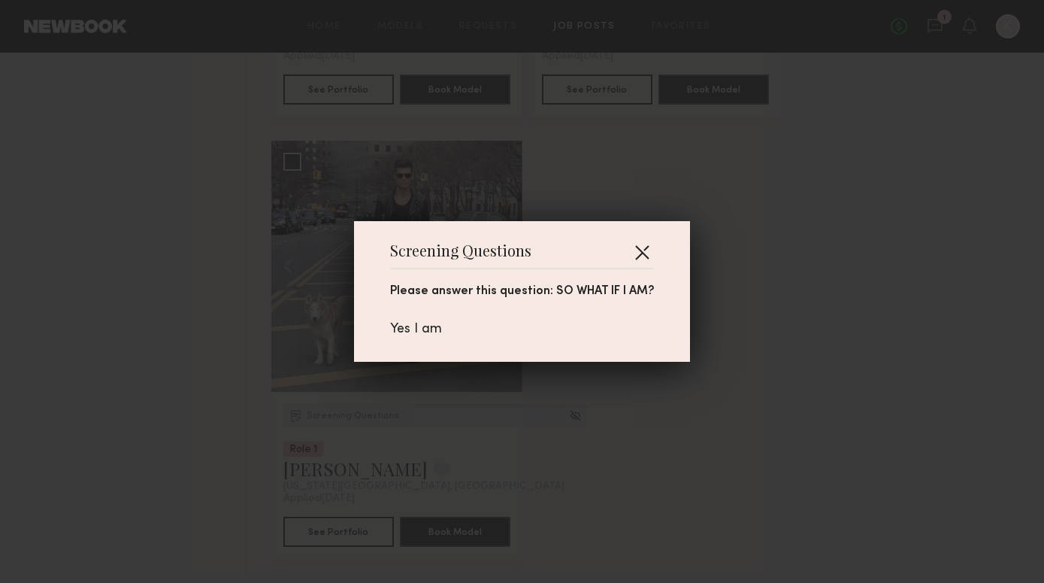
click at [639, 253] on button "button" at bounding box center [642, 252] width 24 height 24
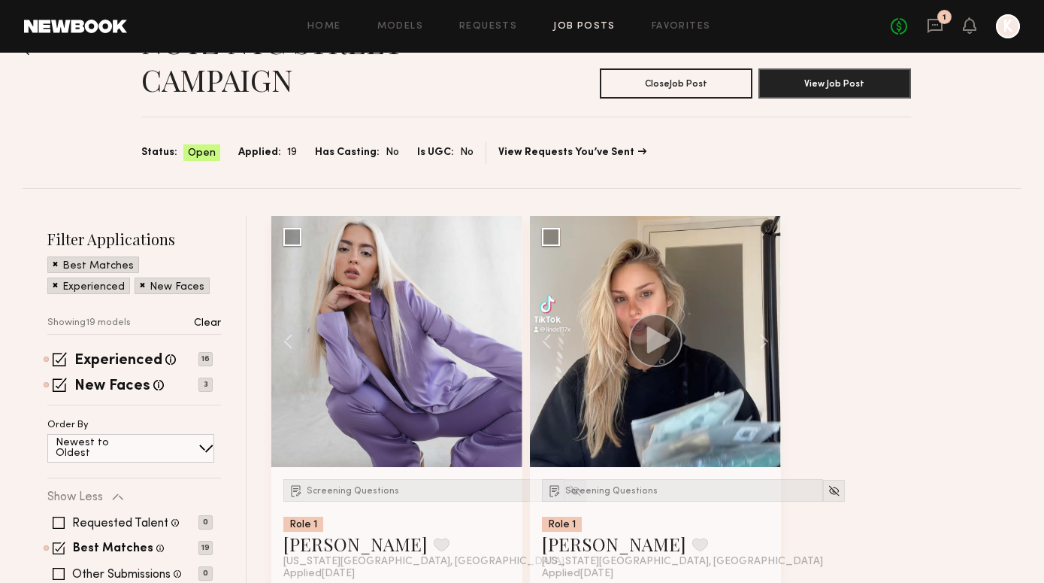
scroll to position [78, 0]
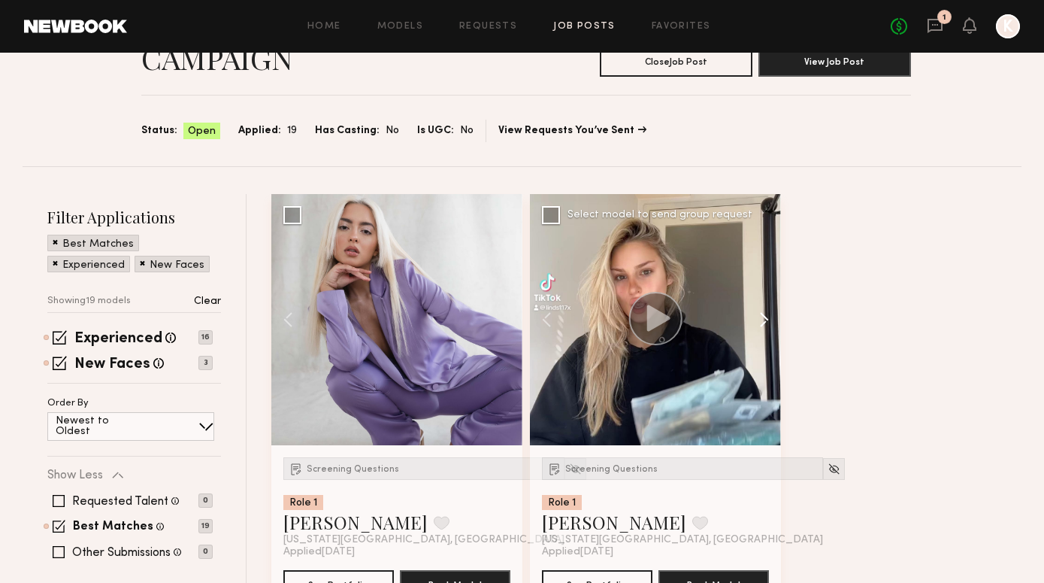
click at [759, 315] on button at bounding box center [757, 319] width 48 height 251
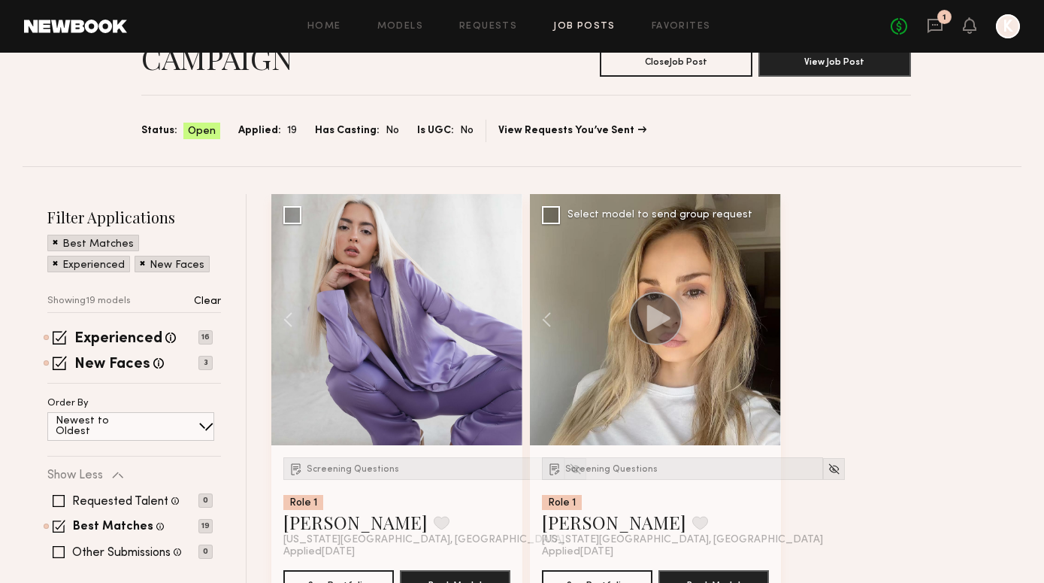
click at [759, 315] on div at bounding box center [655, 319] width 251 height 251
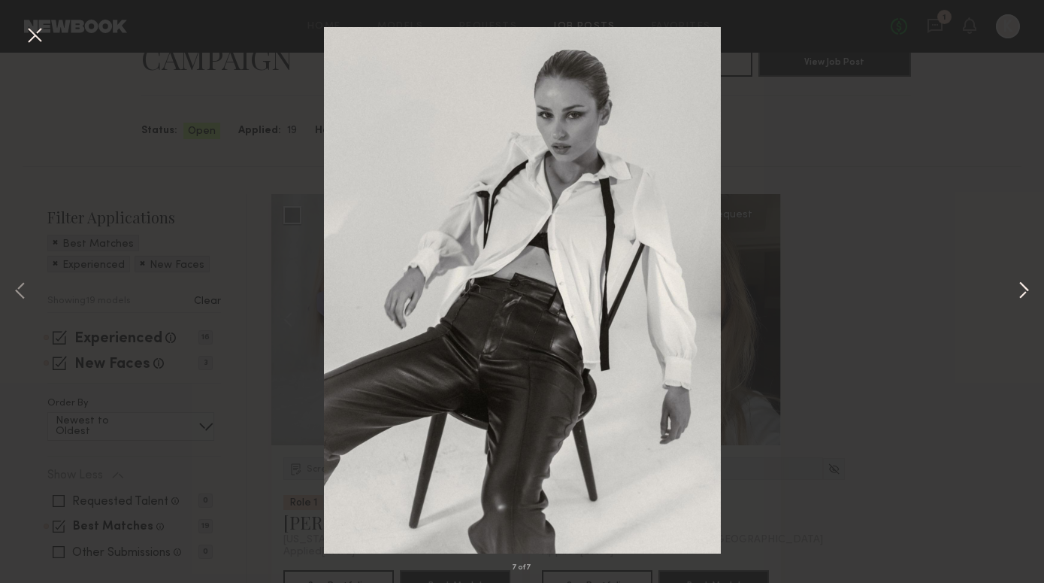
click at [1019, 301] on button at bounding box center [1024, 292] width 18 height 466
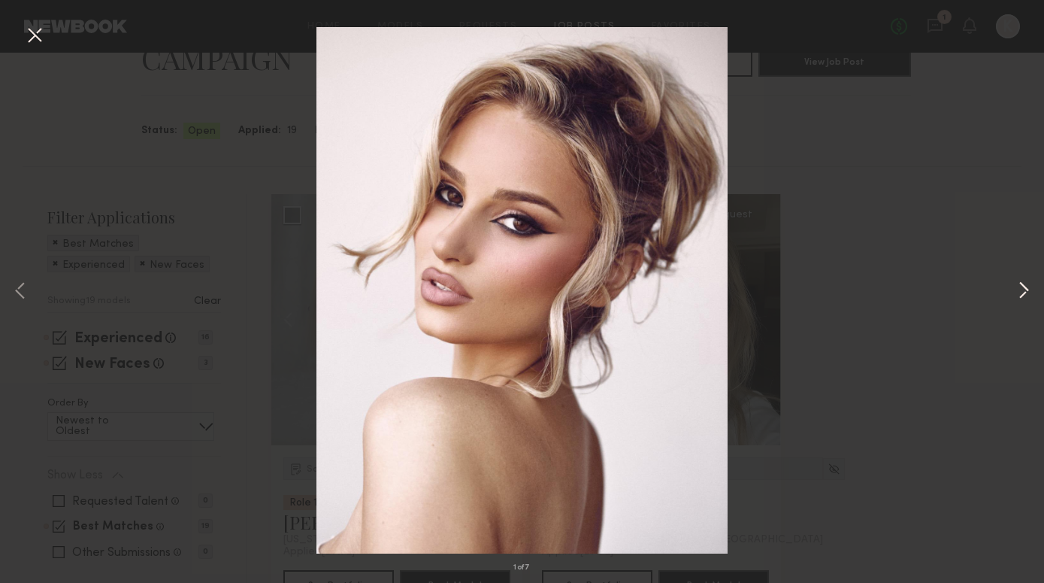
click at [1019, 301] on button at bounding box center [1024, 292] width 18 height 466
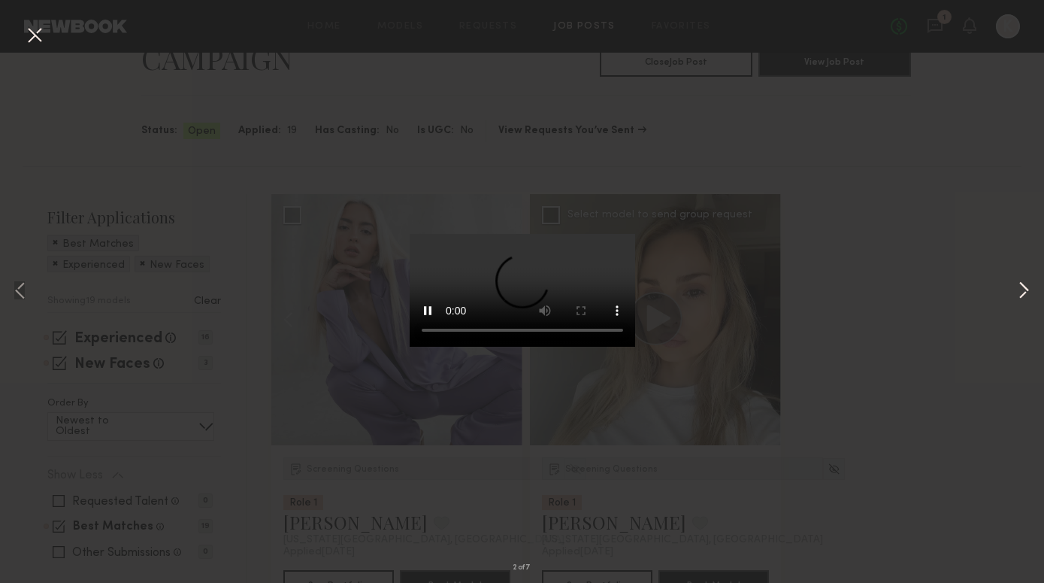
click at [1019, 301] on button at bounding box center [1024, 292] width 18 height 466
click at [594, 347] on video at bounding box center [523, 290] width 226 height 113
click at [890, 231] on div "3 of 7" at bounding box center [522, 291] width 1044 height 583
click at [1019, 283] on button at bounding box center [1024, 292] width 18 height 466
click at [410, 234] on video at bounding box center [523, 290] width 226 height 113
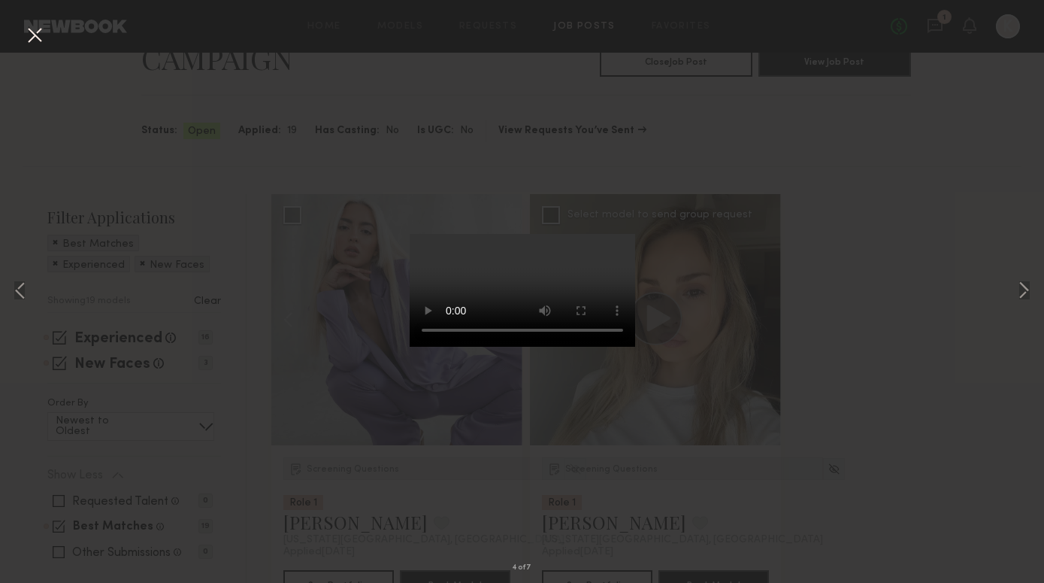
click at [1009, 135] on div "4 of 7" at bounding box center [522, 291] width 1044 height 583
click at [29, 38] on button at bounding box center [35, 36] width 24 height 27
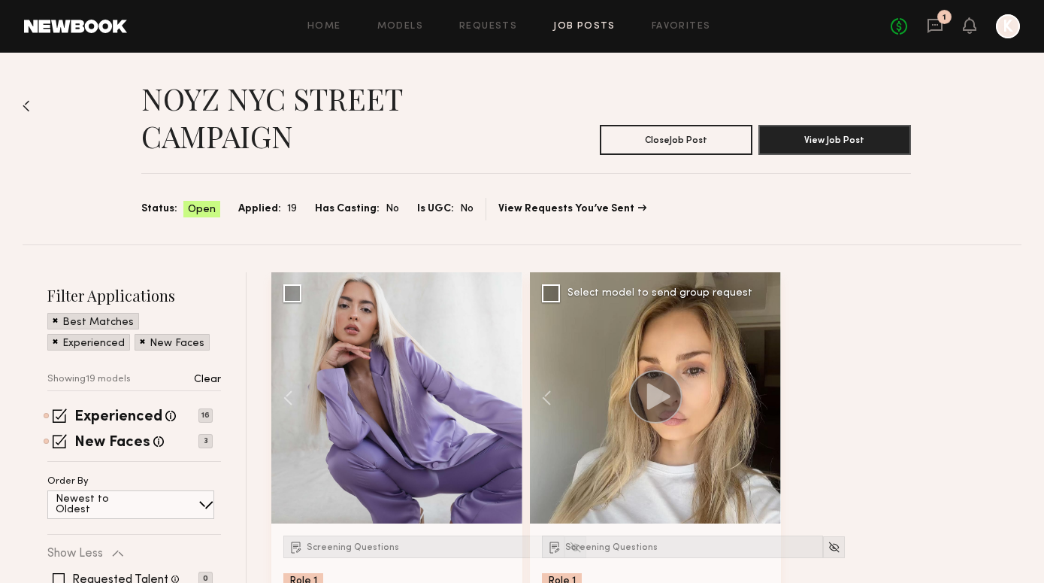
scroll to position [95, 0]
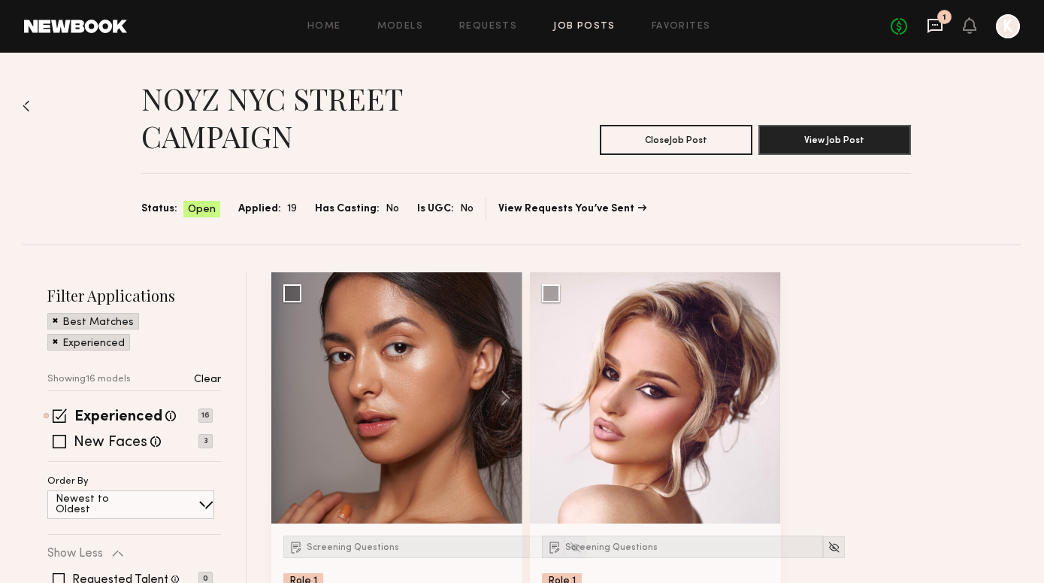
click at [931, 31] on icon at bounding box center [935, 26] width 15 height 14
click at [404, 28] on link "Models" at bounding box center [400, 27] width 46 height 10
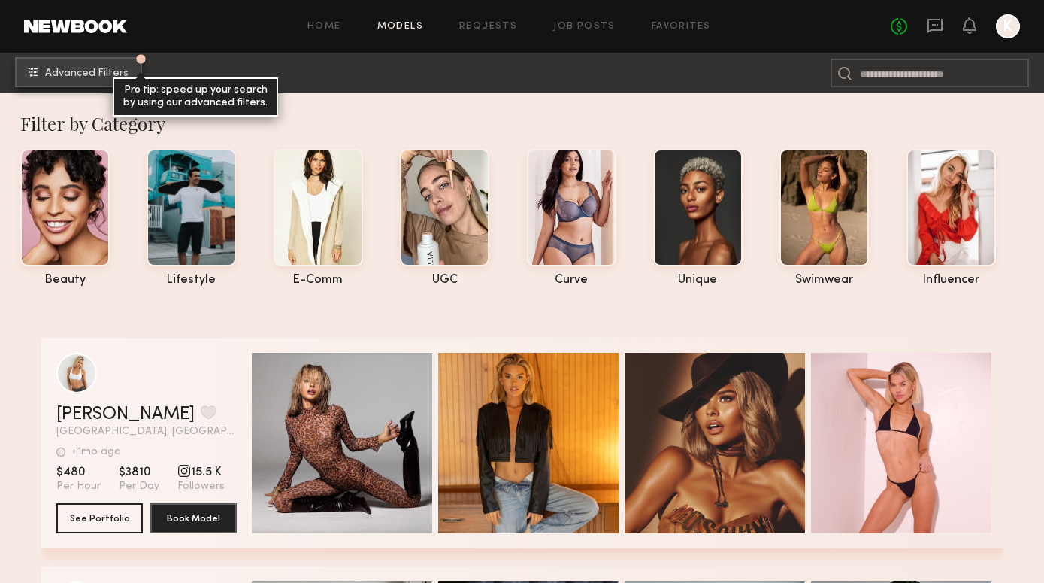
click at [92, 77] on span "Advanced Filters" at bounding box center [86, 73] width 83 height 11
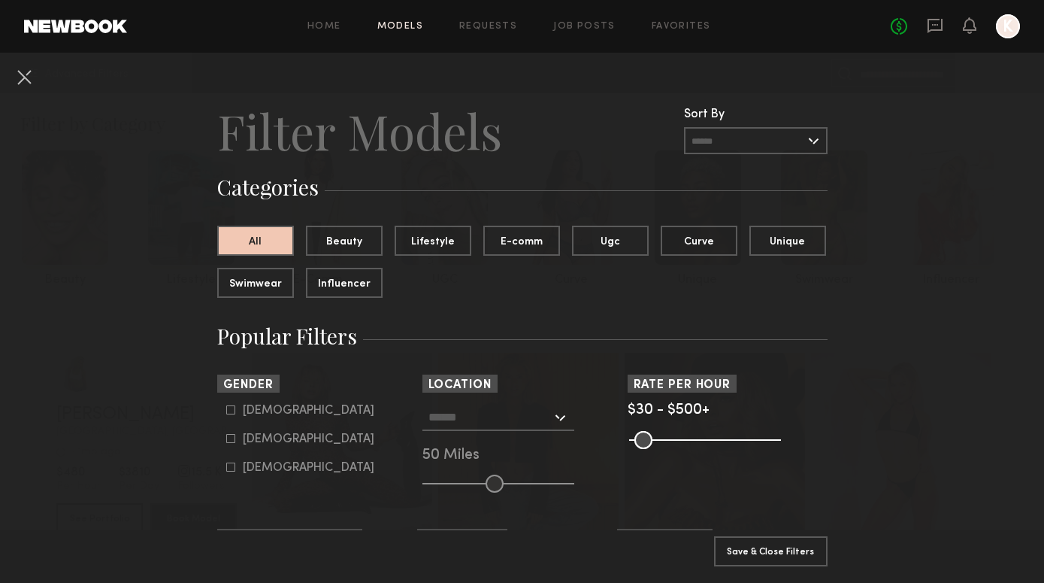
click at [711, 149] on input "text" at bounding box center [756, 140] width 144 height 27
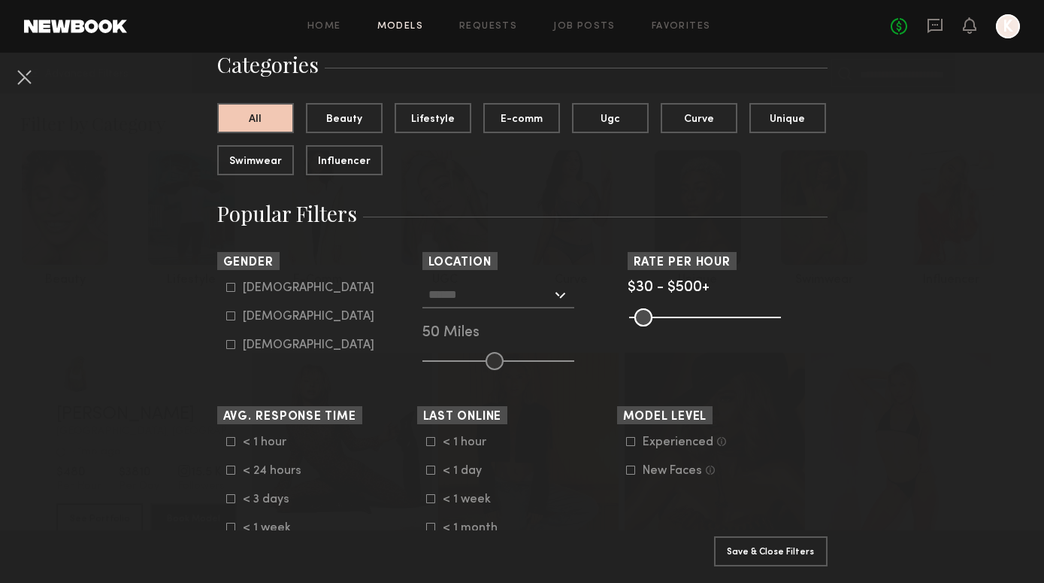
scroll to position [123, 0]
click at [497, 306] on div at bounding box center [498, 293] width 152 height 27
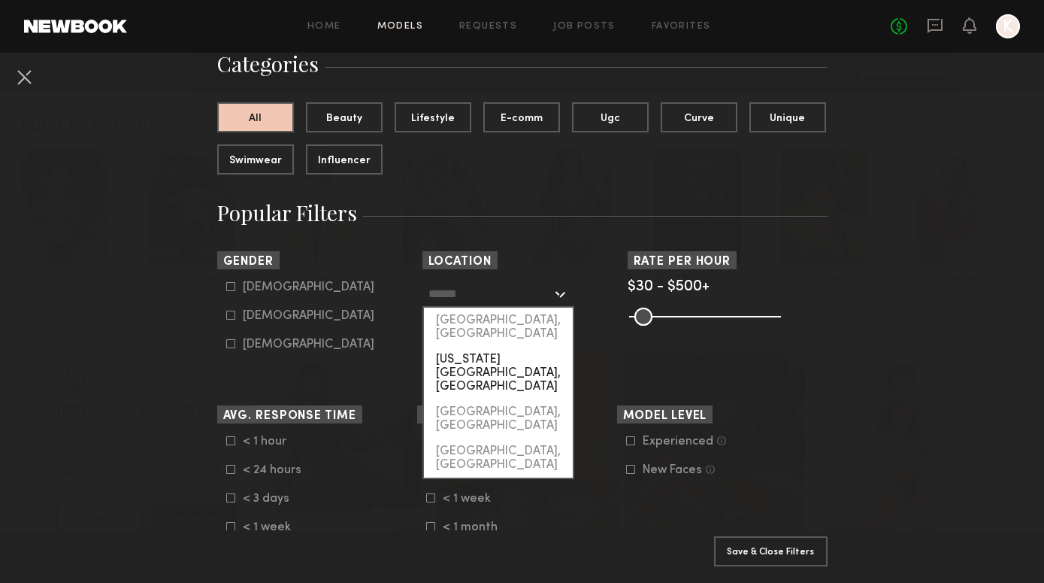
click at [505, 353] on div "New York City, NY" at bounding box center [498, 373] width 149 height 53
type input "**********"
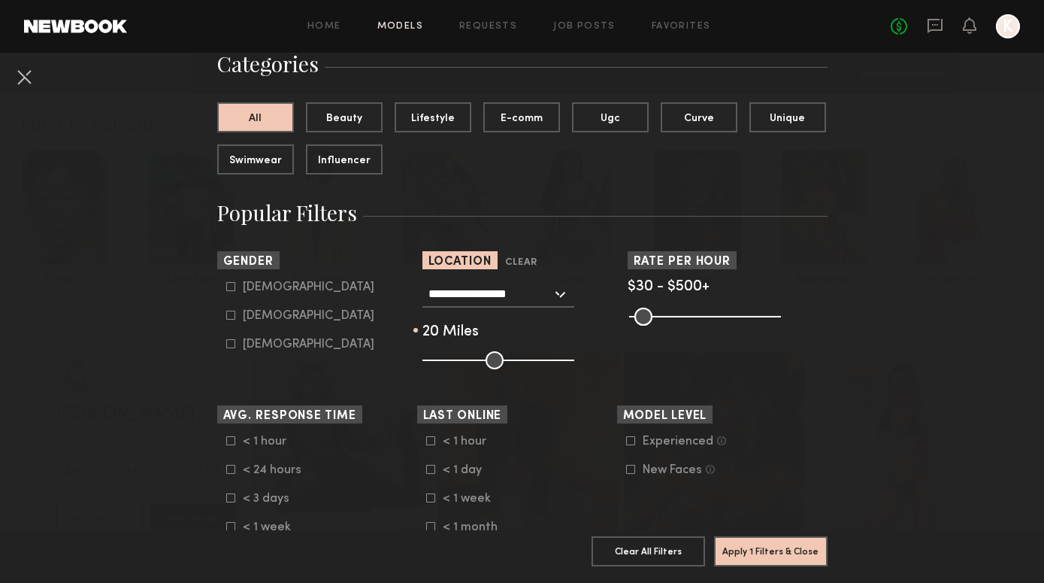
drag, startPoint x: 490, startPoint y: 367, endPoint x: 449, endPoint y: 365, distance: 41.4
type input "**"
click at [449, 365] on input "range" at bounding box center [498, 360] width 152 height 18
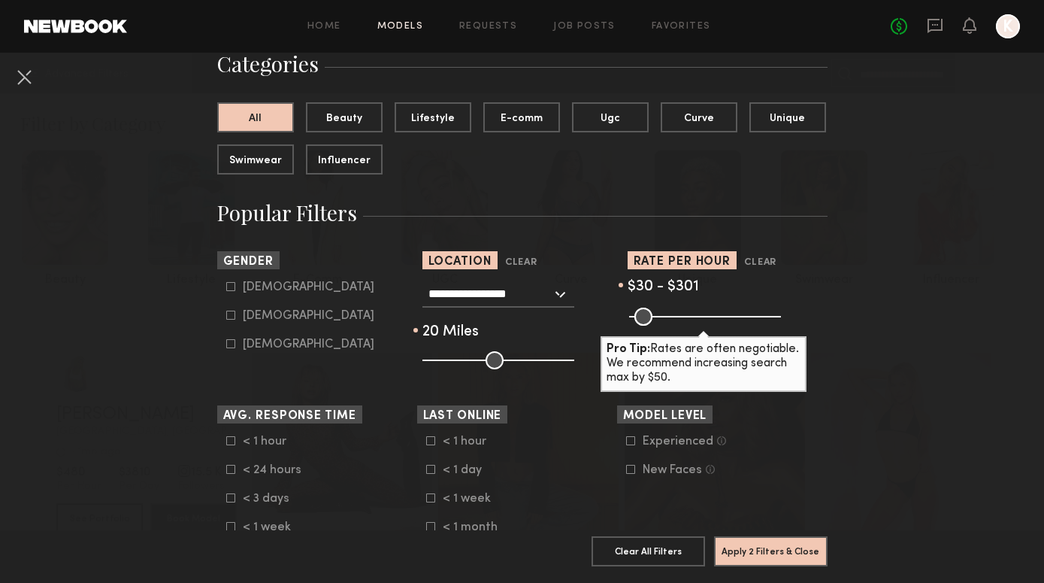
drag, startPoint x: 774, startPoint y: 317, endPoint x: 715, endPoint y: 326, distance: 59.2
type input "***"
click at [715, 324] on common-range-minmax at bounding box center [704, 315] width 152 height 18
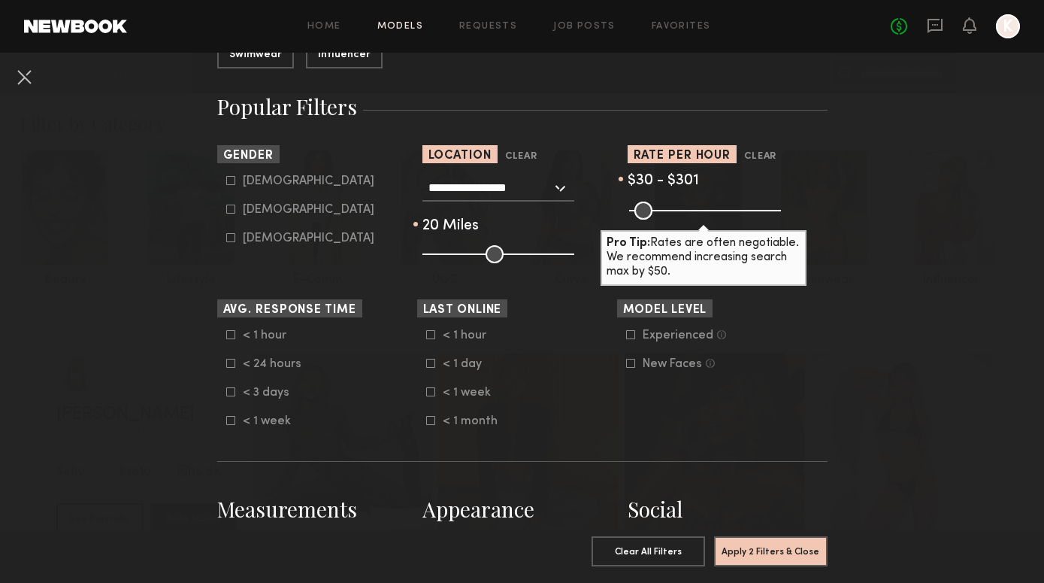
scroll to position [251, 0]
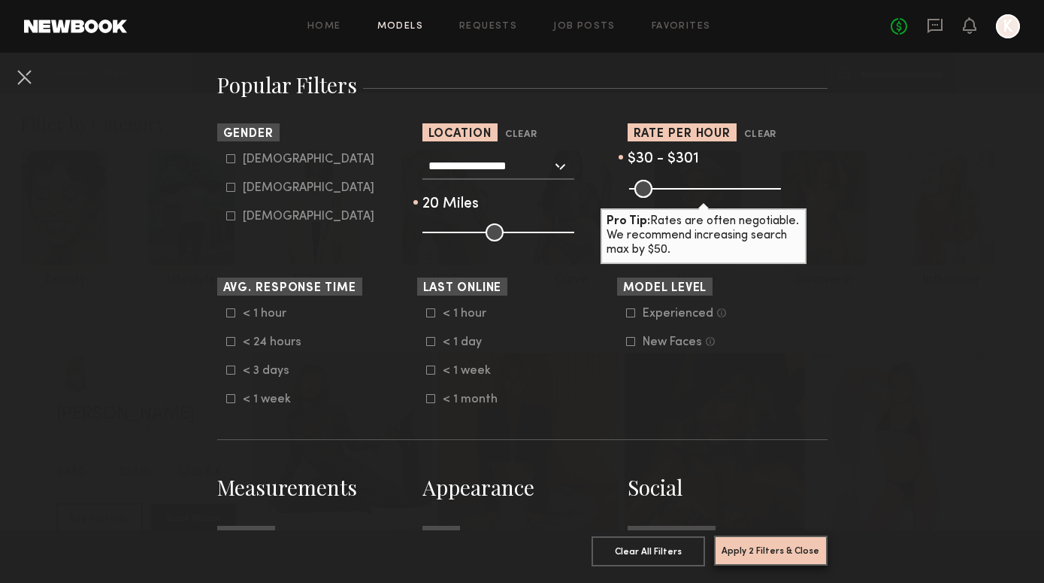
click at [795, 556] on button "Apply 2 Filters & Close" at bounding box center [771, 550] width 114 height 30
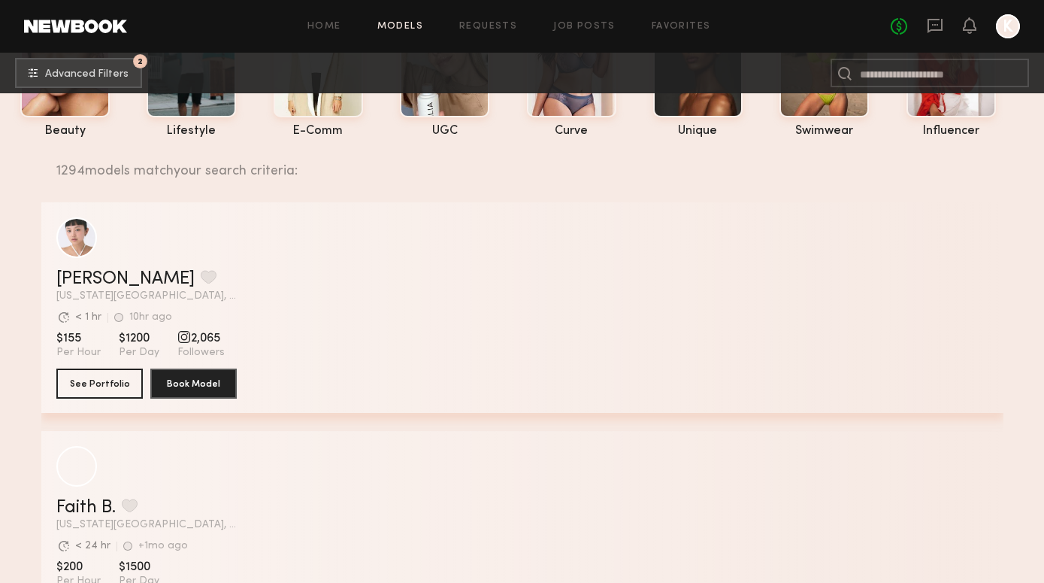
scroll to position [149, 0]
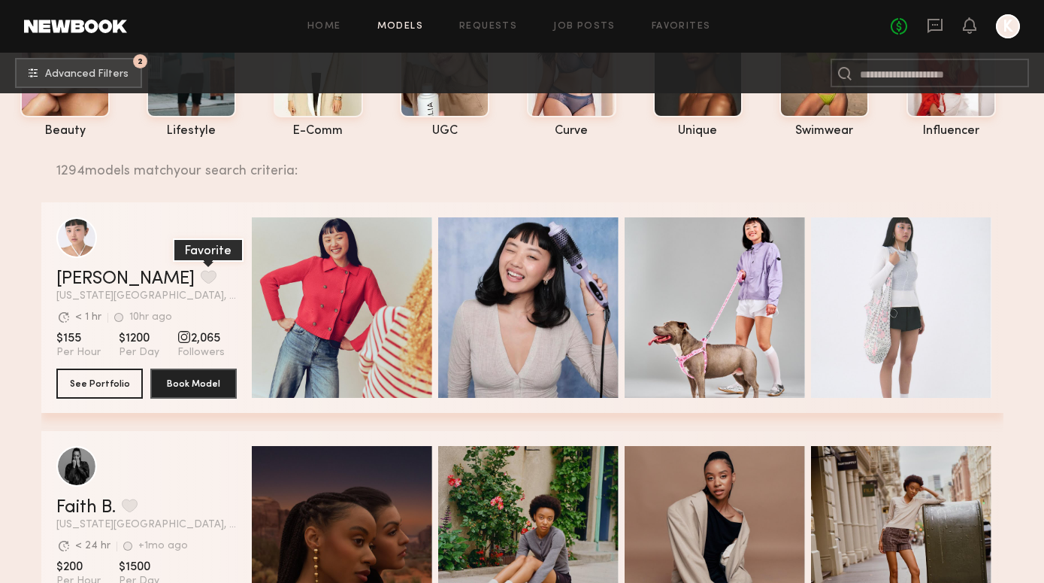
click at [201, 279] on button "grid" at bounding box center [209, 277] width 16 height 14
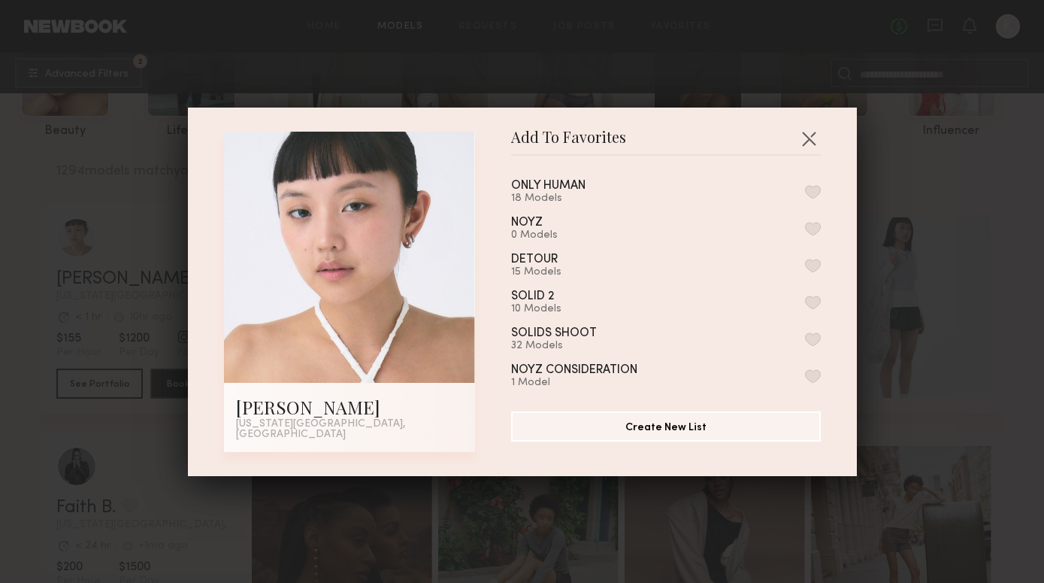
click at [604, 189] on div "ONLY HUMAN 18 Models" at bounding box center [566, 192] width 111 height 25
click at [809, 194] on button "button" at bounding box center [813, 192] width 16 height 14
click at [813, 198] on button "Remove from favorite list" at bounding box center [813, 192] width 16 height 14
click at [695, 430] on button "Create New List" at bounding box center [666, 425] width 310 height 30
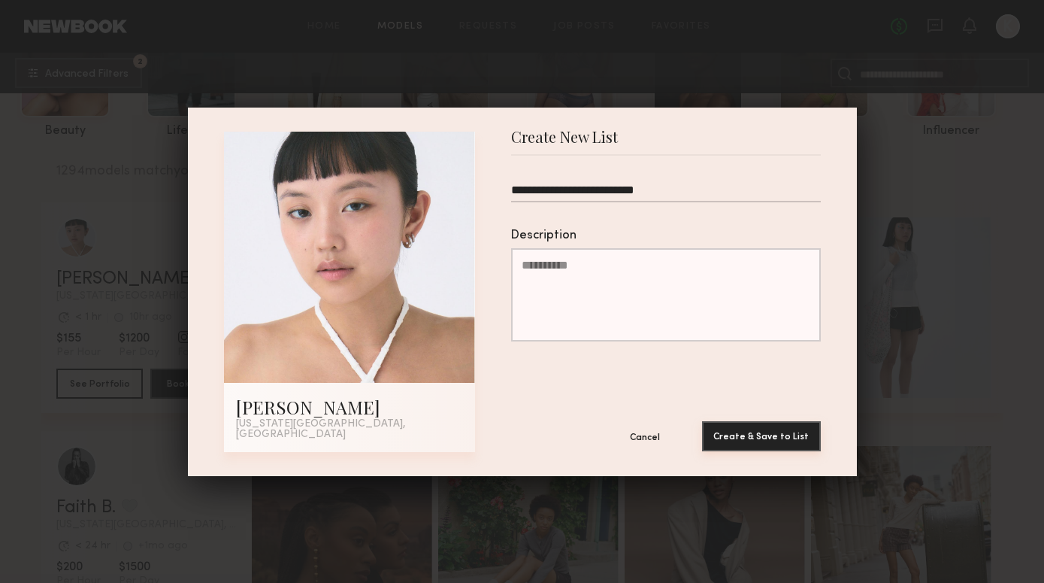
type input "**********"
click at [770, 436] on button "Create & Save to List" at bounding box center [761, 436] width 119 height 30
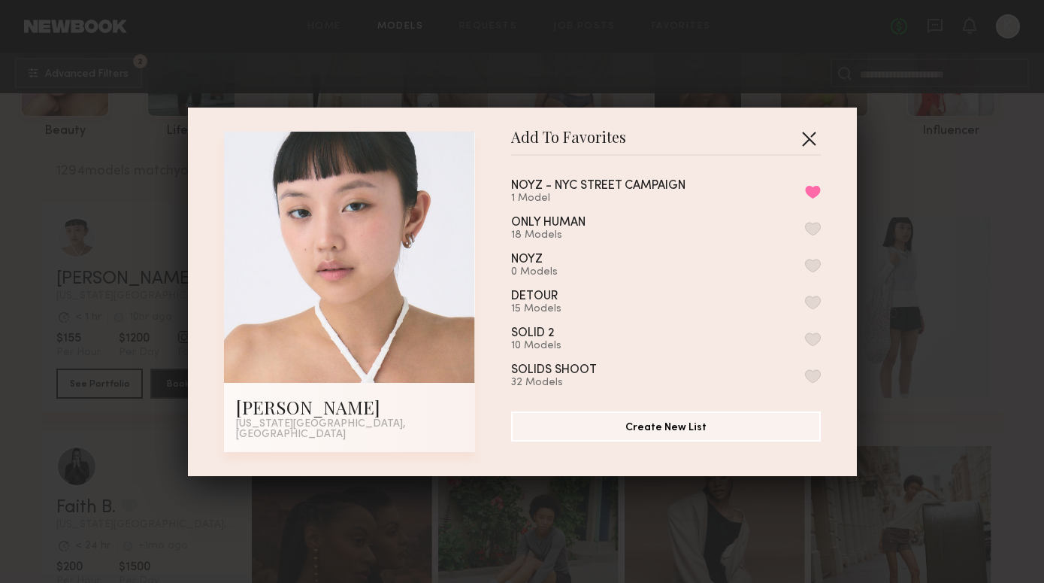
click at [806, 142] on button "button" at bounding box center [809, 138] width 24 height 24
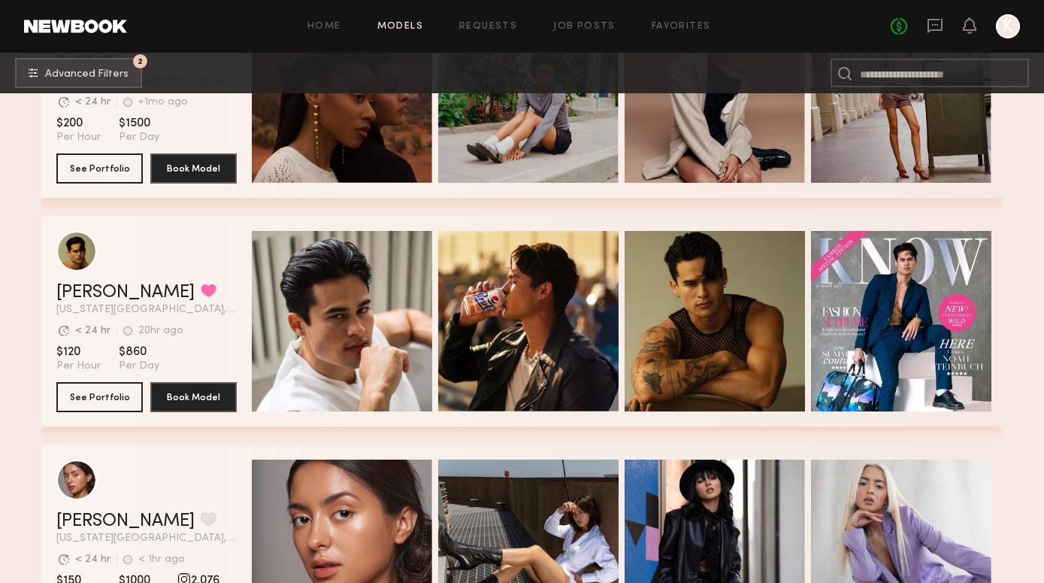
scroll to position [607, 0]
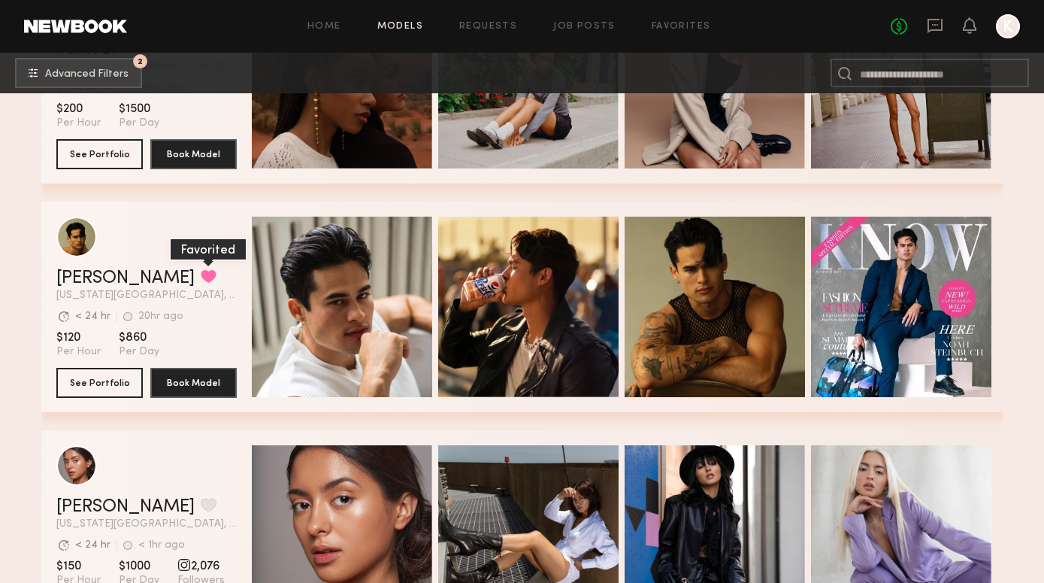
click at [201, 278] on button "grid" at bounding box center [209, 276] width 16 height 14
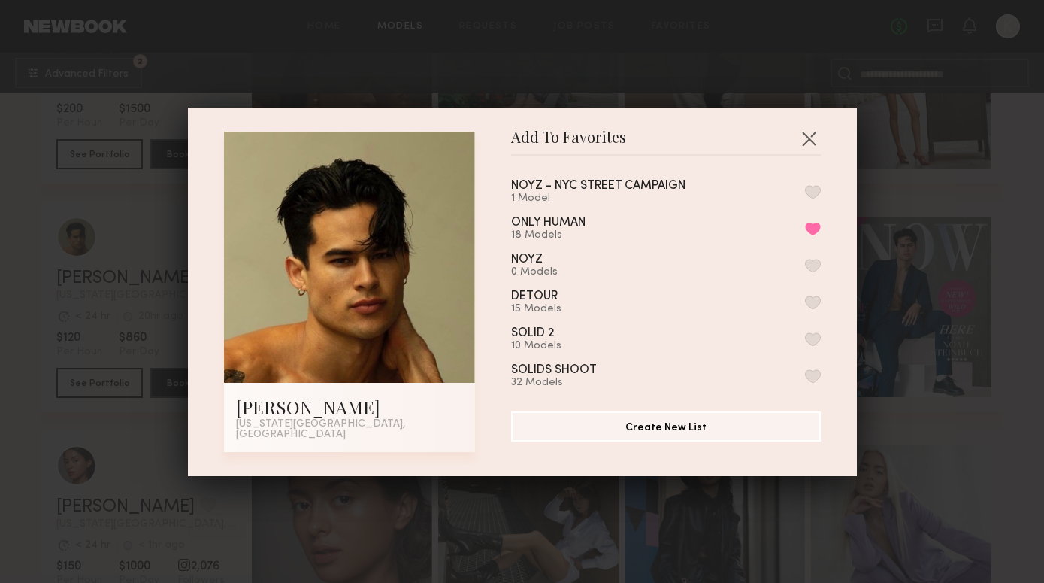
click at [816, 193] on button "button" at bounding box center [813, 192] width 16 height 14
click at [811, 144] on button "button" at bounding box center [809, 138] width 24 height 24
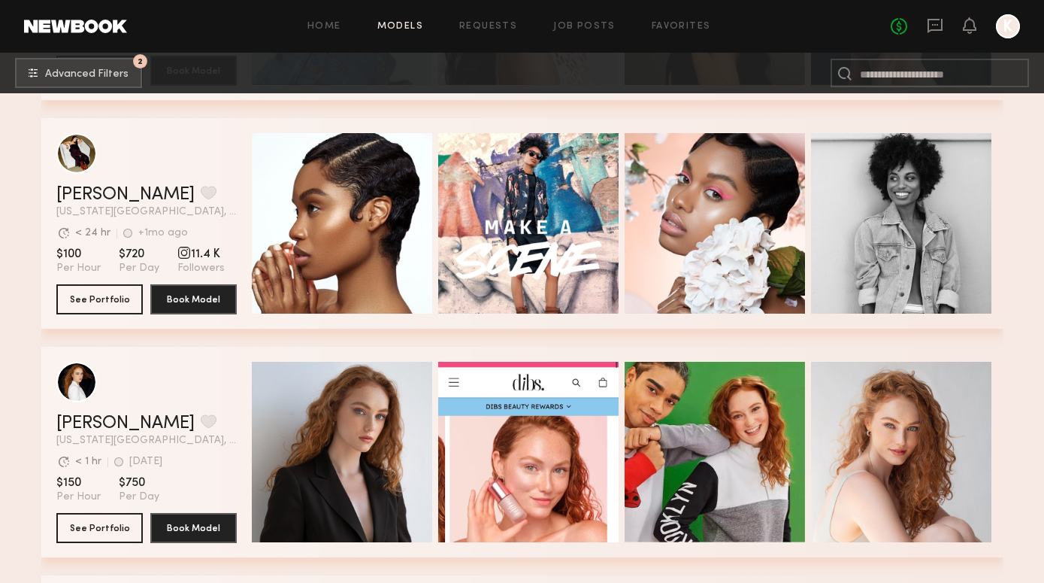
scroll to position [2291, 0]
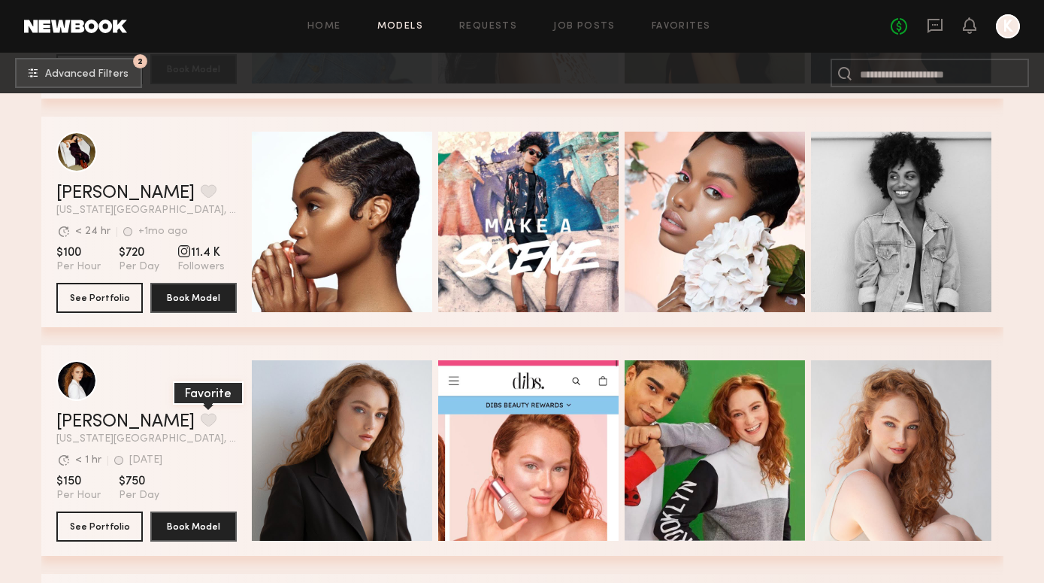
click at [201, 413] on button "grid" at bounding box center [209, 420] width 16 height 14
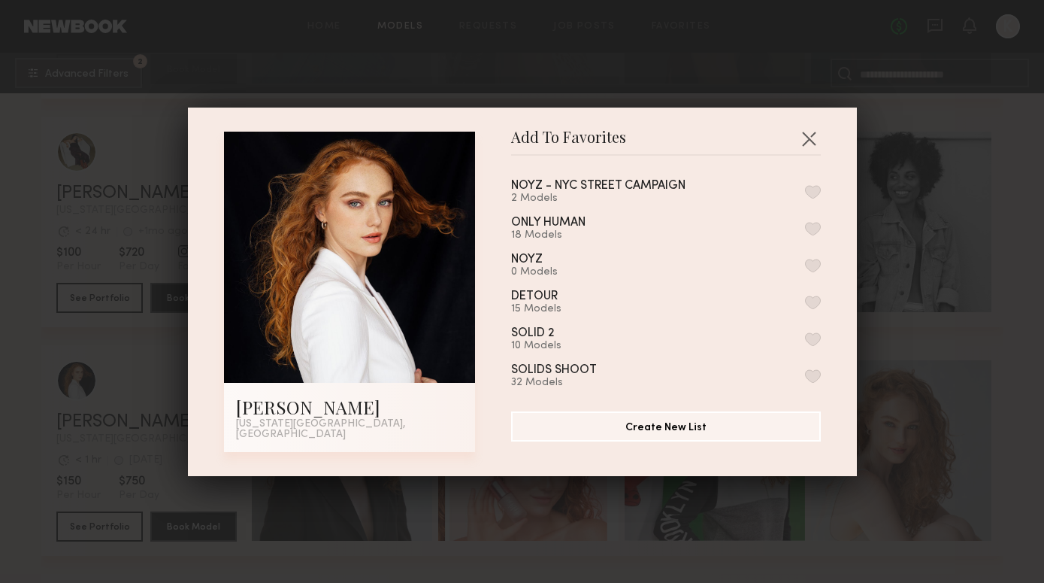
click at [604, 192] on div "NOYZ - NYC STREET CAMPAIGN" at bounding box center [598, 186] width 174 height 13
click at [817, 186] on div "NOYZ - NYC STREET CAMPAIGN 2 Models" at bounding box center [666, 192] width 310 height 25
click at [816, 197] on button "button" at bounding box center [813, 192] width 16 height 14
click at [708, 428] on button "Create New List" at bounding box center [666, 425] width 310 height 30
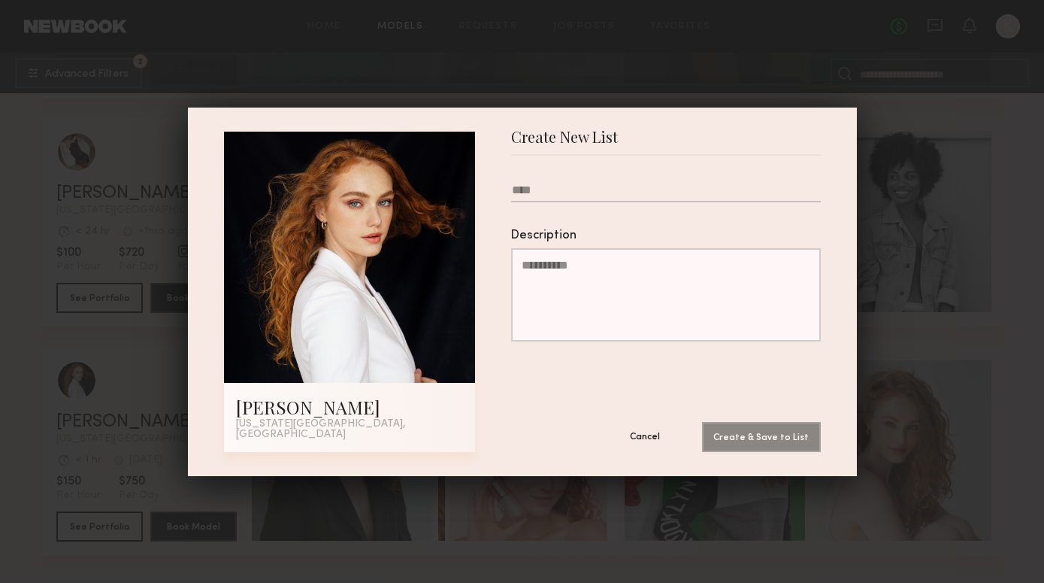
click at [638, 428] on button "Cancel" at bounding box center [645, 436] width 90 height 30
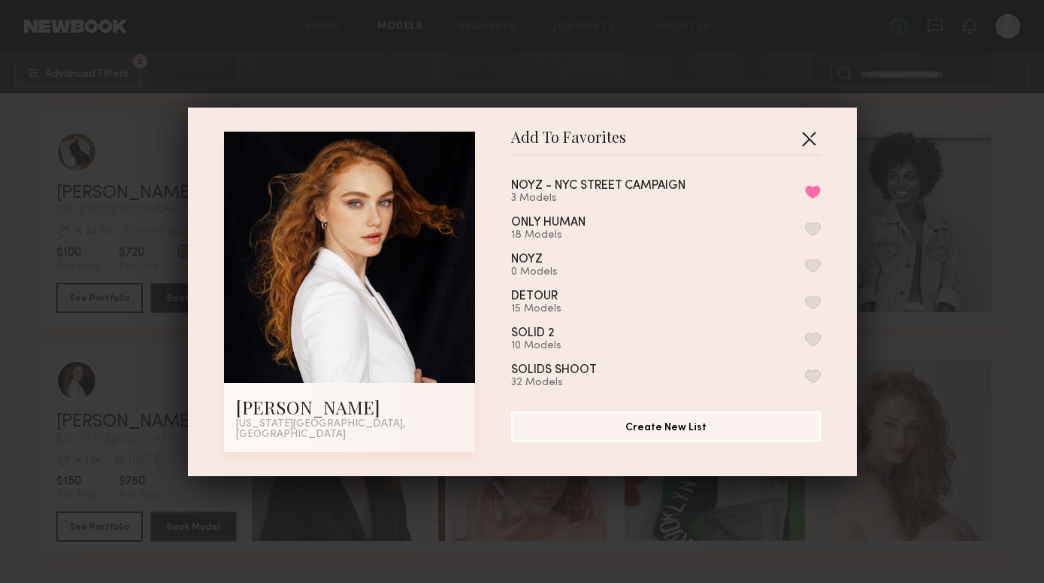
click at [816, 140] on button "button" at bounding box center [809, 138] width 24 height 24
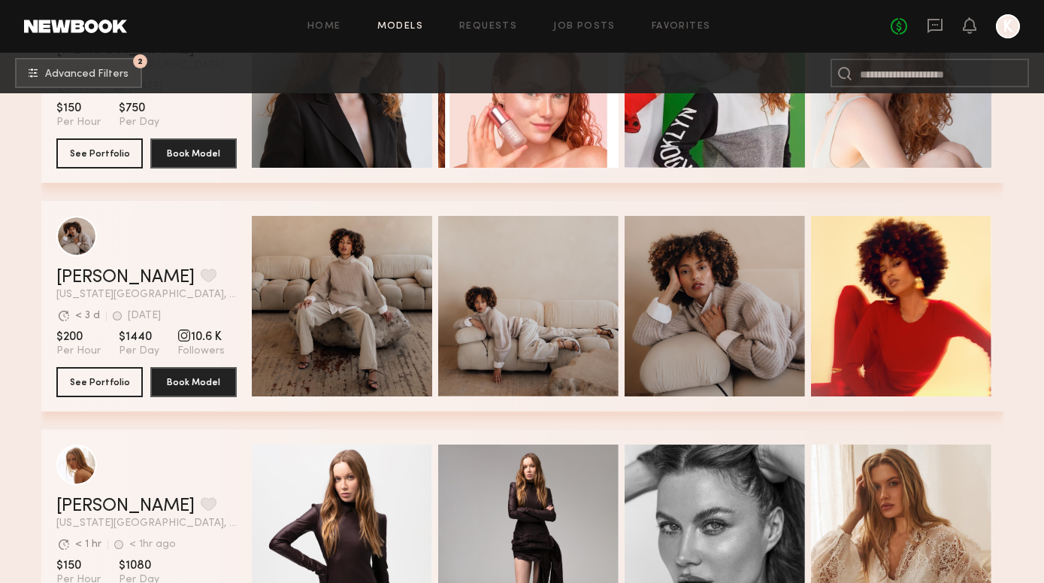
scroll to position [2663, 0]
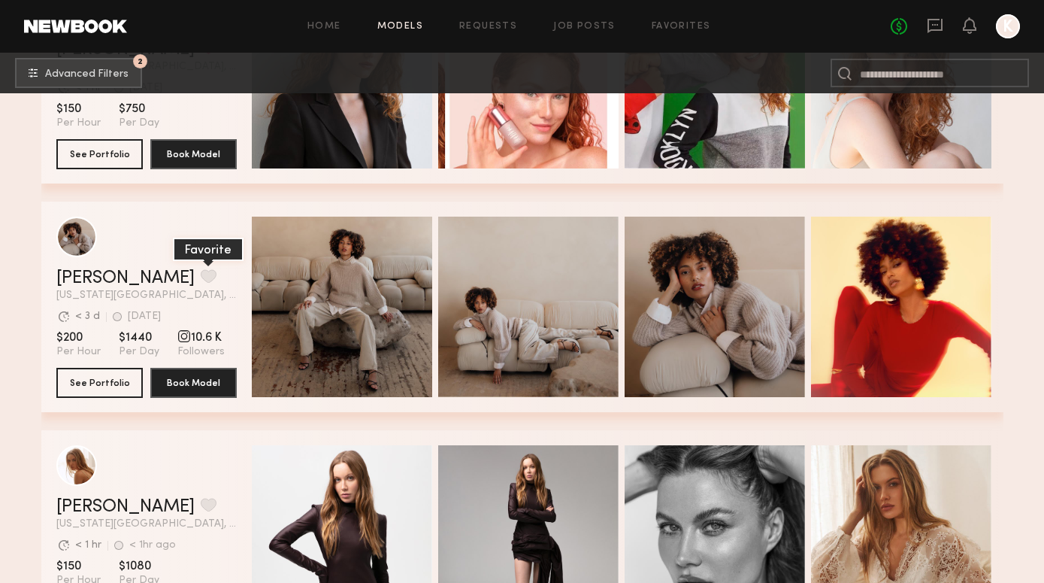
click at [201, 277] on button "grid" at bounding box center [209, 276] width 16 height 14
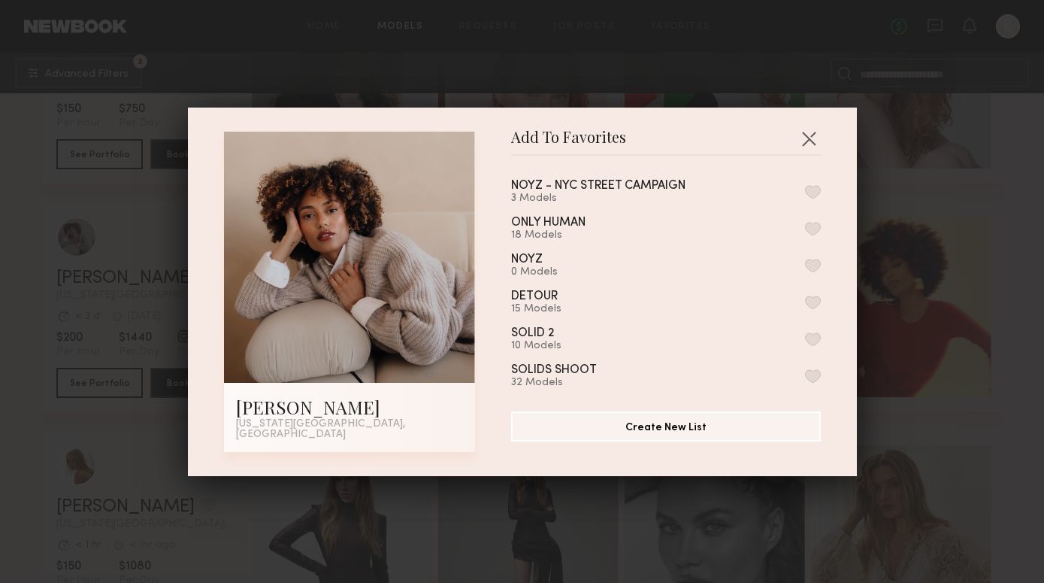
click at [813, 192] on button "button" at bounding box center [813, 192] width 16 height 14
click at [805, 146] on button "button" at bounding box center [809, 138] width 24 height 24
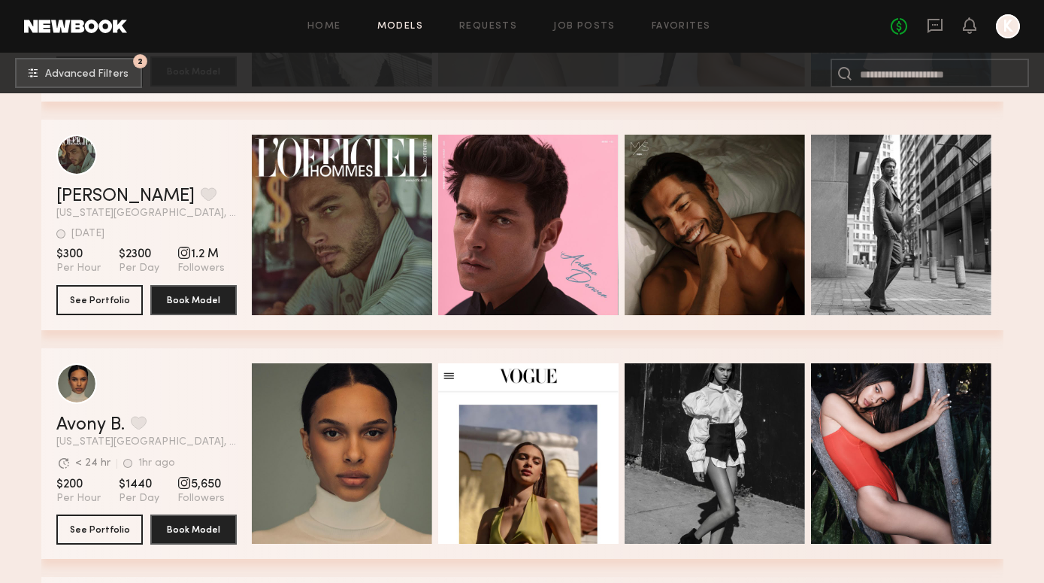
scroll to position [3661, 0]
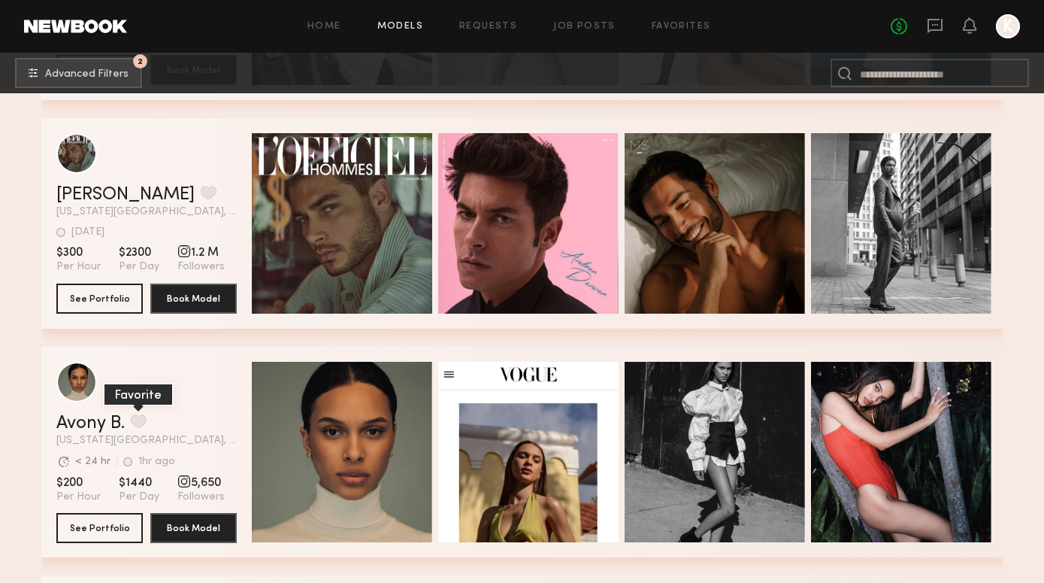
click at [141, 422] on button "grid" at bounding box center [139, 421] width 16 height 14
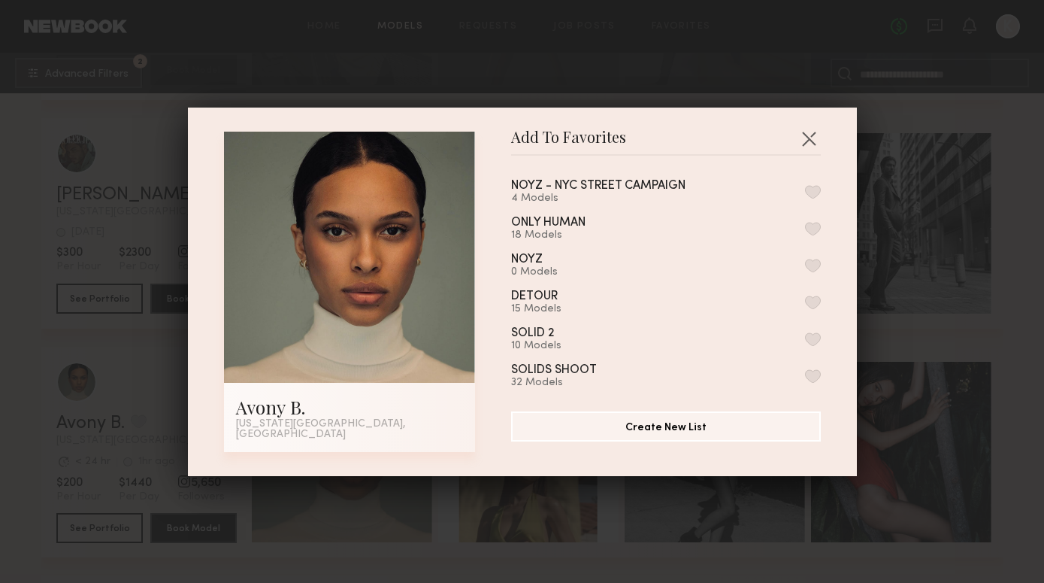
click at [809, 204] on div "NOYZ - NYC STREET CAMPAIGN 4 Models" at bounding box center [666, 192] width 310 height 25
click at [809, 198] on button "button" at bounding box center [813, 192] width 16 height 14
click at [810, 150] on button "button" at bounding box center [809, 138] width 24 height 24
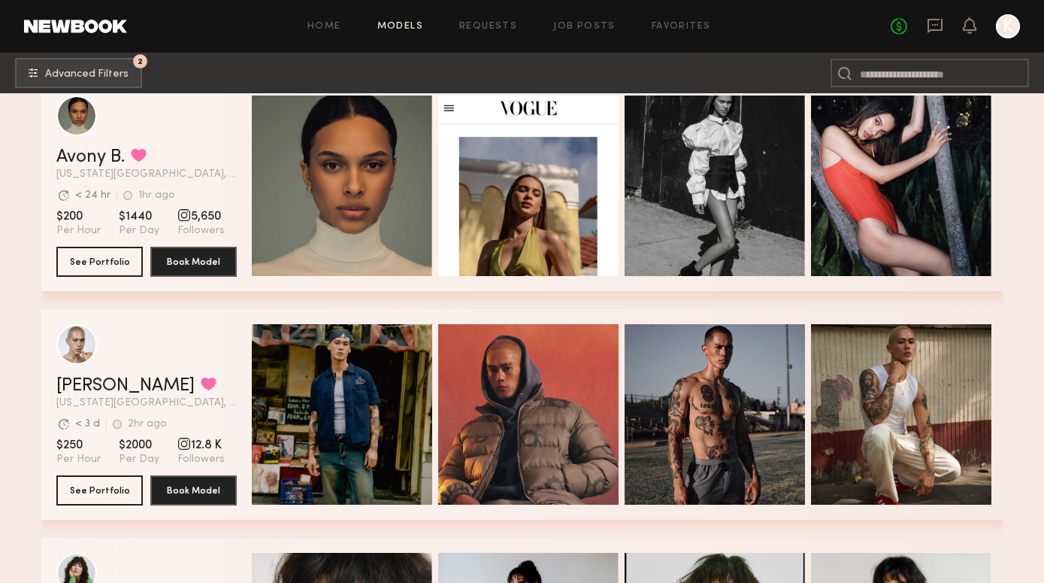
scroll to position [3924, 0]
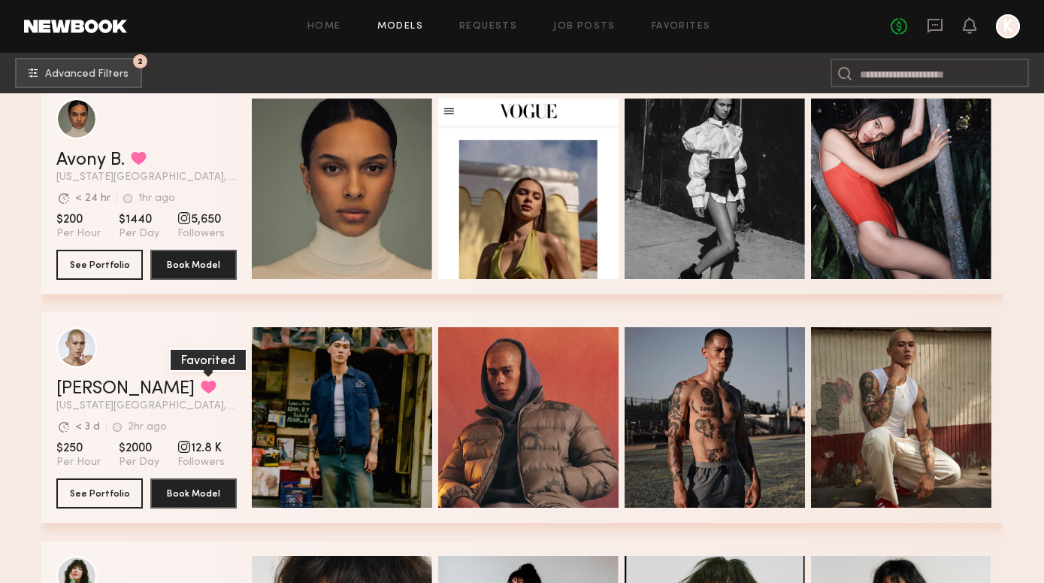
click at [201, 382] on button "grid" at bounding box center [209, 387] width 16 height 14
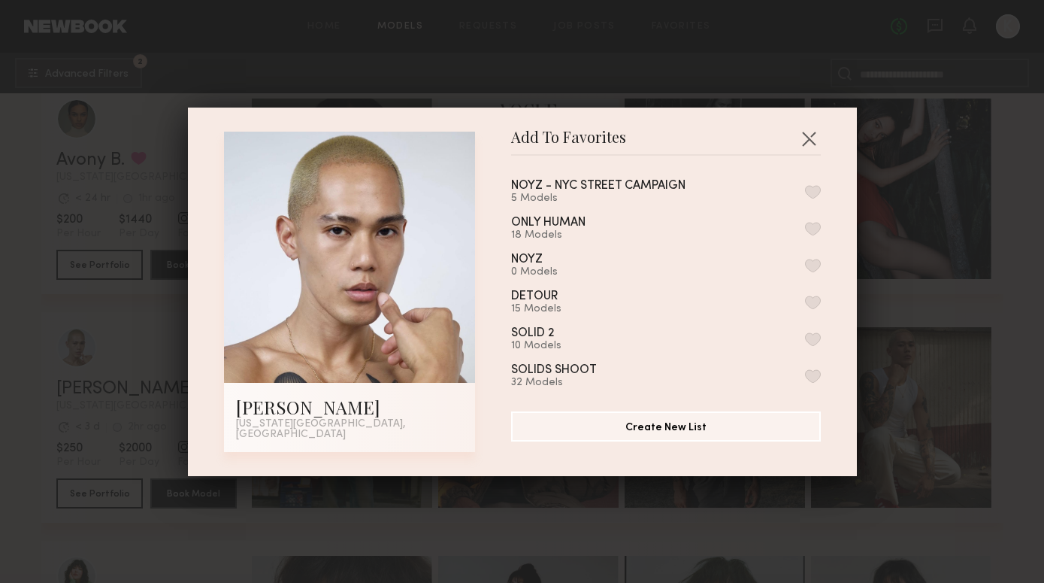
click at [633, 184] on div "NOYZ - NYC STREET CAMPAIGN" at bounding box center [598, 186] width 174 height 13
click at [815, 191] on button "button" at bounding box center [813, 192] width 16 height 14
click at [811, 145] on button "button" at bounding box center [809, 138] width 24 height 24
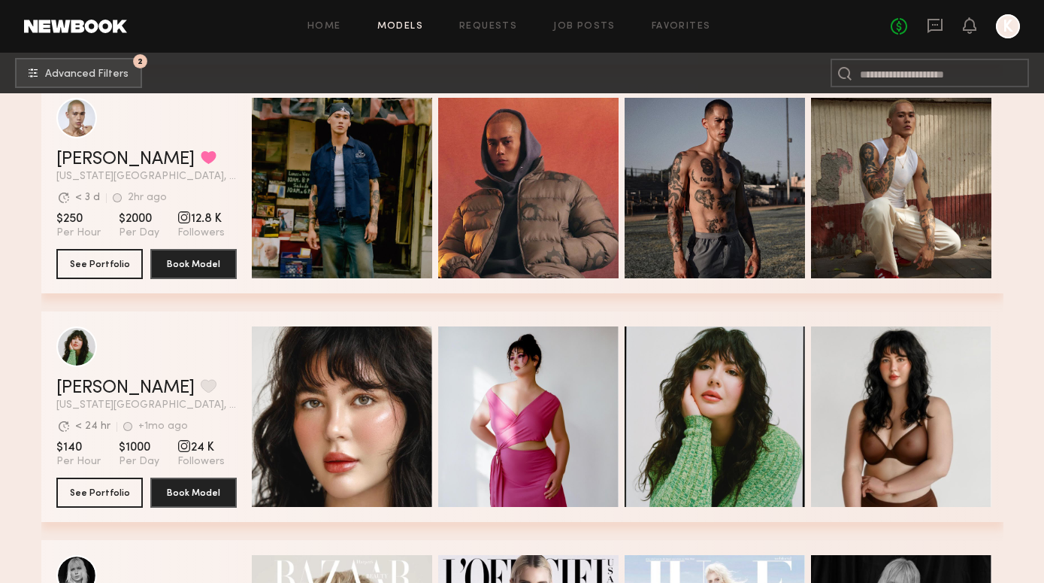
scroll to position [4153, 0]
click at [201, 384] on button "grid" at bounding box center [209, 386] width 16 height 14
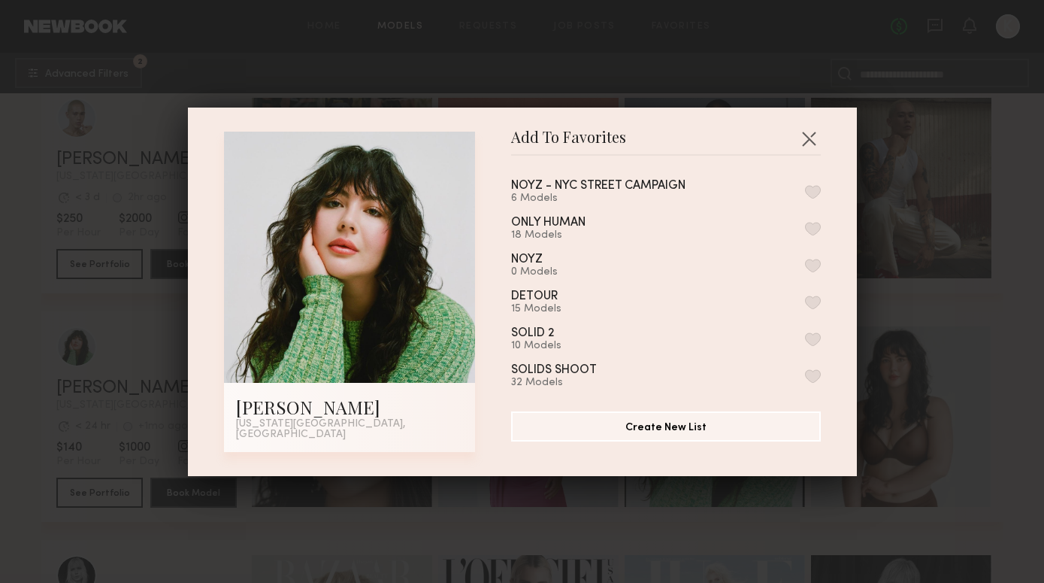
click at [819, 198] on button "button" at bounding box center [813, 192] width 16 height 14
click at [811, 144] on button "button" at bounding box center [809, 138] width 24 height 24
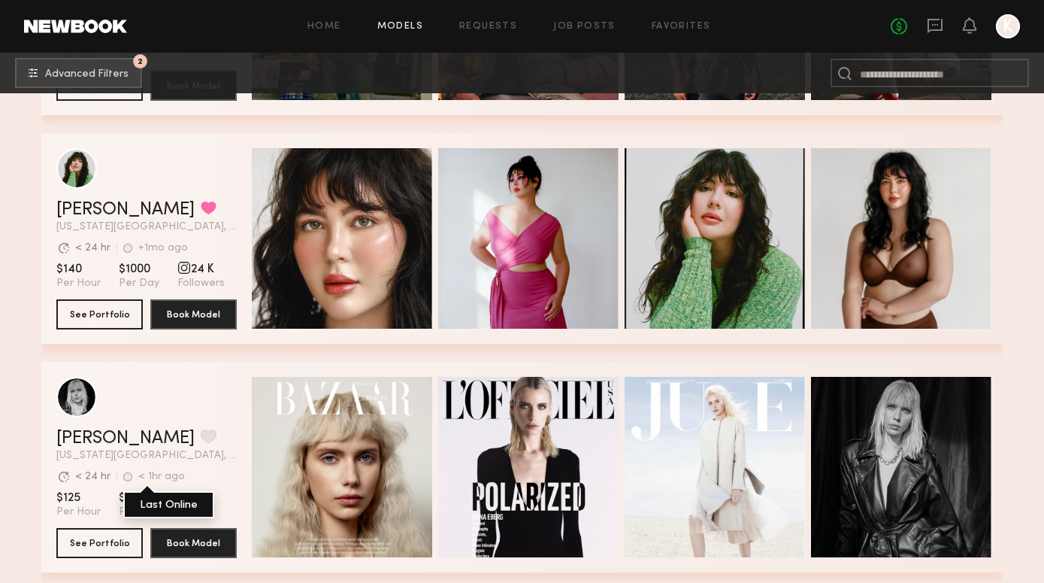
scroll to position [4391, 0]
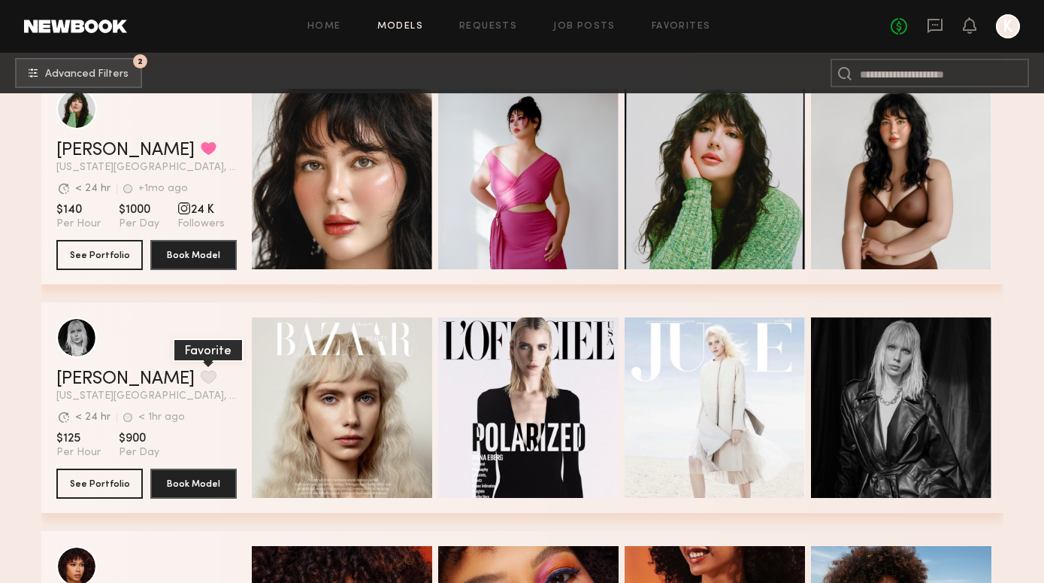
click at [201, 379] on button "grid" at bounding box center [209, 377] width 16 height 14
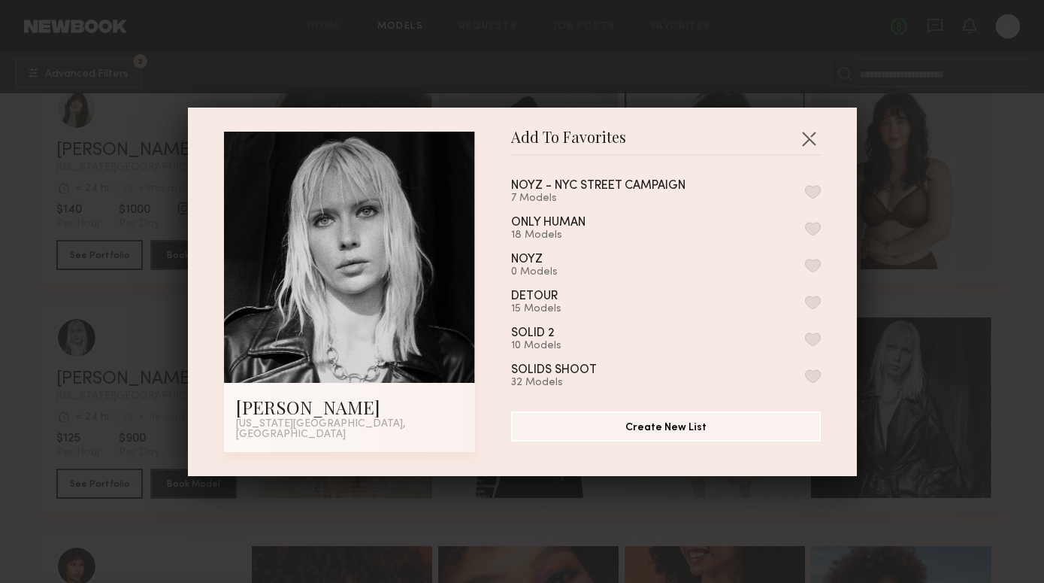
click at [811, 198] on button "button" at bounding box center [813, 192] width 16 height 14
click at [809, 144] on button "button" at bounding box center [809, 138] width 24 height 24
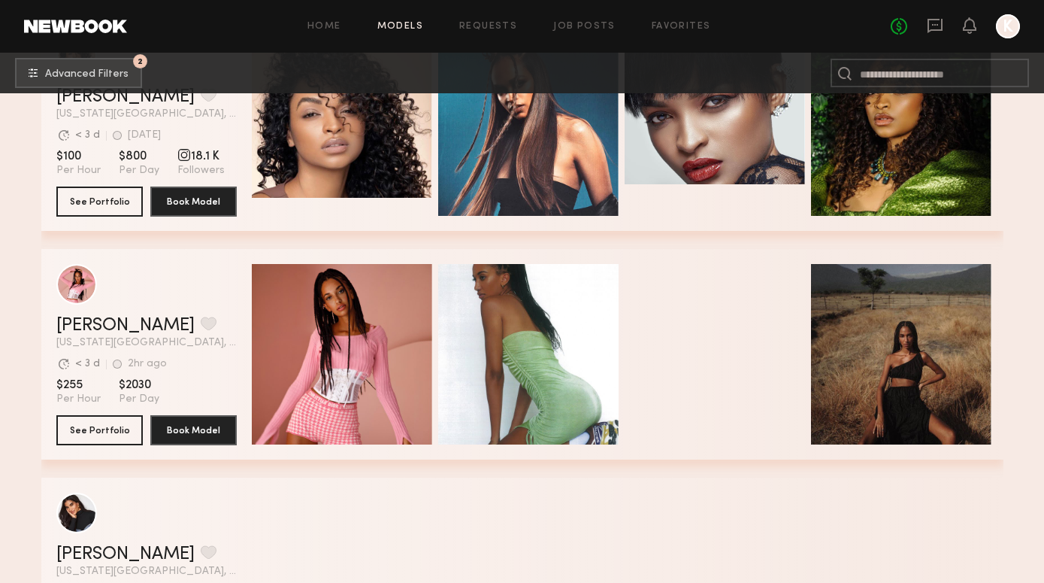
scroll to position [5752, 0]
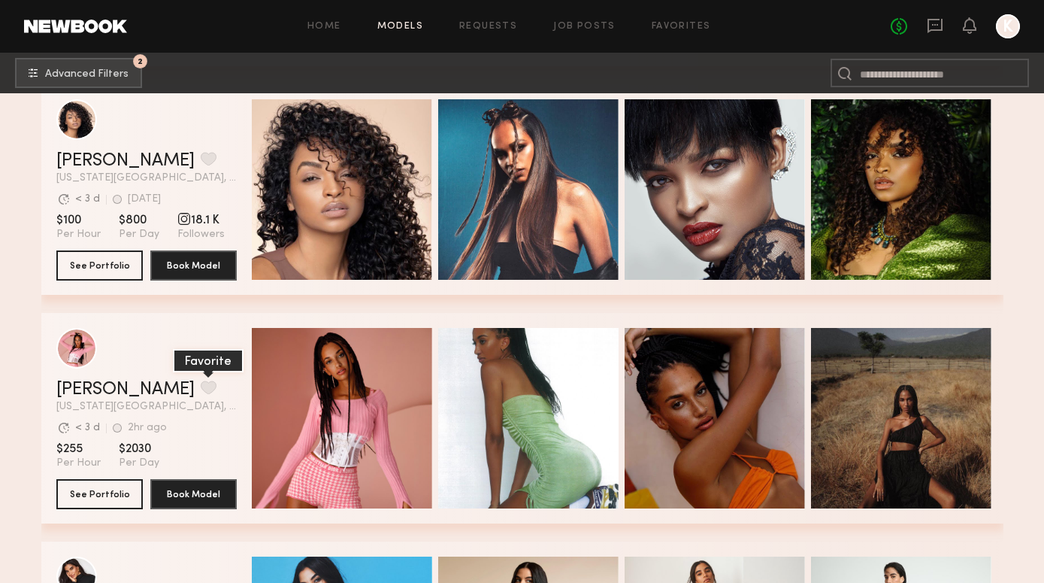
click at [201, 392] on button "grid" at bounding box center [209, 387] width 16 height 14
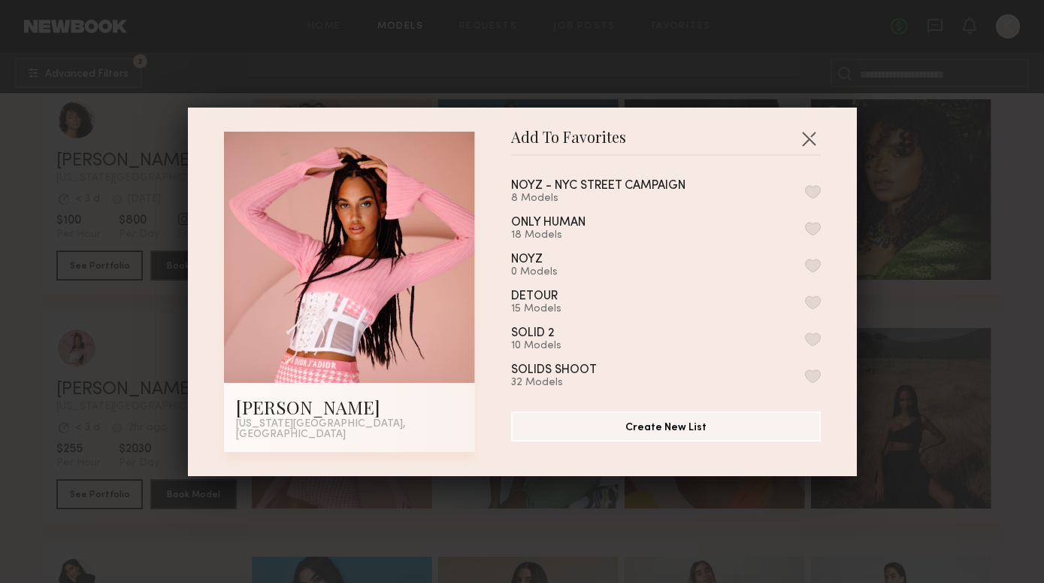
click at [813, 198] on button "button" at bounding box center [813, 192] width 16 height 14
click at [807, 147] on button "button" at bounding box center [809, 138] width 24 height 24
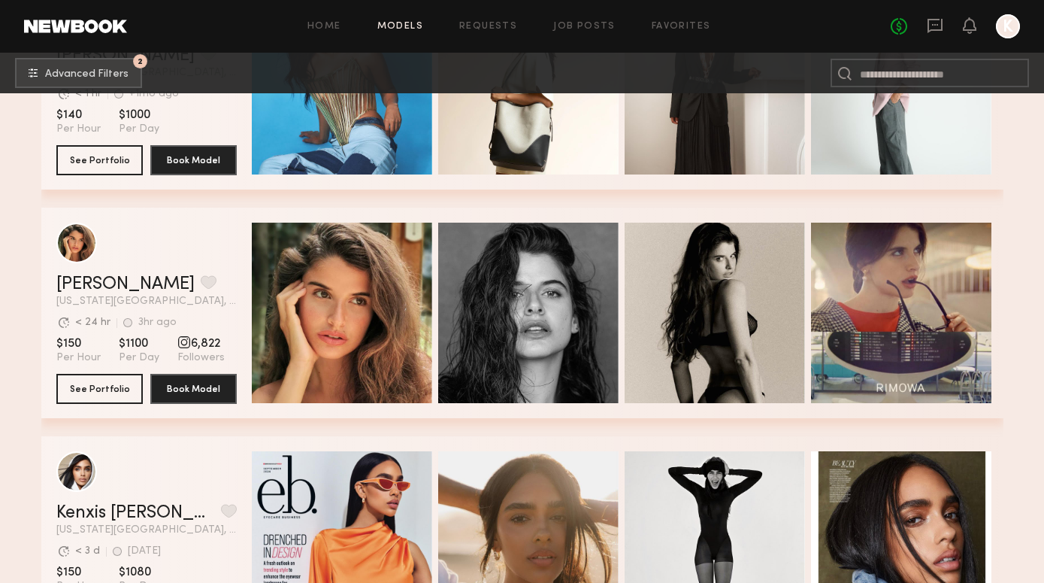
scroll to position [6312, 0]
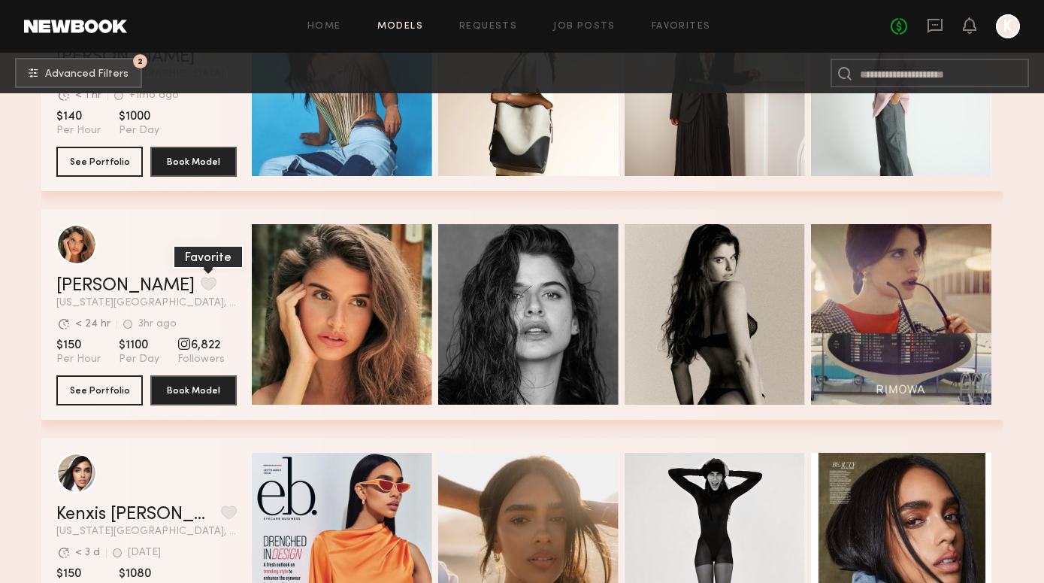
click at [201, 284] on button "grid" at bounding box center [209, 284] width 16 height 14
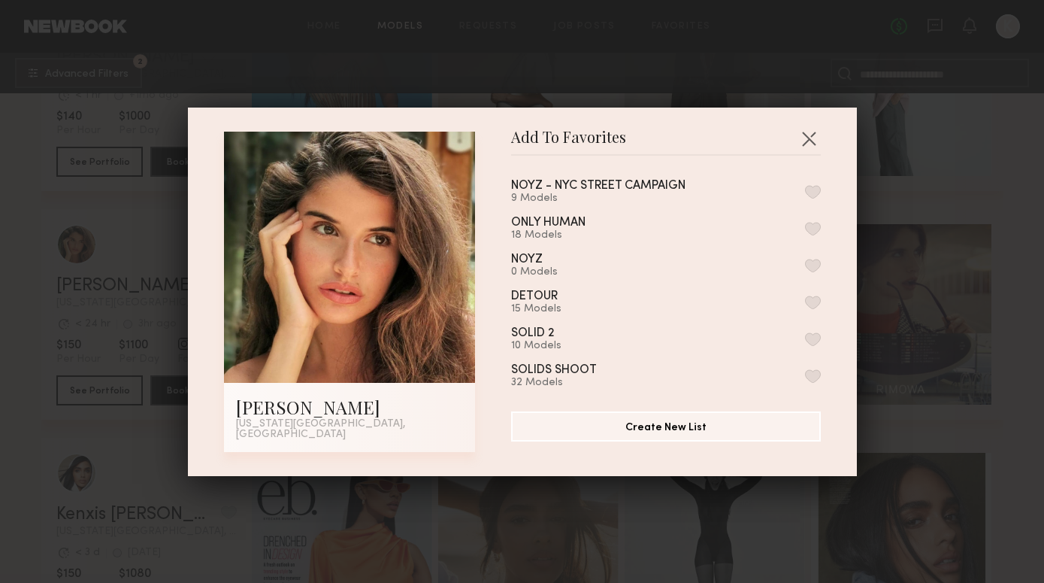
click at [807, 198] on button "button" at bounding box center [813, 192] width 16 height 14
click at [808, 145] on button "button" at bounding box center [809, 138] width 24 height 24
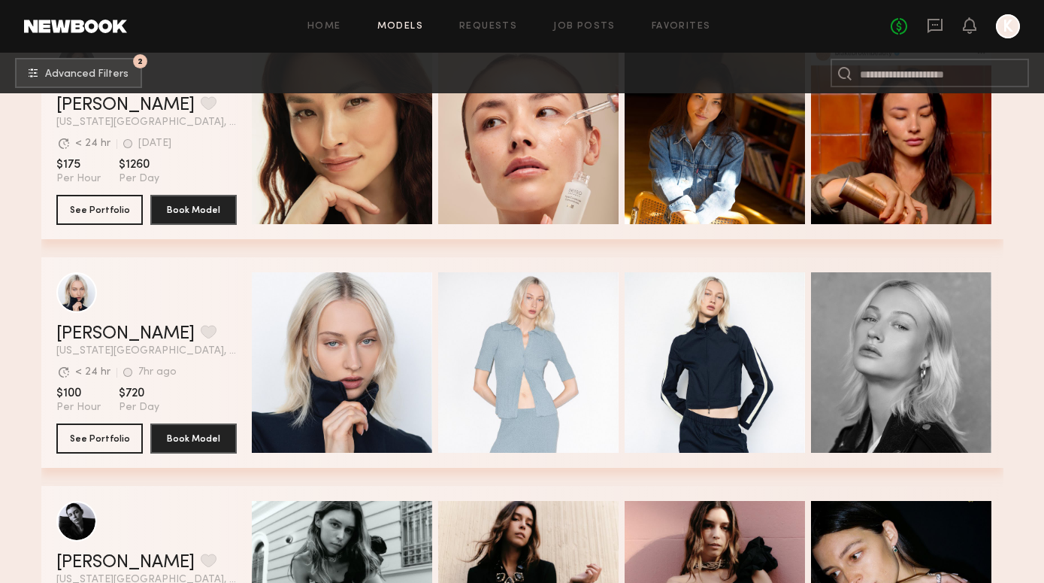
scroll to position [7869, 0]
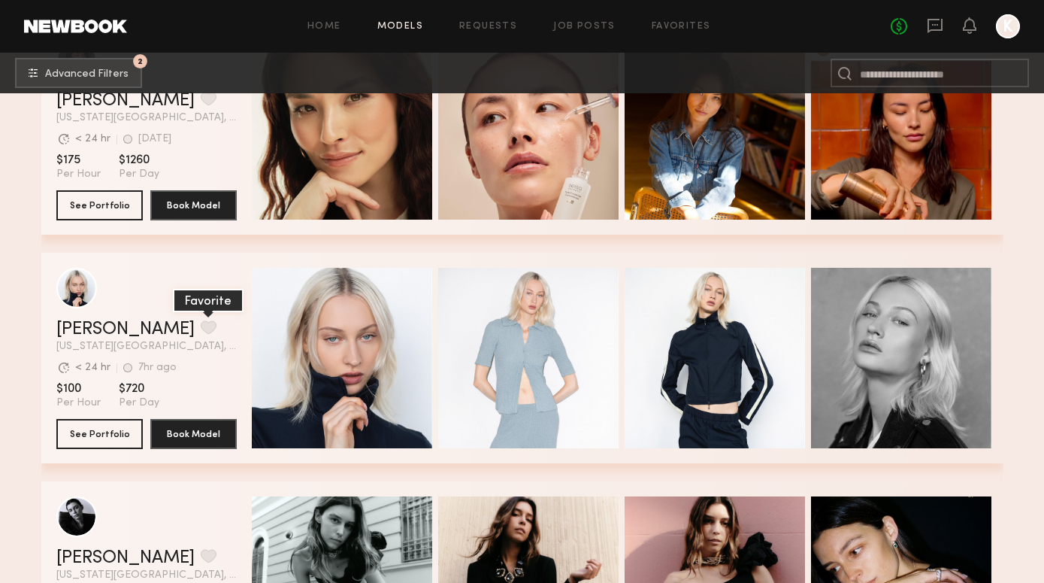
click at [201, 326] on button "grid" at bounding box center [209, 327] width 16 height 14
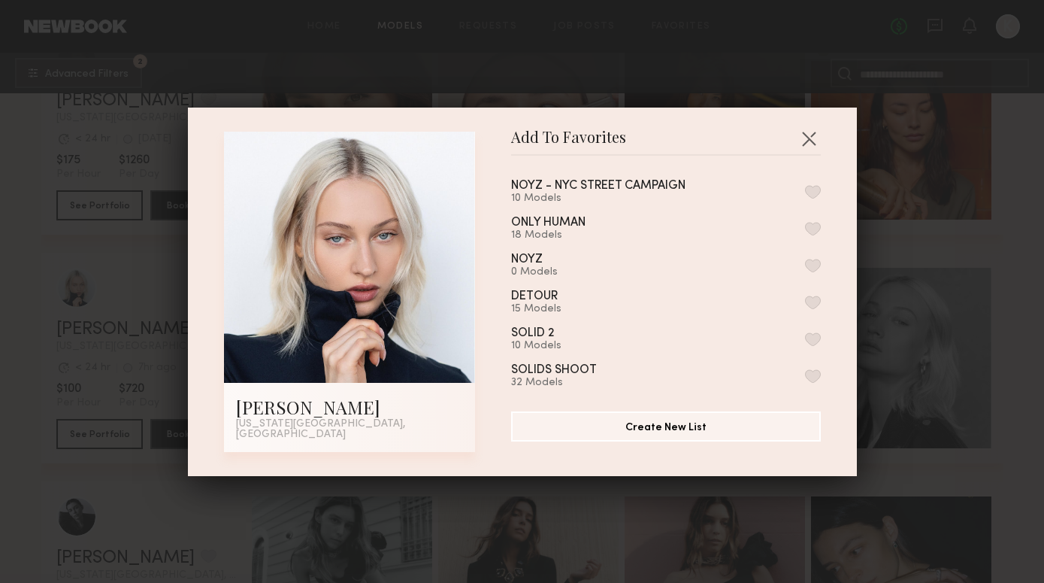
click at [809, 197] on button "button" at bounding box center [813, 192] width 16 height 14
click at [809, 144] on button "button" at bounding box center [809, 138] width 24 height 24
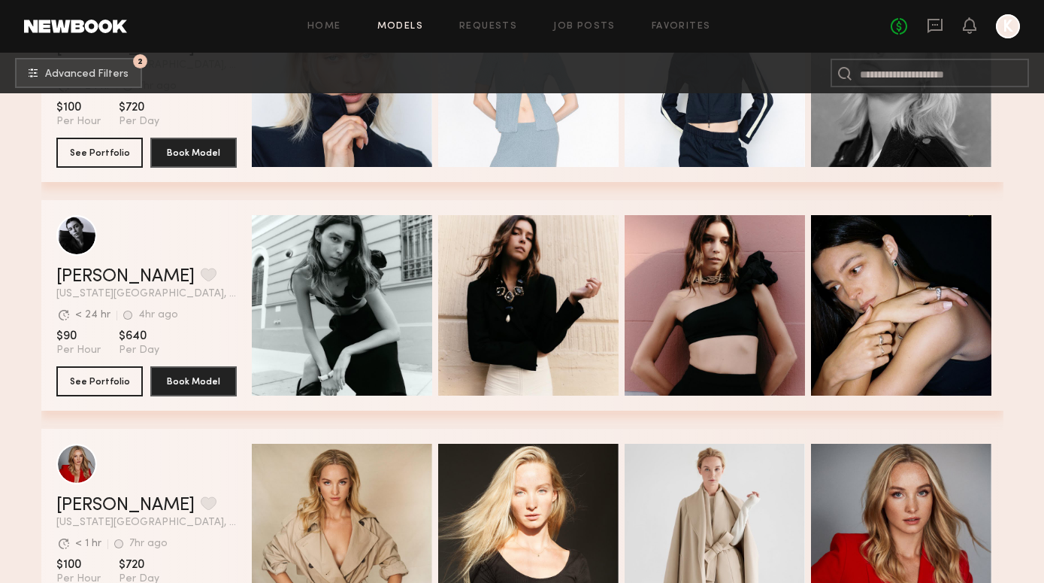
scroll to position [8150, 0]
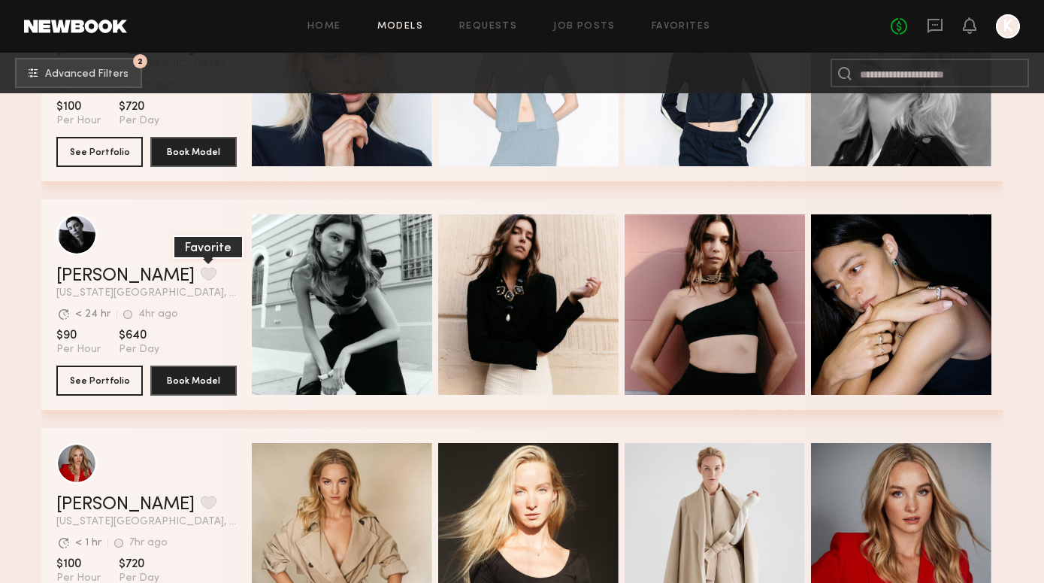
click at [201, 274] on button "grid" at bounding box center [209, 274] width 16 height 14
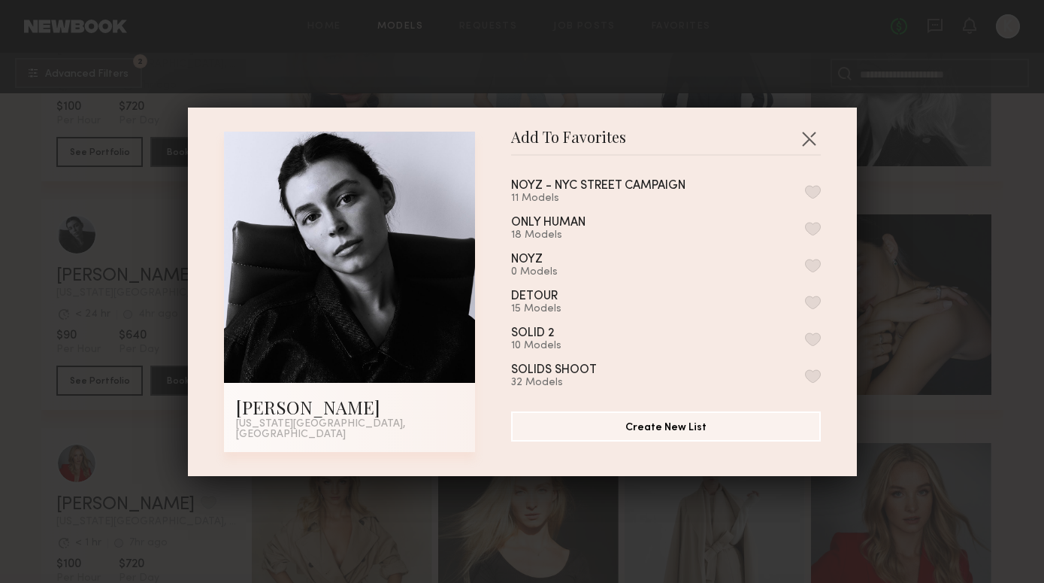
click at [818, 192] on button "button" at bounding box center [813, 192] width 16 height 14
click at [813, 146] on button "button" at bounding box center [809, 138] width 24 height 24
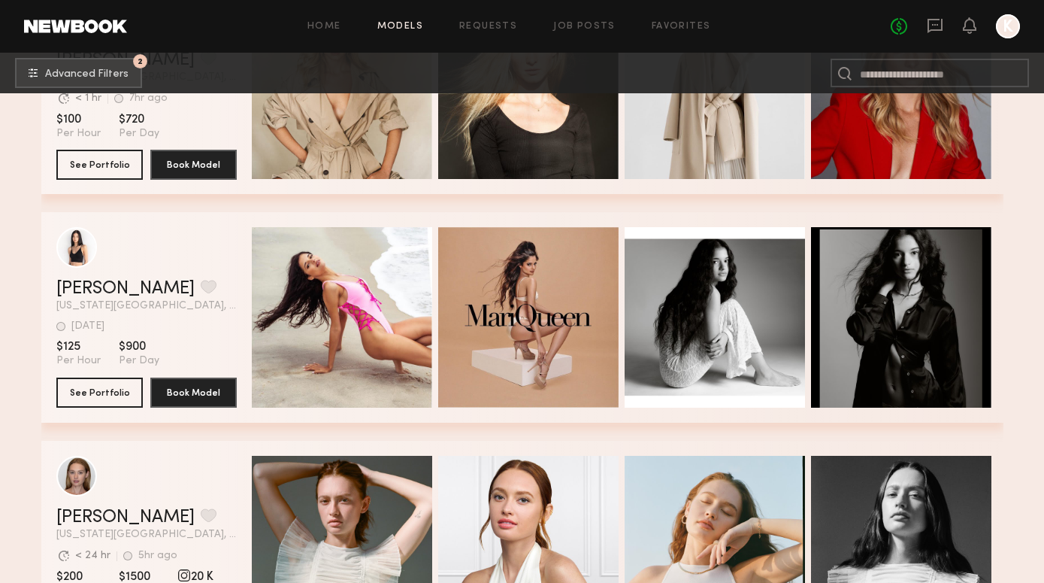
scroll to position [8590, 0]
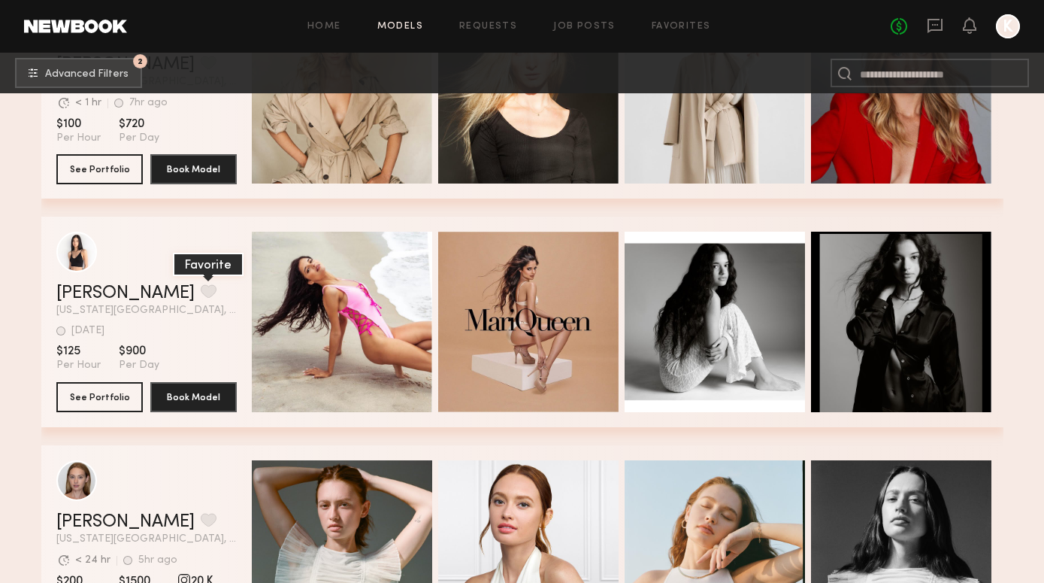
click at [201, 288] on button "grid" at bounding box center [209, 291] width 16 height 14
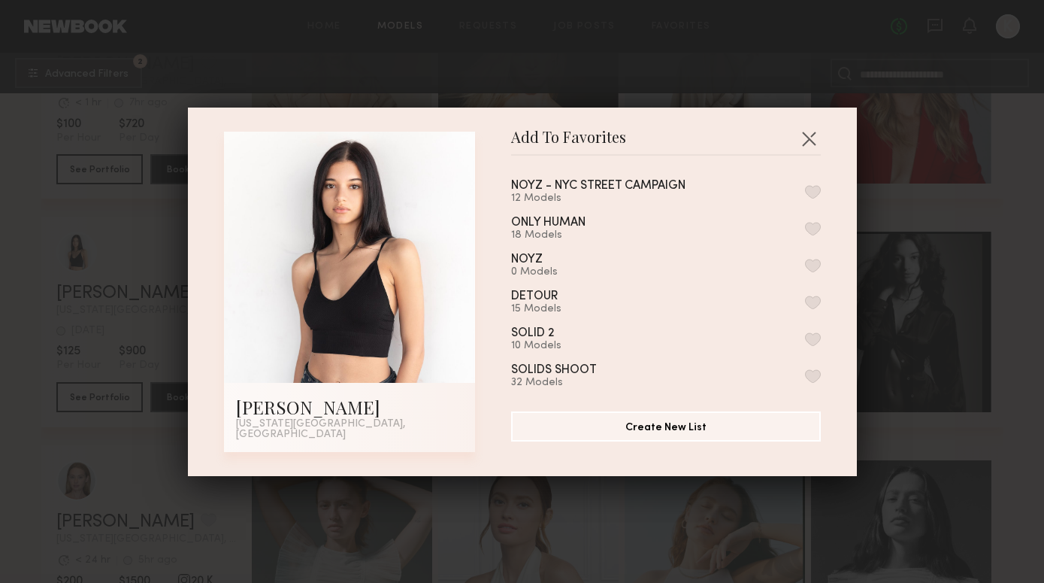
click at [814, 195] on button "button" at bounding box center [813, 192] width 16 height 14
click at [813, 144] on button "button" at bounding box center [809, 138] width 24 height 24
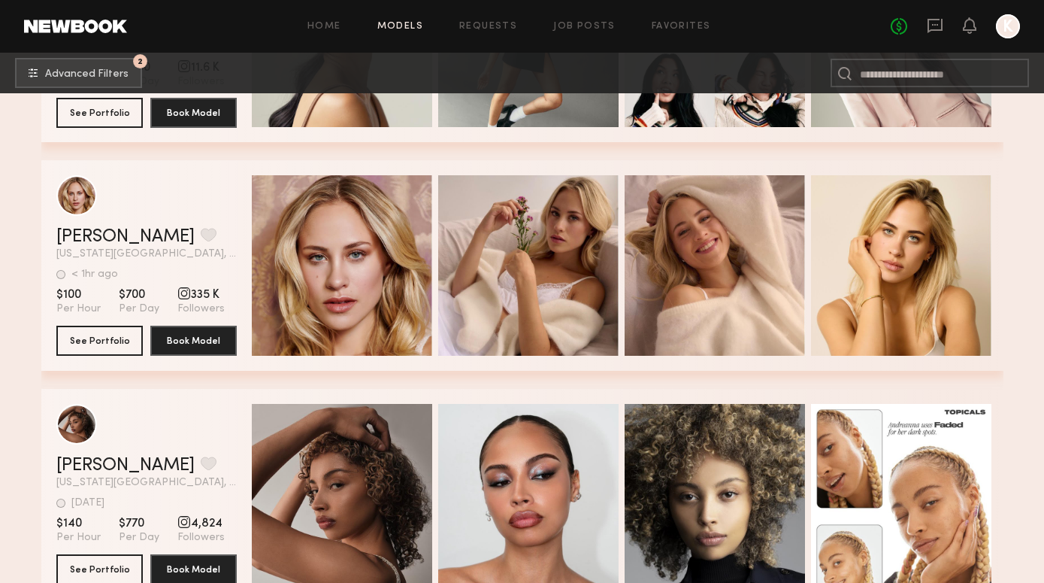
scroll to position [9566, 0]
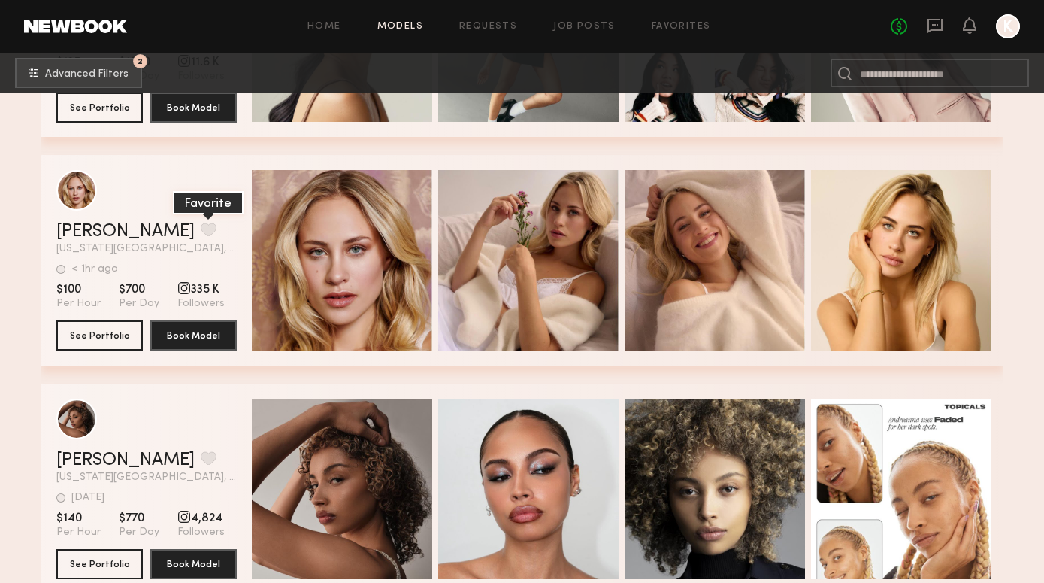
click at [201, 232] on button "grid" at bounding box center [209, 230] width 16 height 14
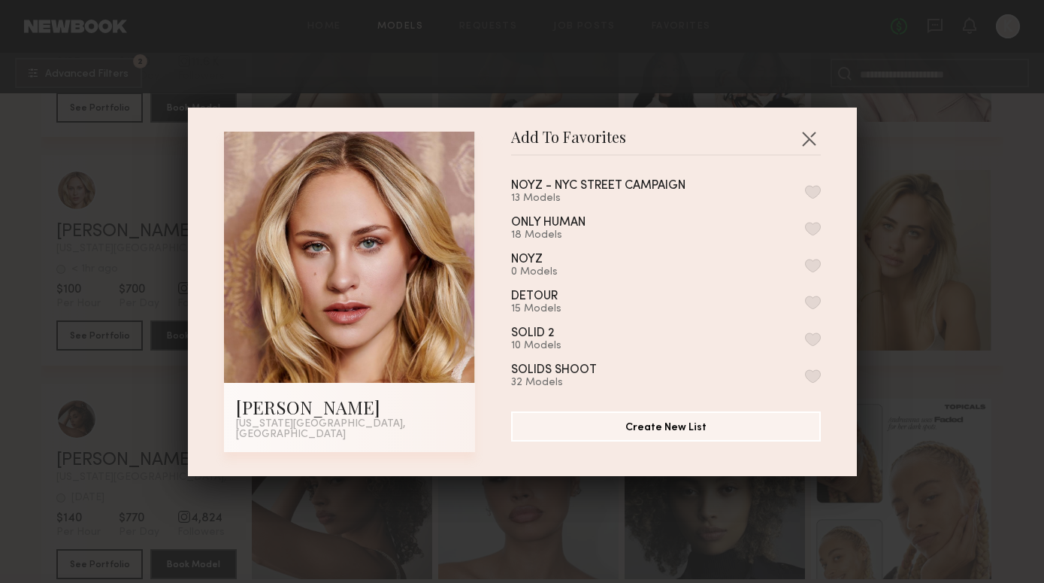
click at [816, 192] on button "button" at bounding box center [813, 192] width 16 height 14
click at [807, 135] on button "button" at bounding box center [809, 138] width 24 height 24
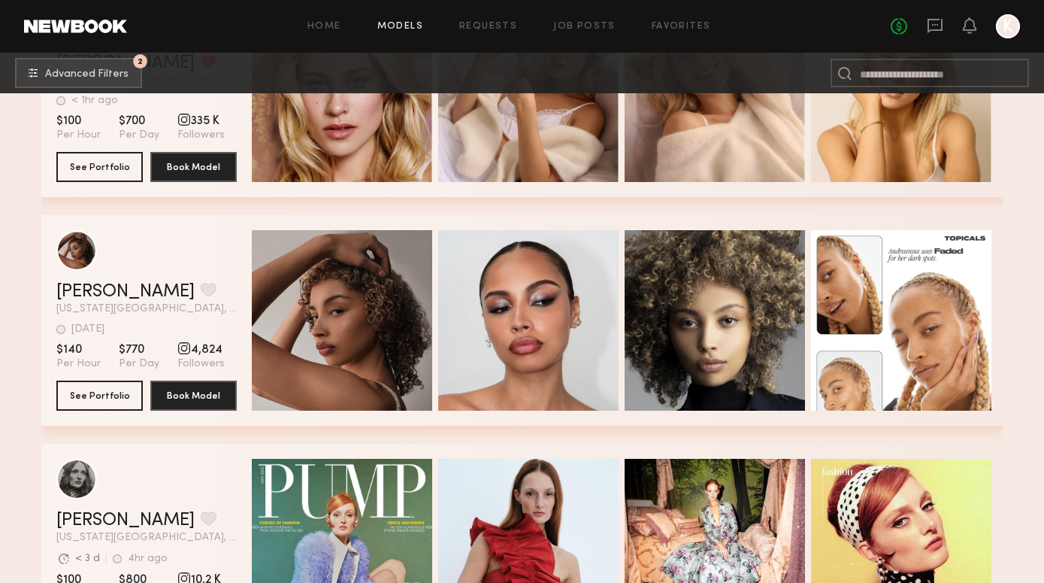
scroll to position [9741, 0]
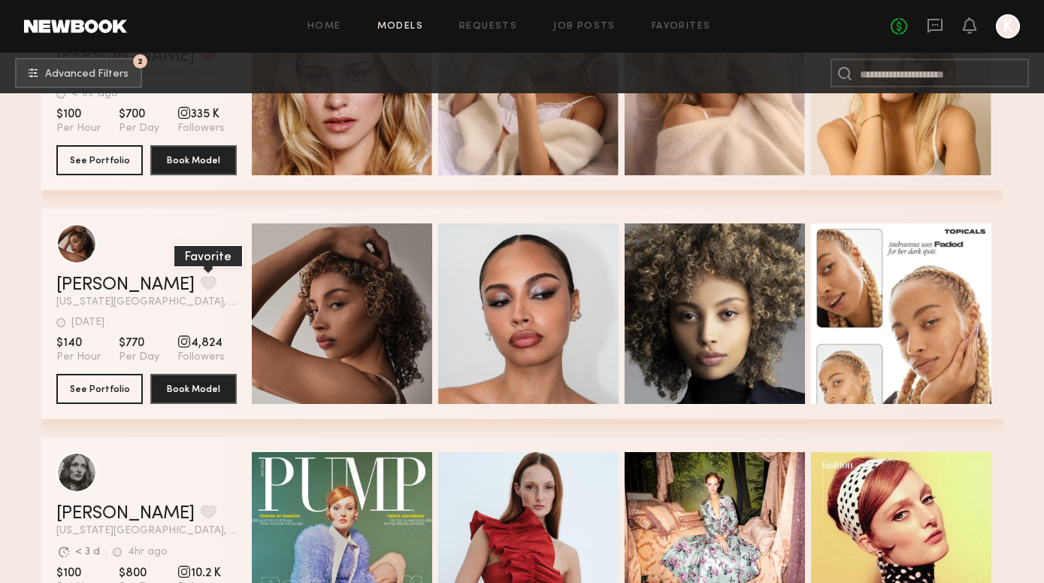
click at [201, 285] on button "grid" at bounding box center [209, 283] width 16 height 14
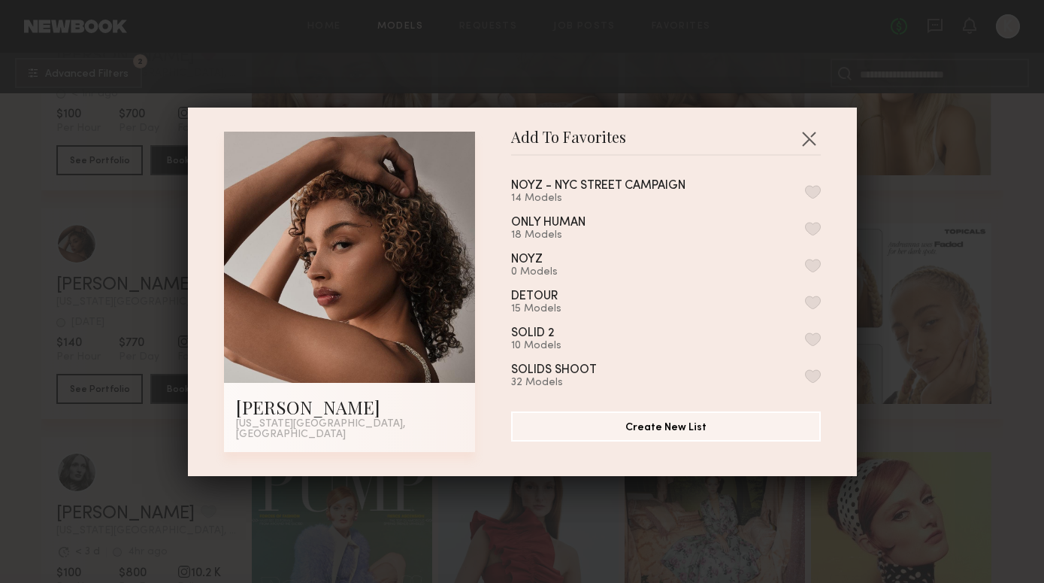
click at [814, 194] on button "button" at bounding box center [813, 192] width 16 height 14
click at [812, 141] on button "button" at bounding box center [809, 138] width 24 height 24
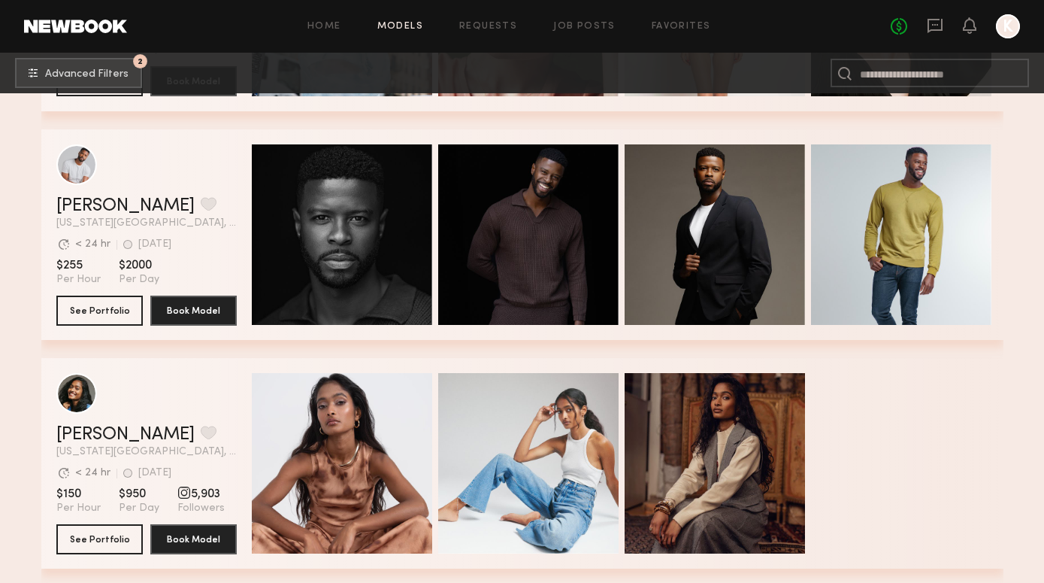
scroll to position [10966, 0]
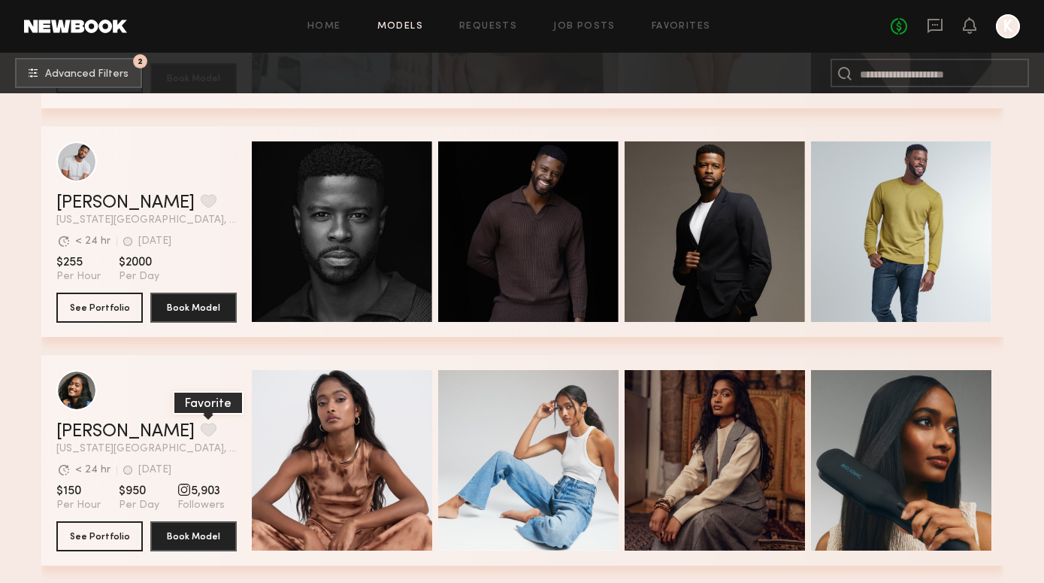
click at [201, 429] on button "grid" at bounding box center [209, 429] width 16 height 14
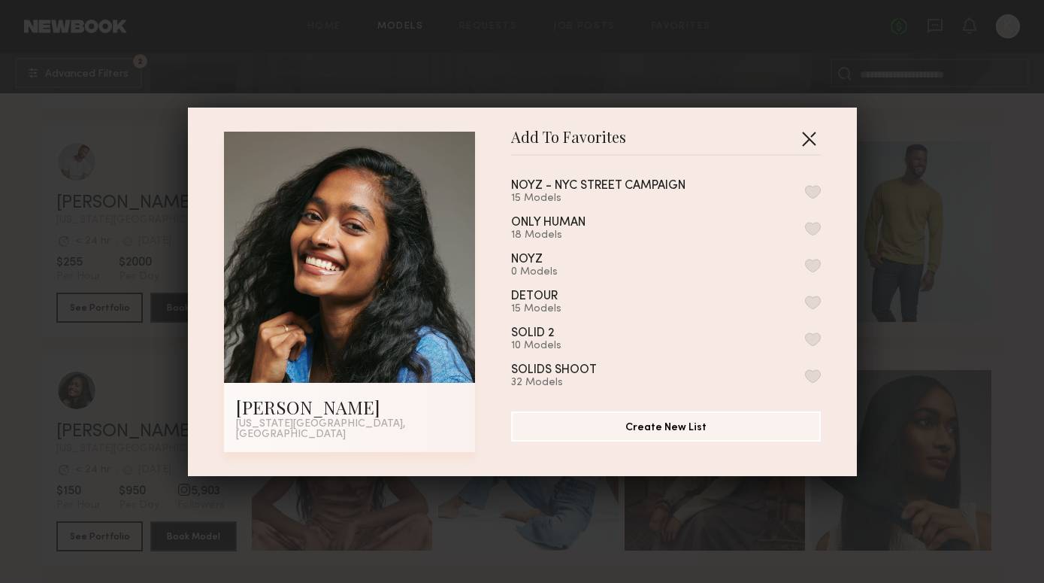
click at [808, 142] on button "button" at bounding box center [809, 138] width 24 height 24
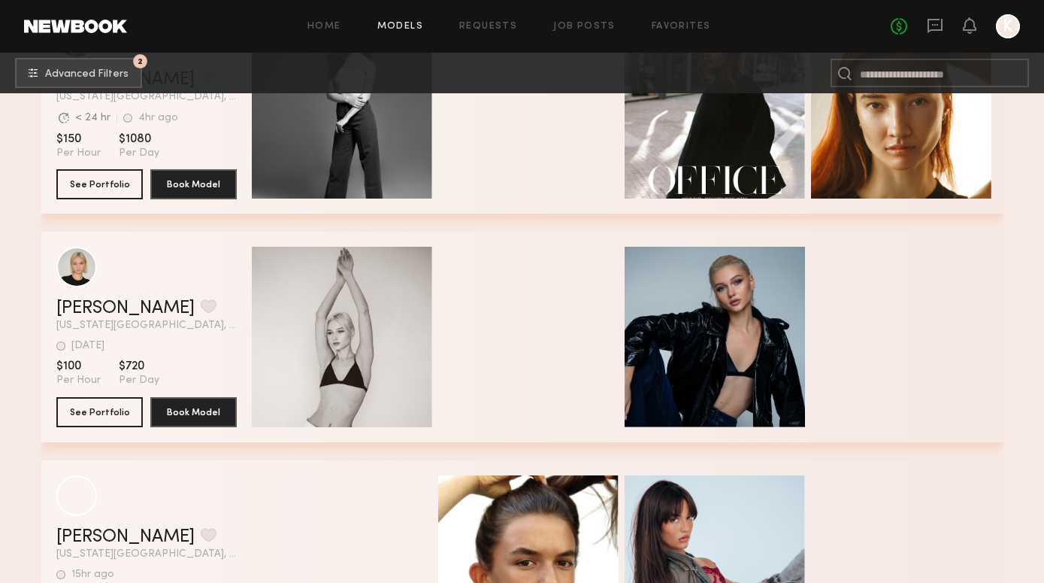
scroll to position [14065, 0]
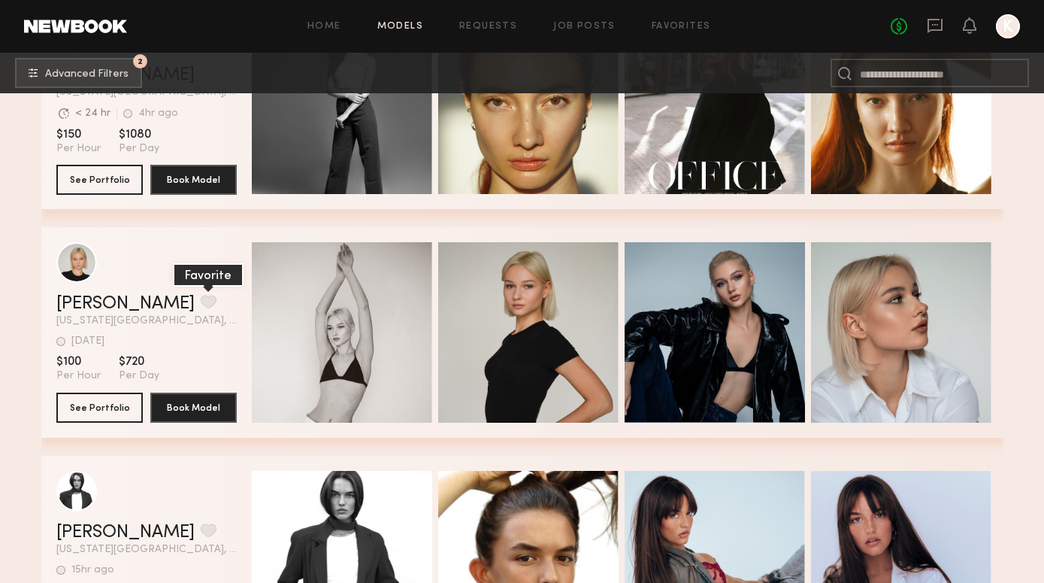
click at [201, 300] on button "grid" at bounding box center [209, 302] width 16 height 14
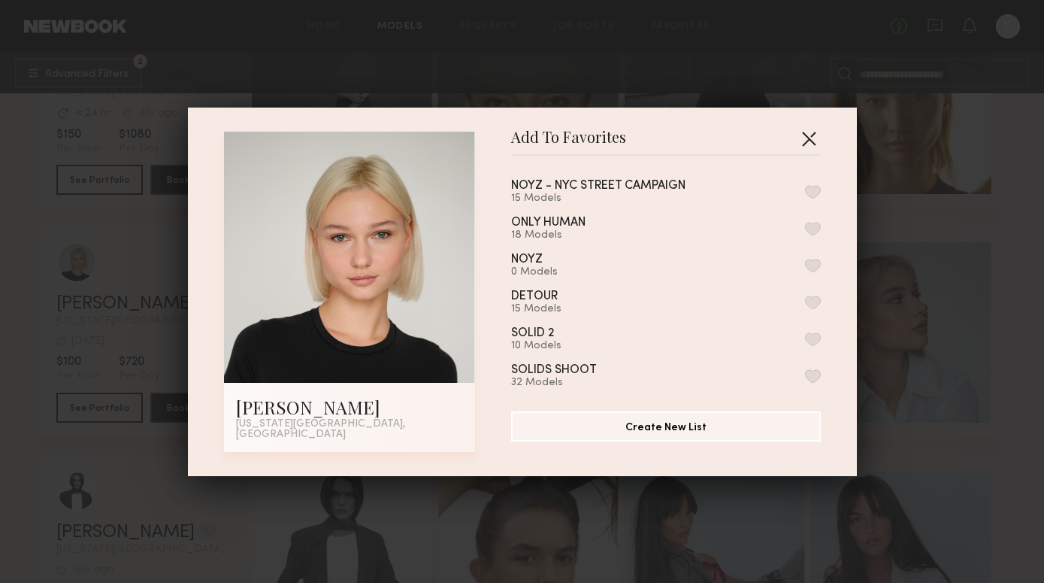
click at [807, 146] on button "button" at bounding box center [809, 138] width 24 height 24
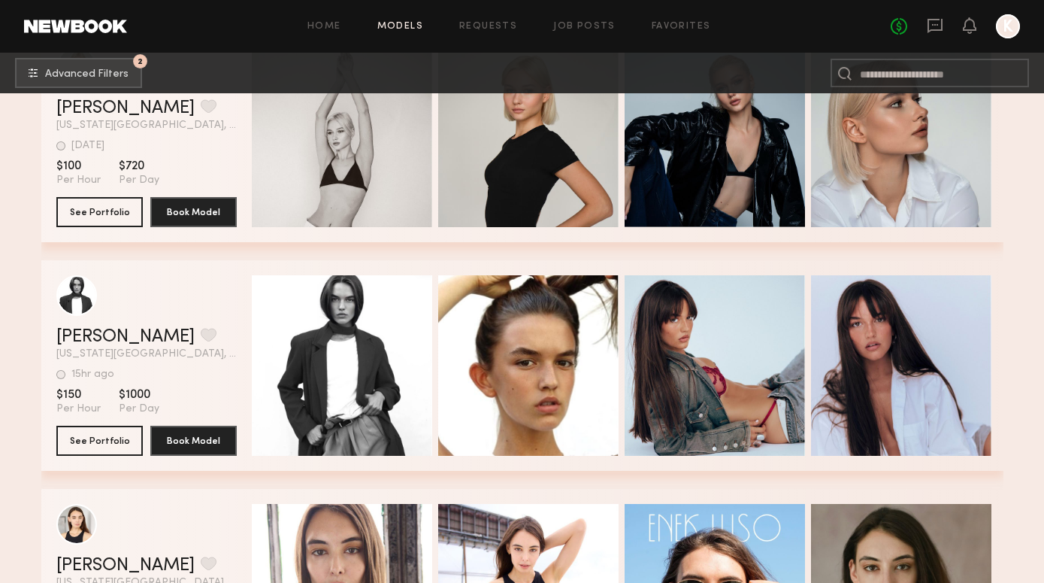
scroll to position [14262, 0]
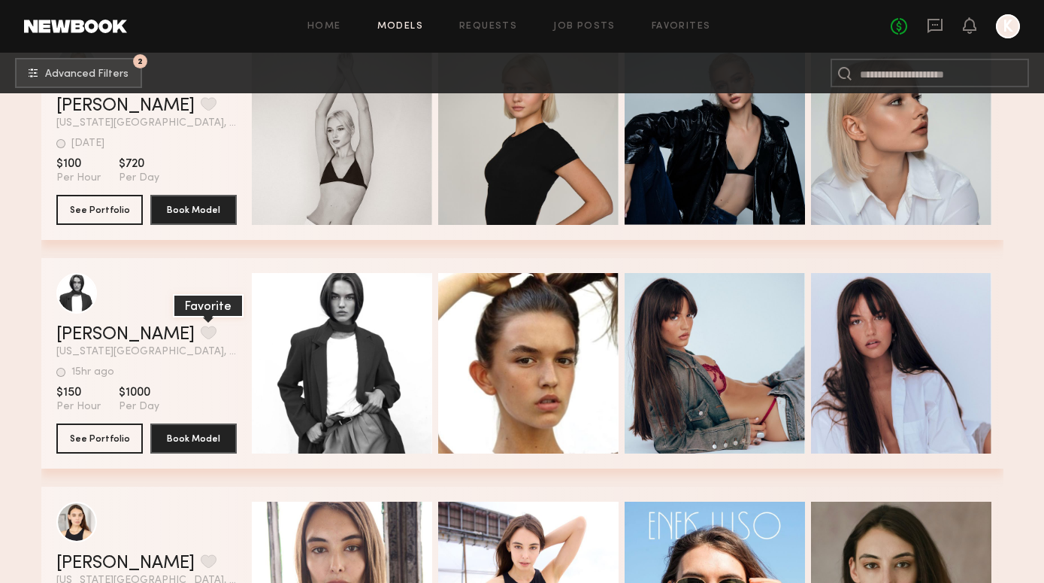
click at [201, 333] on button "grid" at bounding box center [209, 333] width 16 height 14
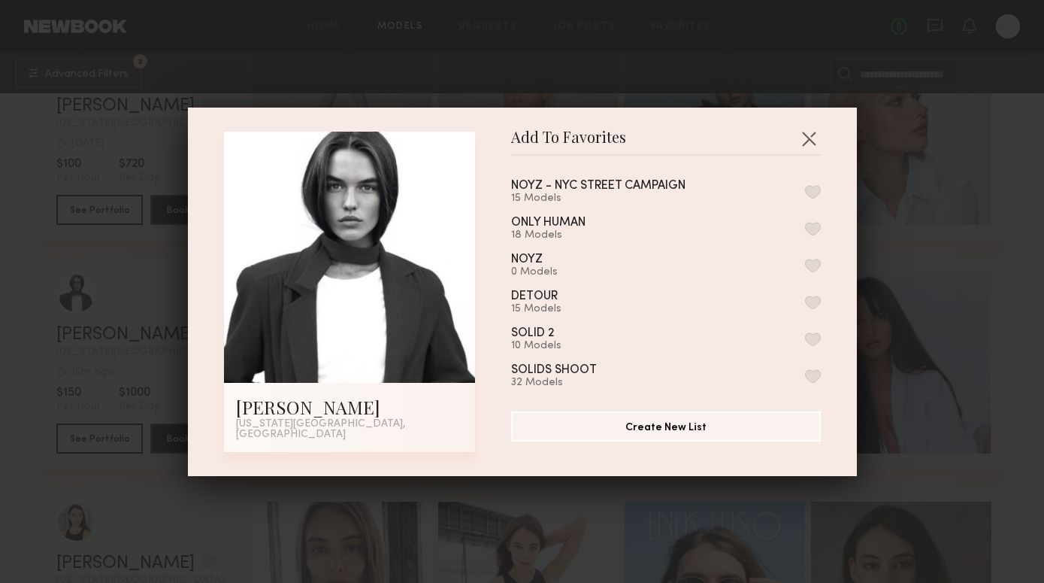
click at [814, 196] on button "button" at bounding box center [813, 192] width 16 height 14
click at [811, 147] on button "button" at bounding box center [809, 138] width 24 height 24
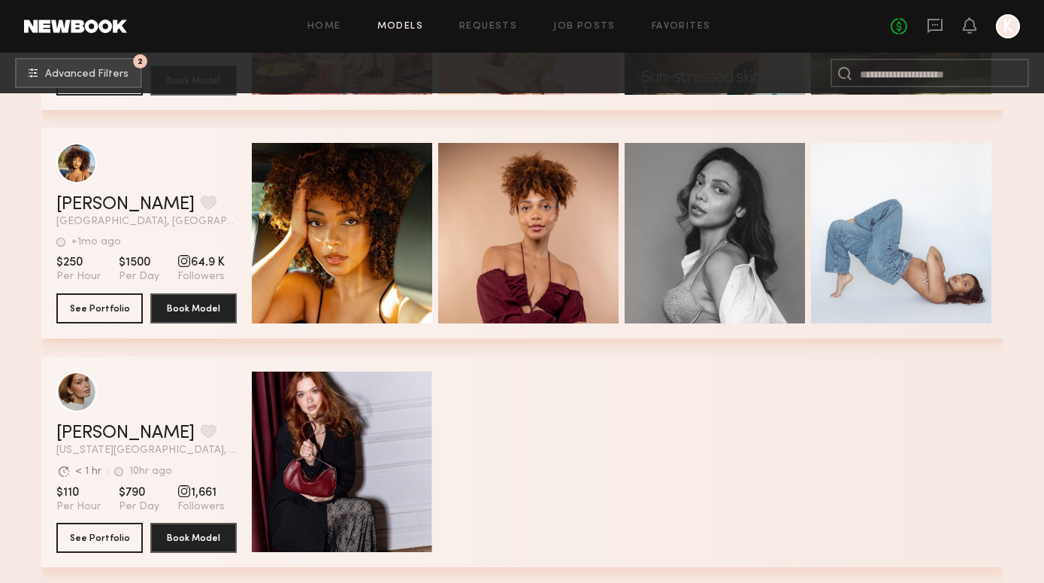
scroll to position [16488, 0]
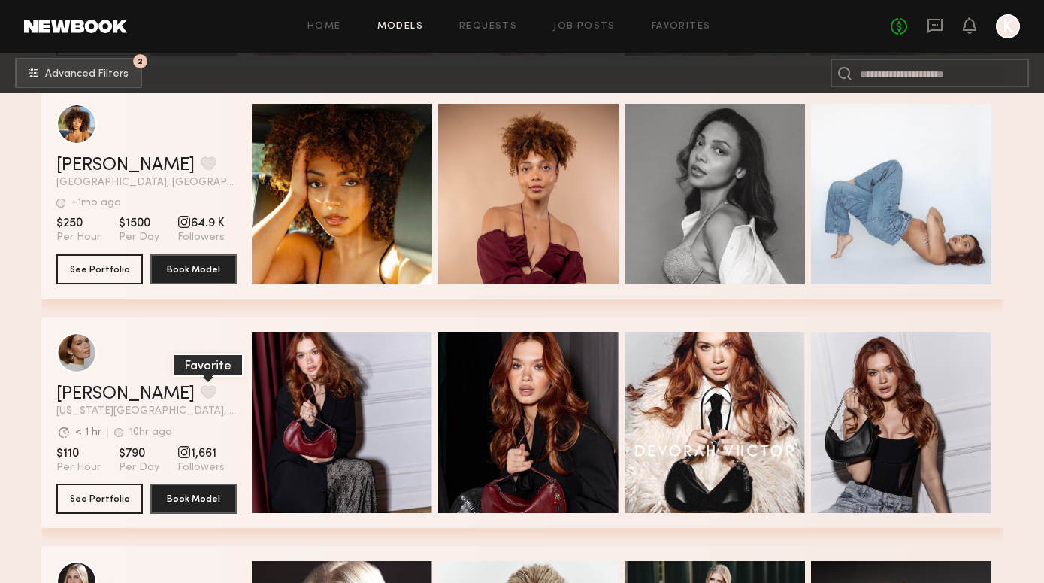
click at [201, 390] on button "grid" at bounding box center [209, 392] width 16 height 14
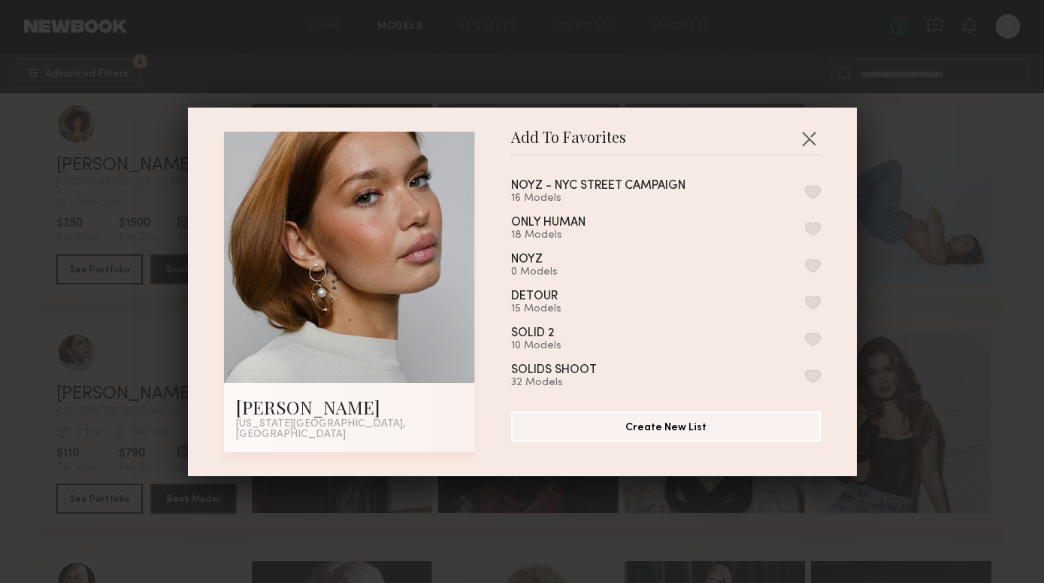
click at [807, 192] on button "button" at bounding box center [813, 192] width 16 height 14
click at [811, 144] on button "button" at bounding box center [809, 138] width 24 height 24
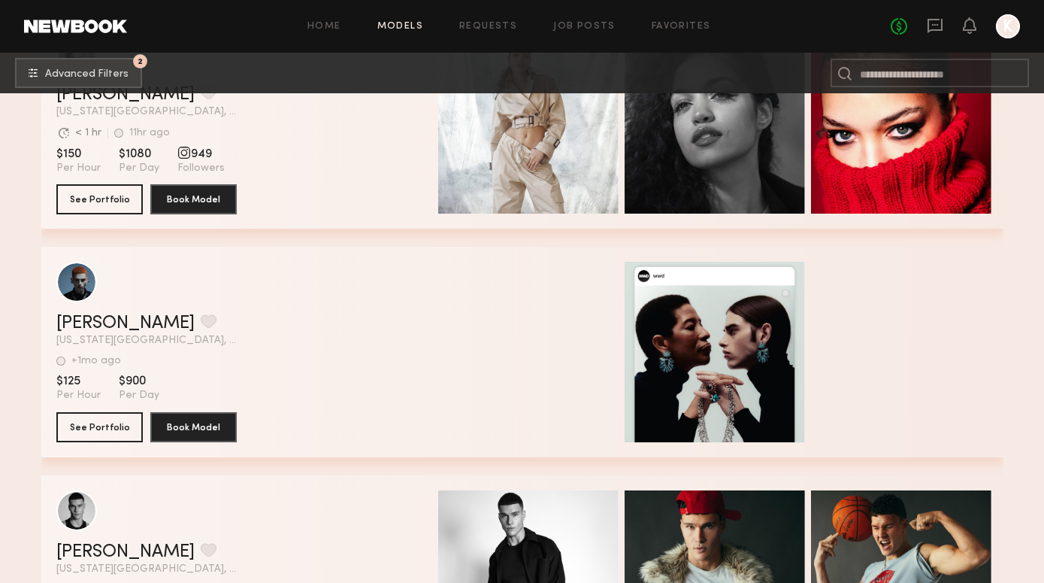
scroll to position [34389, 0]
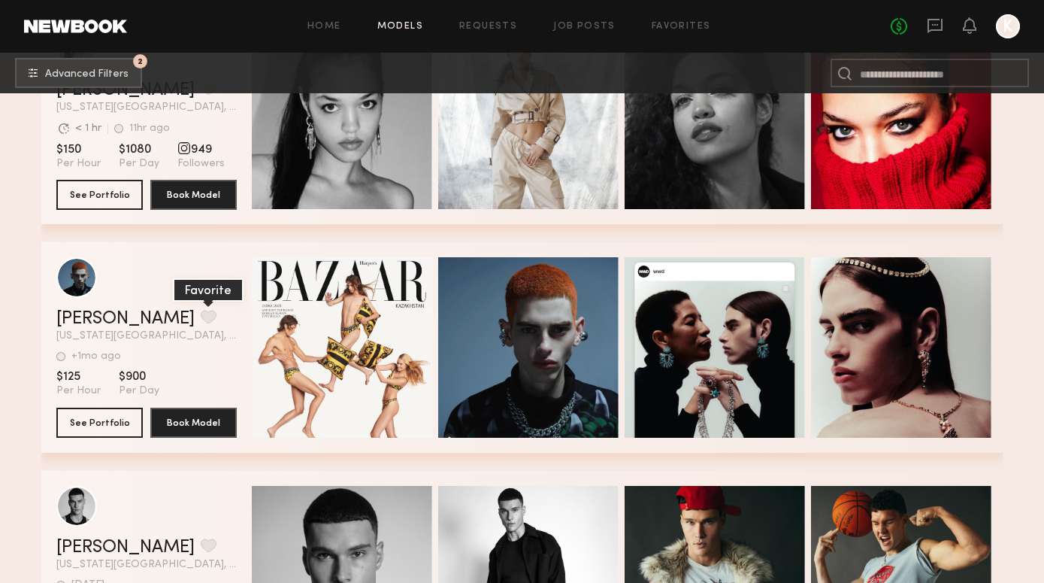
click at [201, 319] on button "grid" at bounding box center [209, 317] width 16 height 14
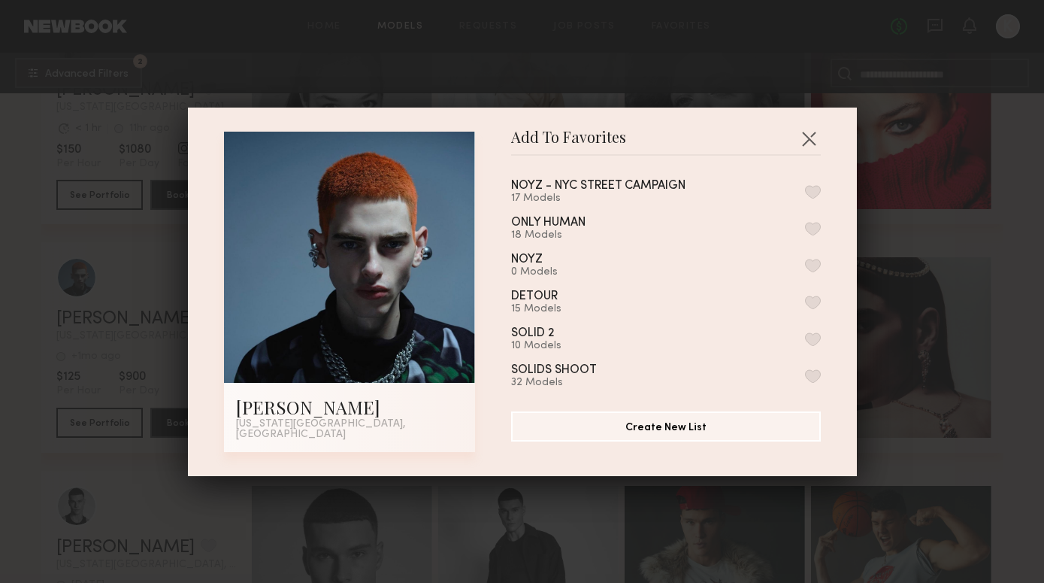
click at [811, 198] on button "button" at bounding box center [813, 192] width 16 height 14
click at [813, 139] on button "button" at bounding box center [809, 138] width 24 height 24
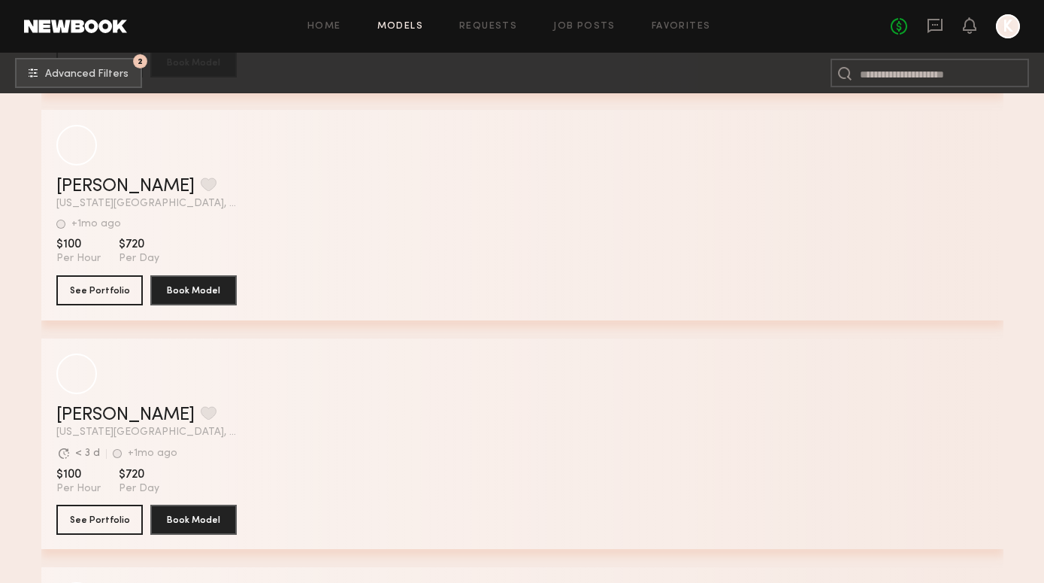
scroll to position [39313, 0]
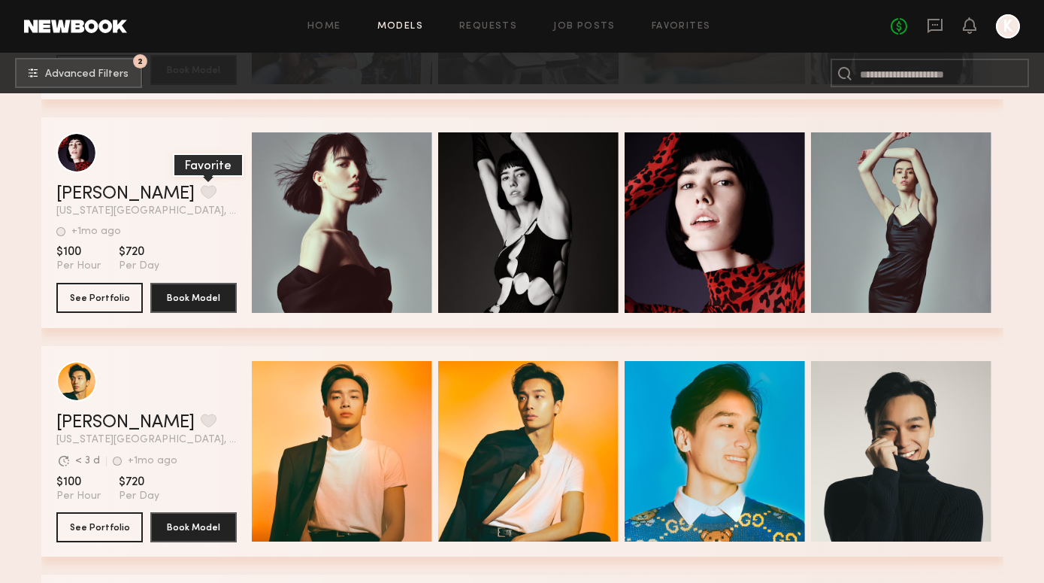
click at [201, 194] on button "grid" at bounding box center [209, 192] width 16 height 14
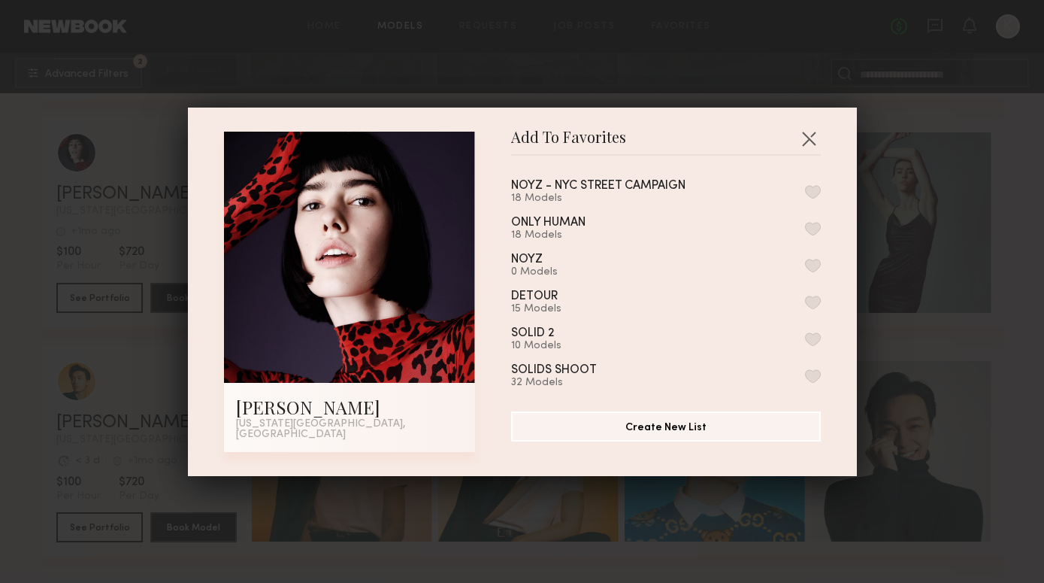
click at [807, 198] on button "button" at bounding box center [813, 192] width 16 height 14
click at [807, 142] on button "button" at bounding box center [809, 138] width 24 height 24
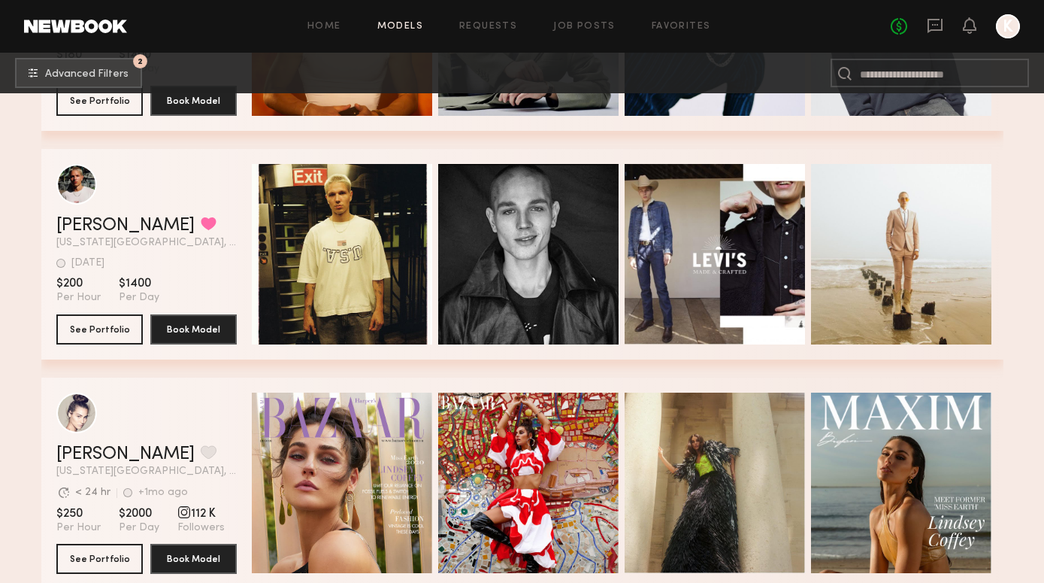
scroll to position [40422, 0]
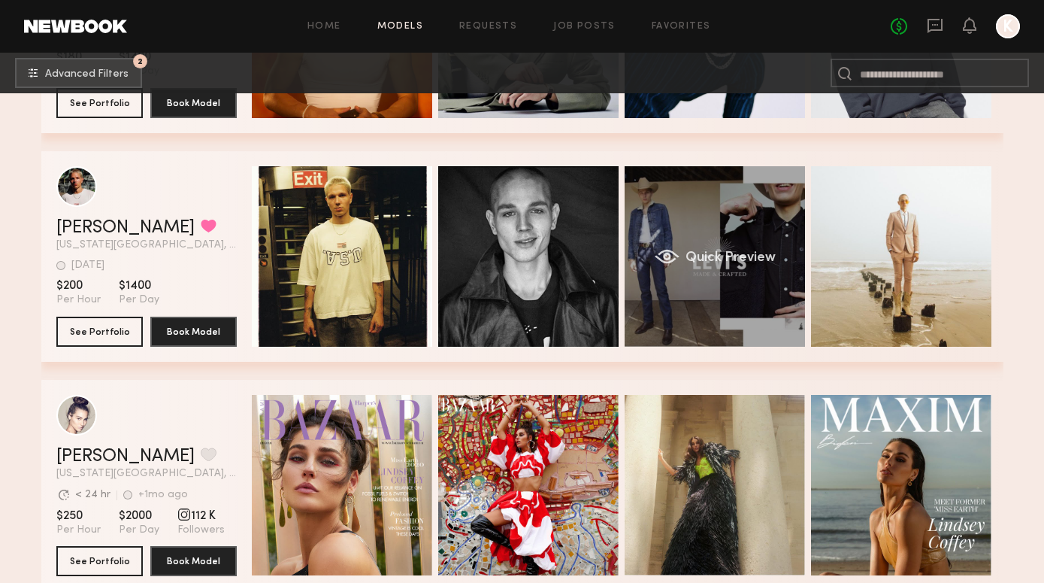
click at [725, 214] on div "Quick Preview" at bounding box center [715, 256] width 180 height 180
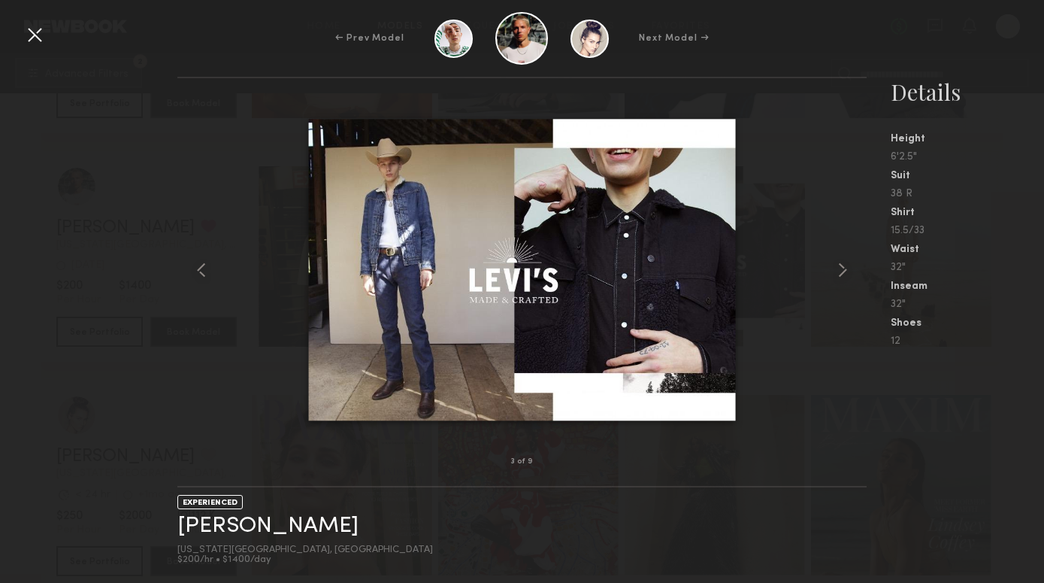
click at [35, 41] on div at bounding box center [35, 35] width 24 height 24
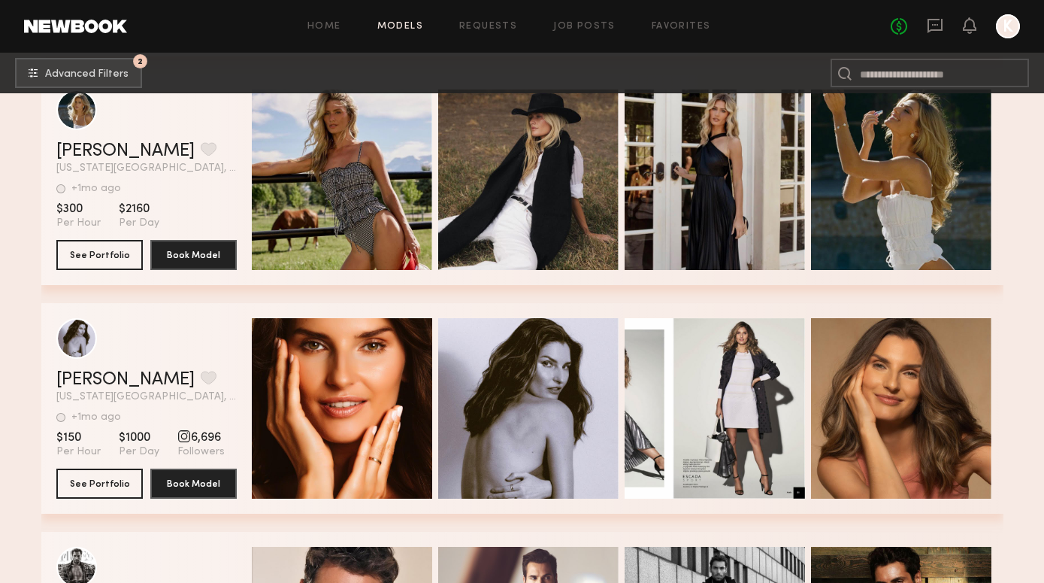
scroll to position [46673, 0]
